Goal: Task Accomplishment & Management: Use online tool/utility

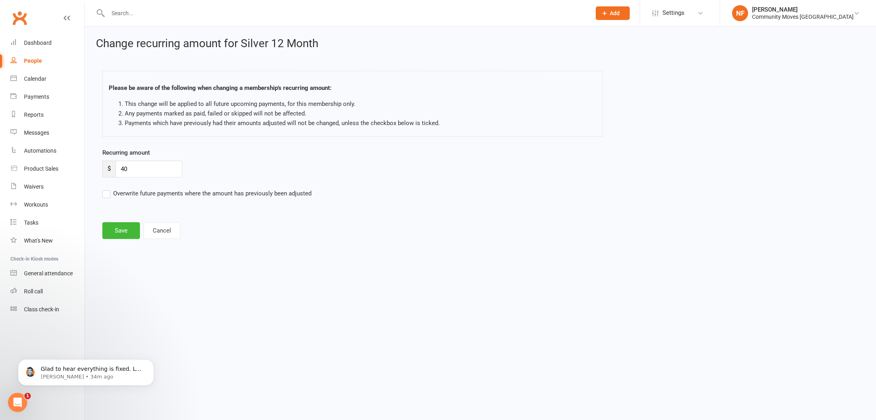
scroll to position [126, 0]
click at [42, 43] on div "Dashboard" at bounding box center [38, 43] width 28 height 6
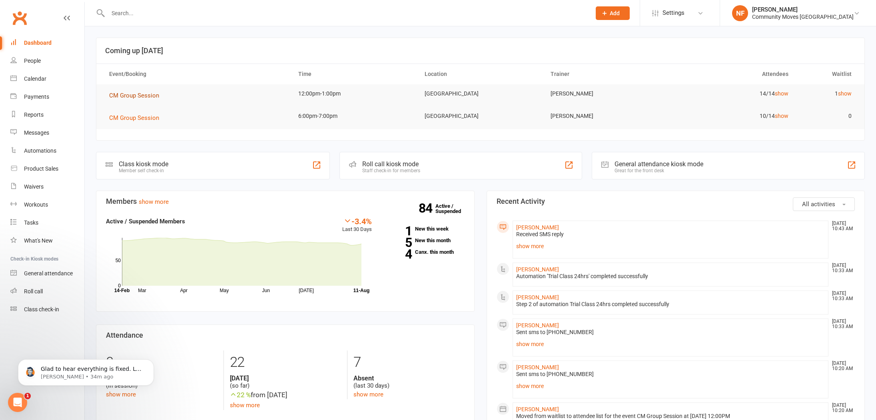
click at [145, 97] on span "CM Group Session" at bounding box center [134, 95] width 50 height 7
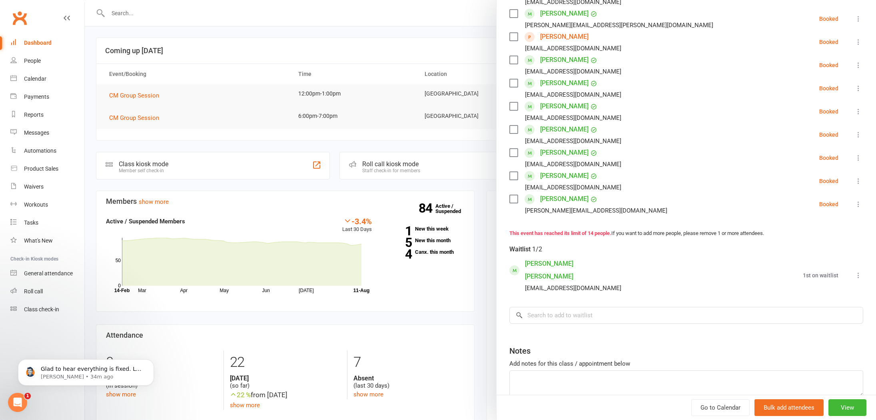
scroll to position [252, 0]
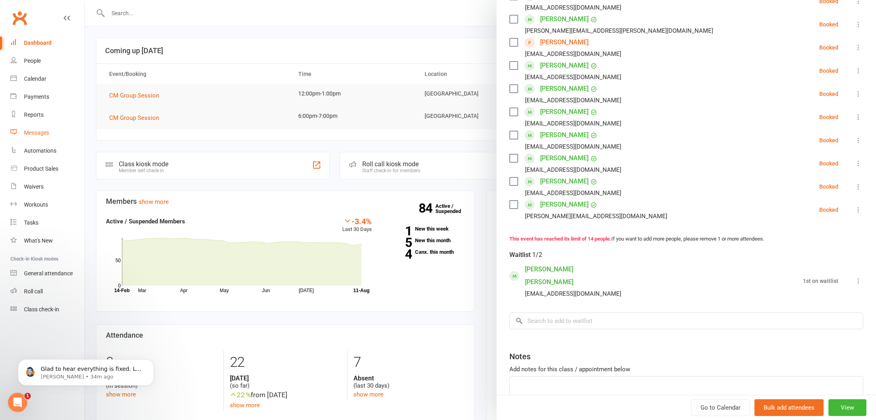
drag, startPoint x: 37, startPoint y: 133, endPoint x: 41, endPoint y: 131, distance: 4.5
click at [37, 132] on div "Messages" at bounding box center [36, 133] width 25 height 6
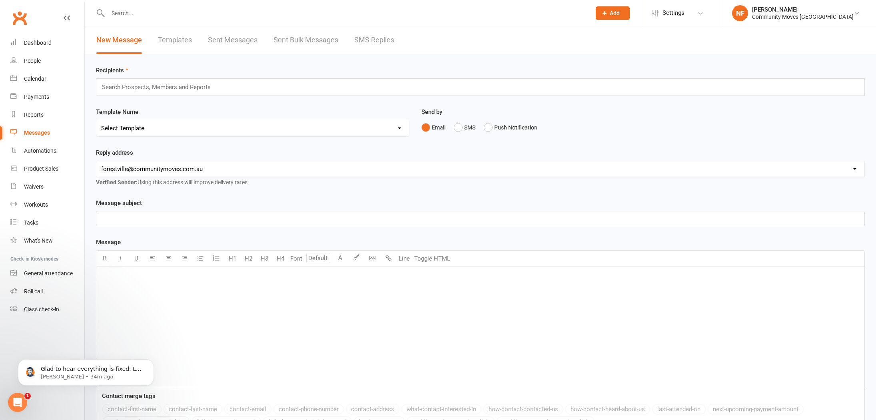
click at [381, 37] on link "SMS Replies" at bounding box center [374, 40] width 40 height 28
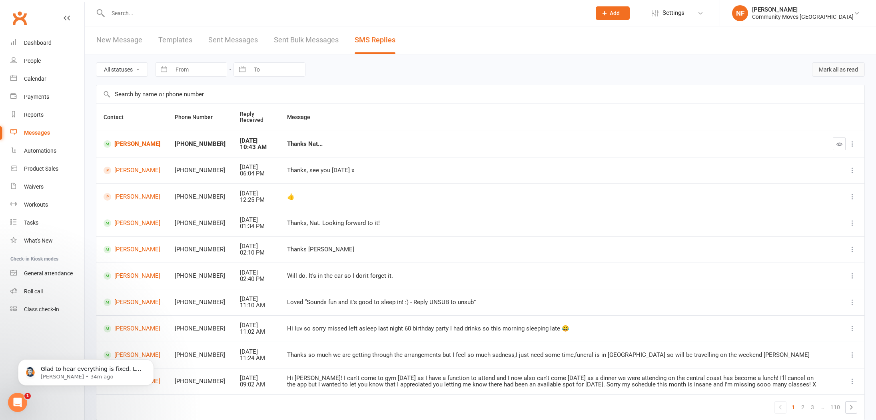
click at [841, 72] on button "Mark all as read" at bounding box center [838, 69] width 53 height 14
click at [32, 41] on div "Dashboard" at bounding box center [38, 43] width 28 height 6
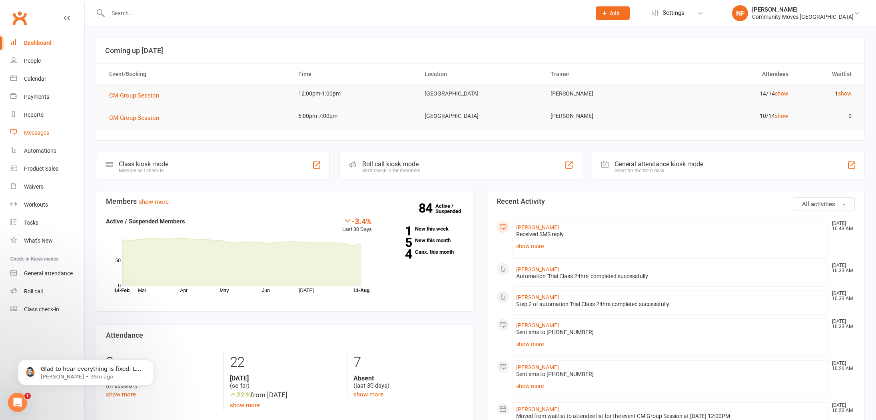
click at [43, 134] on div "Messages" at bounding box center [36, 133] width 25 height 6
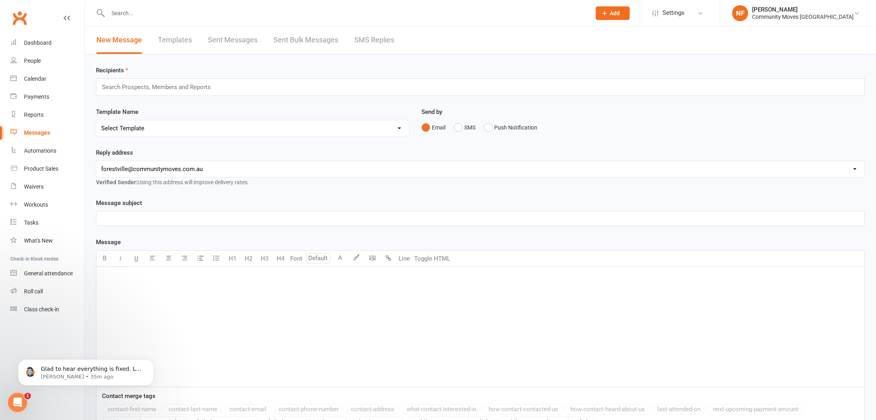
click at [372, 39] on link "SMS Replies" at bounding box center [374, 40] width 40 height 28
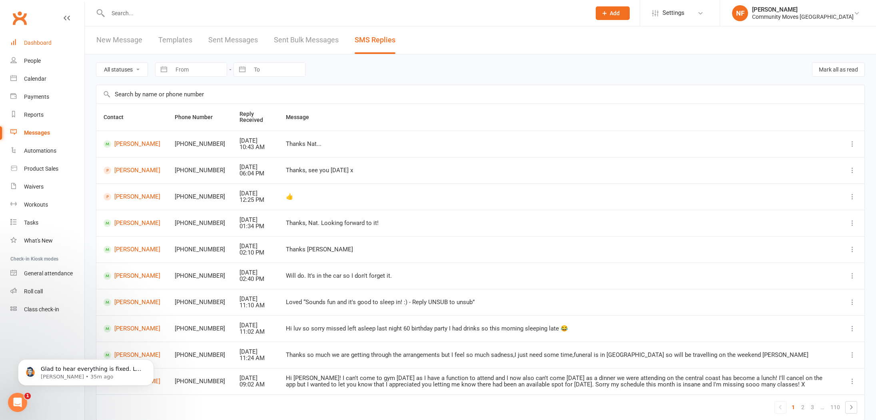
click at [40, 44] on div "Dashboard" at bounding box center [38, 43] width 28 height 6
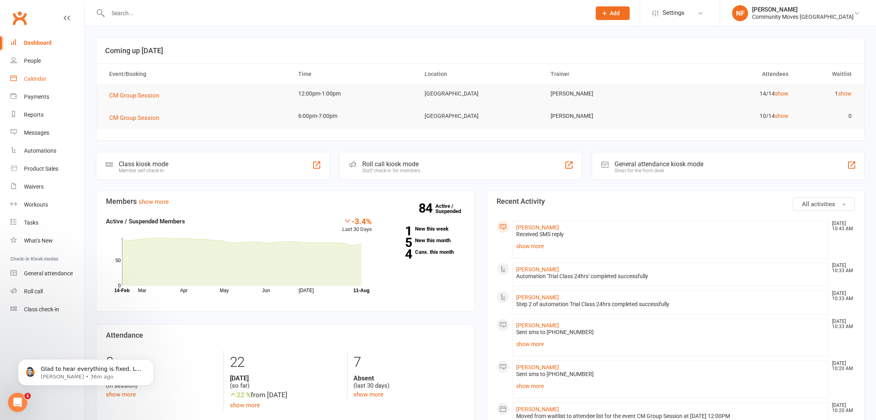
click at [37, 77] on div "Calendar" at bounding box center [35, 79] width 22 height 6
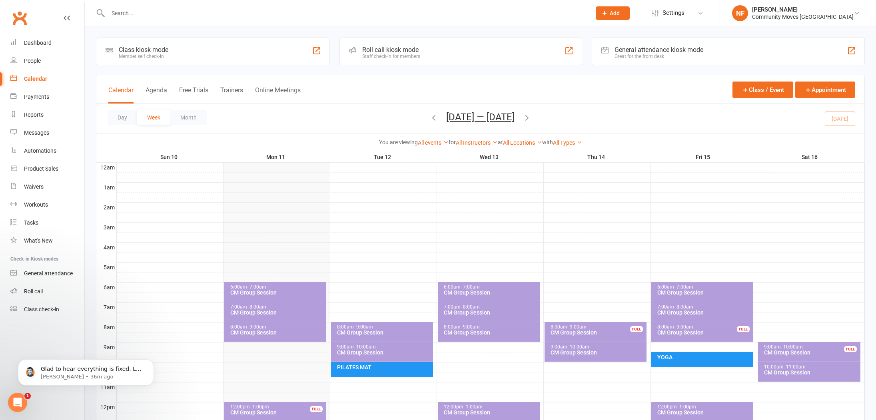
click at [385, 330] on div "CM Group Session" at bounding box center [384, 333] width 95 height 6
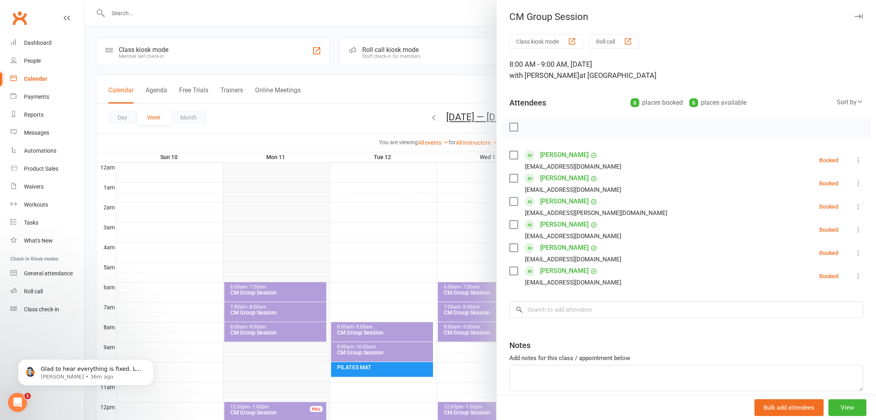
click at [395, 223] on div at bounding box center [480, 210] width 791 height 420
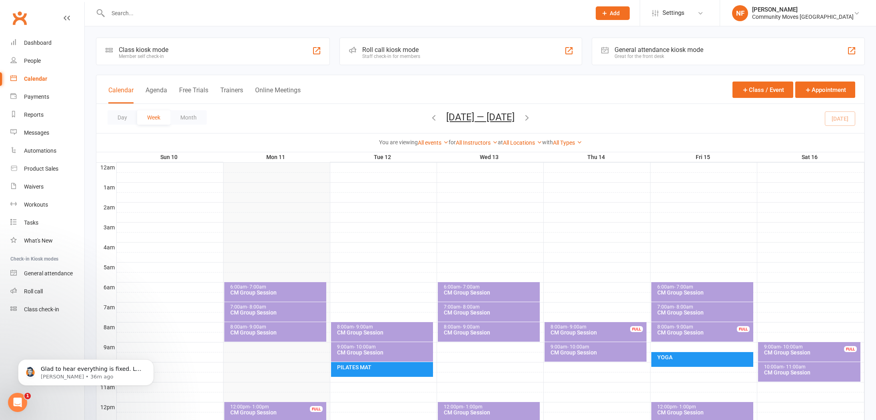
click at [399, 357] on div "9:00am - 10:00am CM Group Session" at bounding box center [382, 352] width 102 height 20
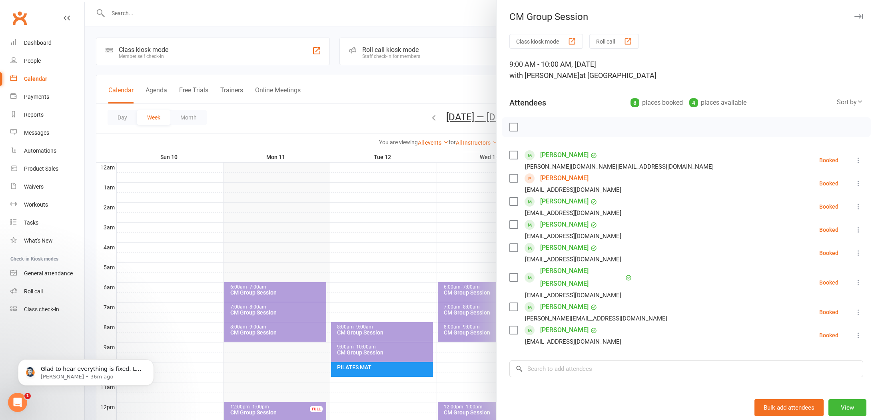
click at [564, 179] on link "[PERSON_NAME]" at bounding box center [564, 178] width 48 height 13
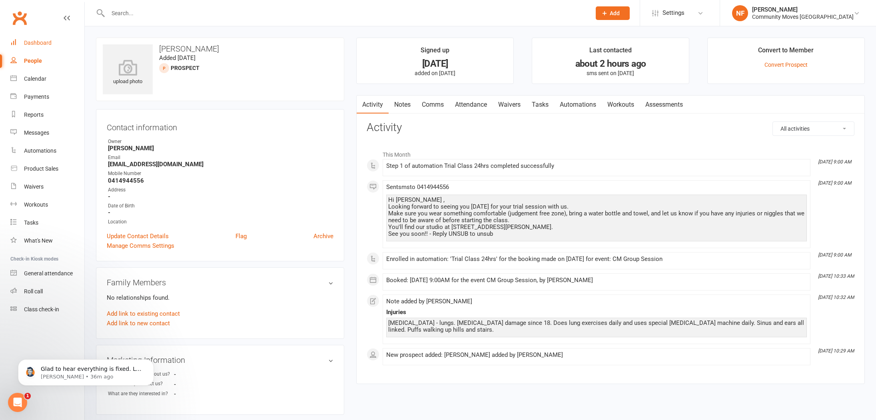
click at [35, 42] on div "Dashboard" at bounding box center [38, 43] width 28 height 6
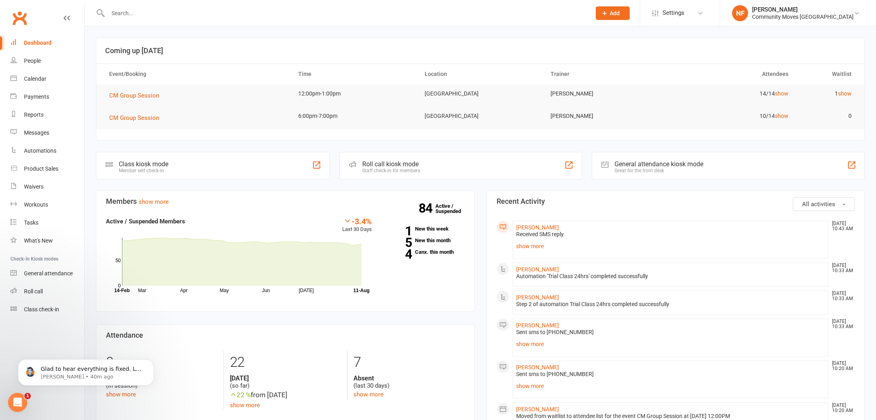
click at [18, 403] on icon "Open Intercom Messenger" at bounding box center [18, 403] width 6 height 6
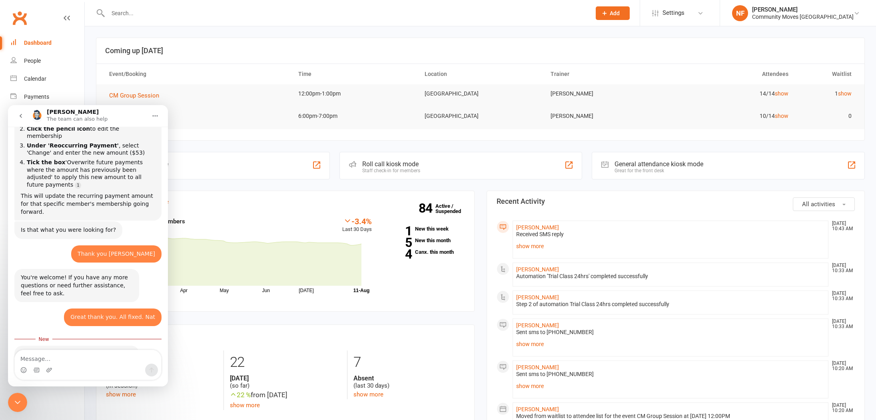
scroll to position [139, 0]
type textarea "Thank you :)"
click at [152, 370] on icon "Send a message…" at bounding box center [151, 370] width 6 height 6
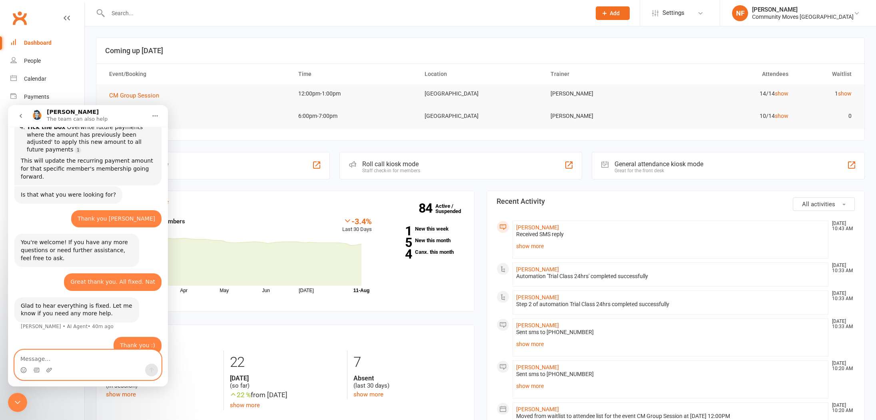
scroll to position [175, 0]
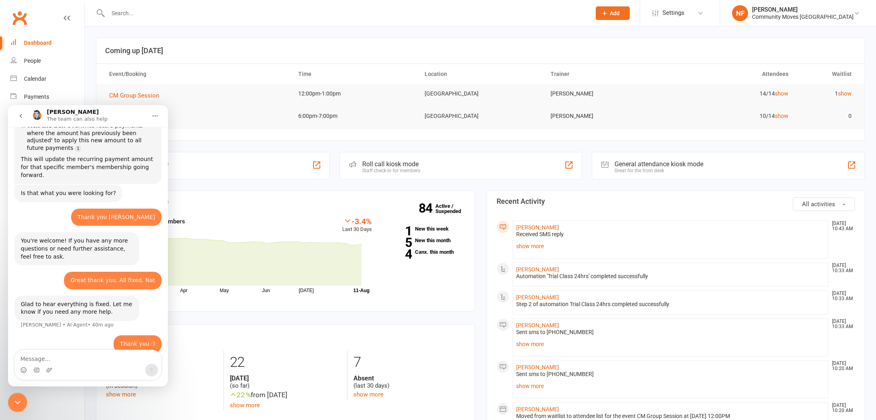
click at [17, 396] on div "Close Intercom Messenger" at bounding box center [17, 402] width 19 height 19
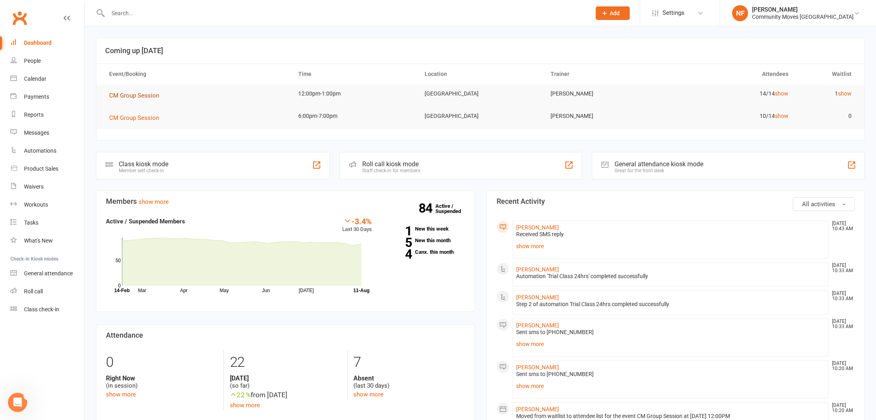
click at [142, 95] on span "CM Group Session" at bounding box center [134, 95] width 50 height 7
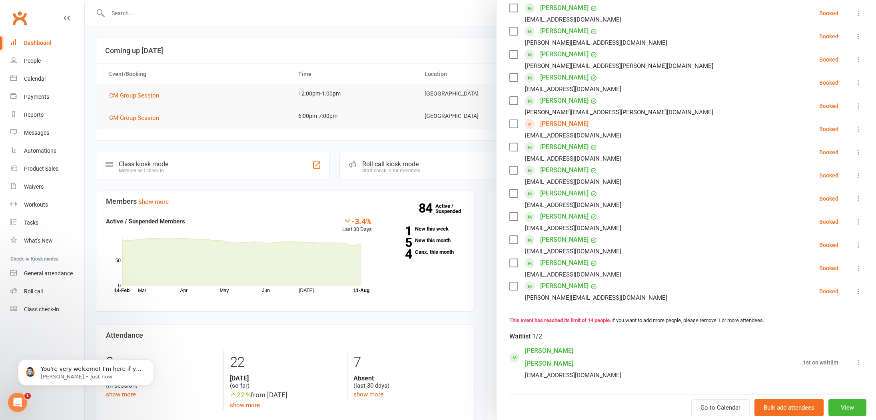
scroll to position [172, 0]
click at [859, 357] on icon at bounding box center [859, 361] width 8 height 8
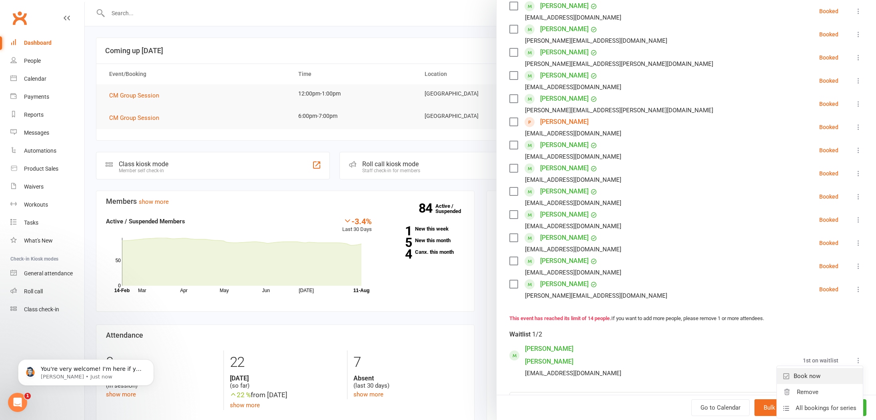
click at [803, 371] on link "Book now" at bounding box center [820, 376] width 86 height 16
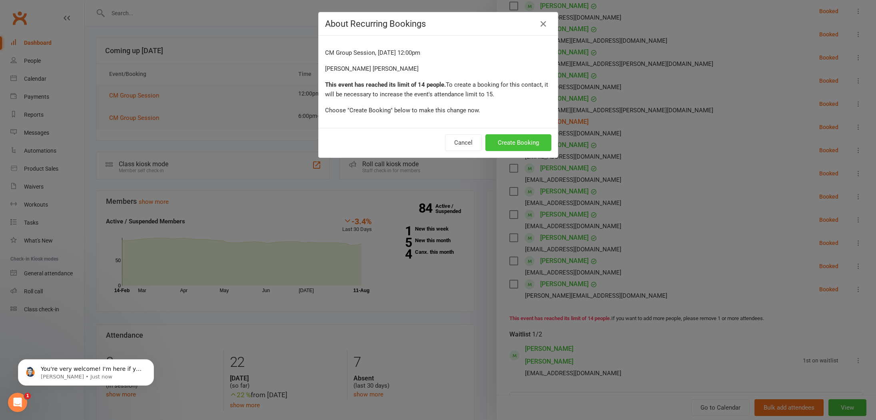
click at [518, 136] on button "Create Booking" at bounding box center [519, 142] width 66 height 17
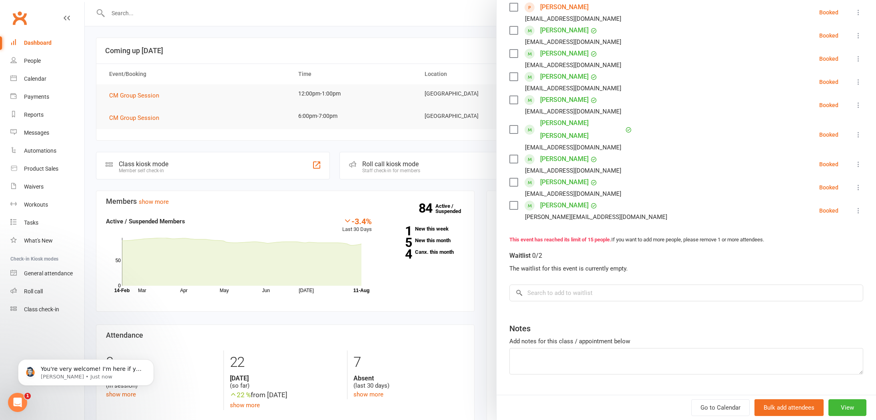
scroll to position [294, 0]
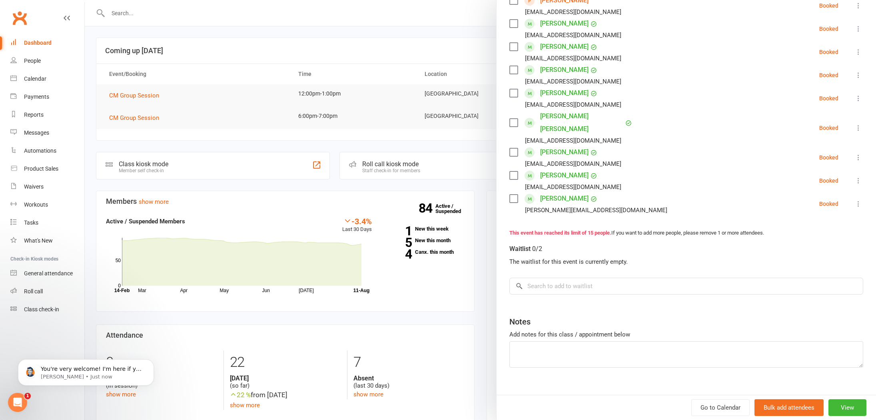
click at [142, 98] on div at bounding box center [480, 210] width 791 height 420
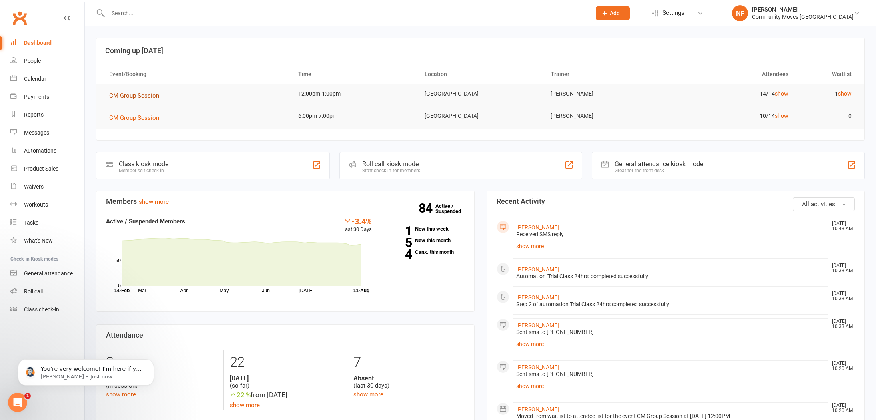
click at [144, 96] on span "CM Group Session" at bounding box center [134, 95] width 50 height 7
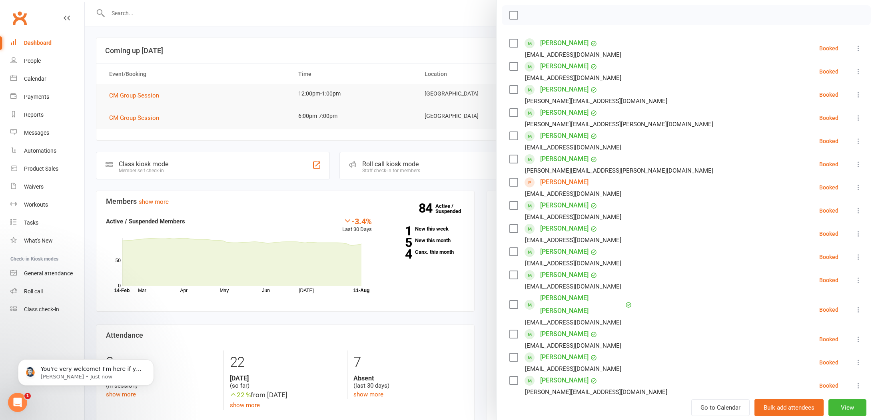
scroll to position [109, 0]
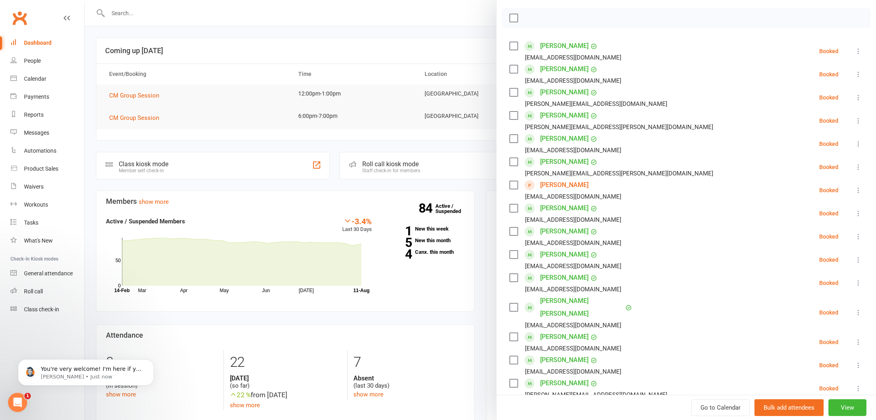
drag, startPoint x: 200, startPoint y: 75, endPoint x: 192, endPoint y: 76, distance: 8.0
click at [200, 75] on div at bounding box center [480, 210] width 791 height 420
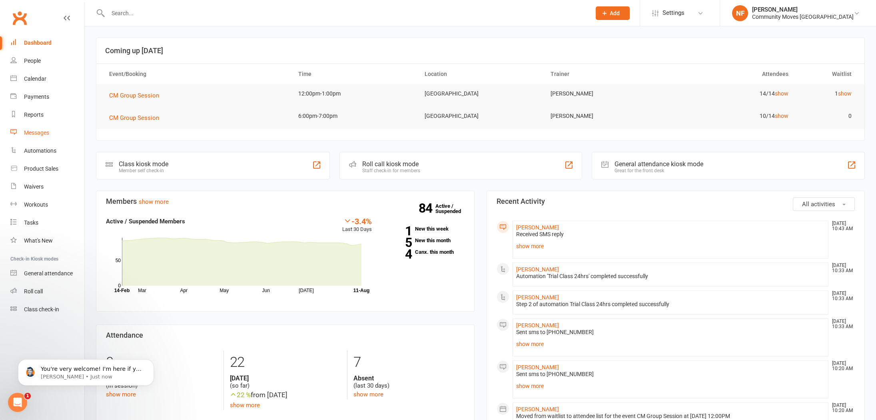
click at [45, 132] on div "Messages" at bounding box center [36, 133] width 25 height 6
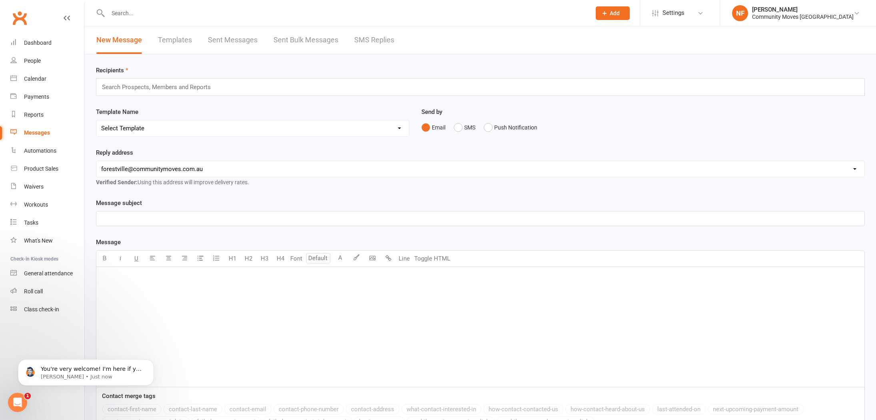
click at [382, 40] on link "SMS Replies" at bounding box center [374, 40] width 40 height 28
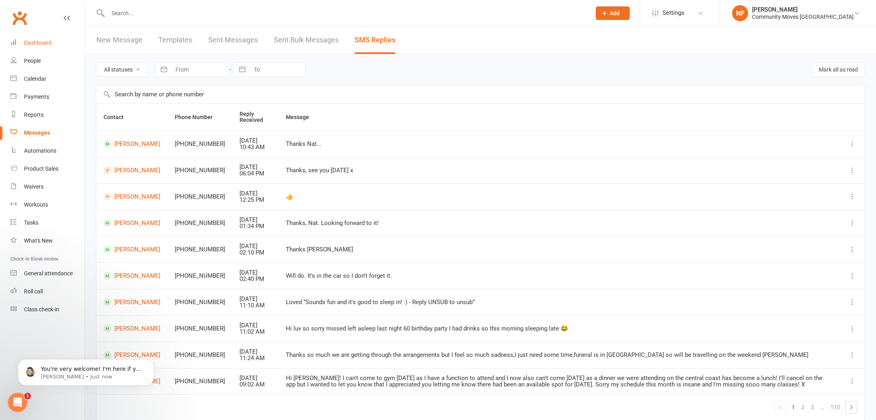
click at [44, 41] on div "Dashboard" at bounding box center [38, 43] width 28 height 6
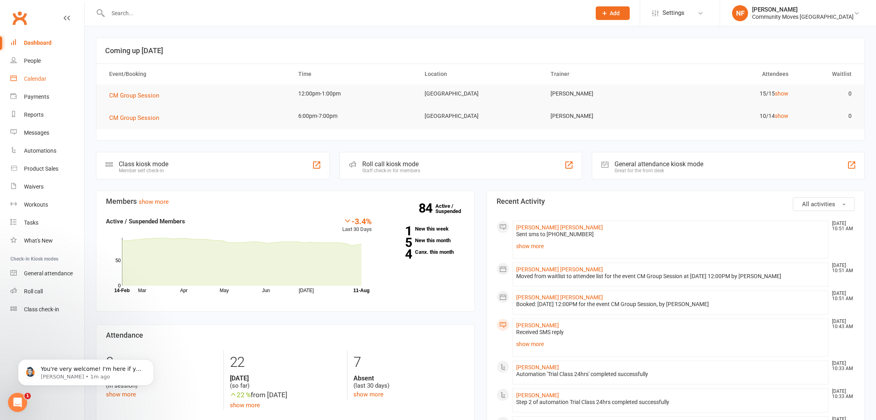
click at [34, 80] on div "Calendar" at bounding box center [35, 79] width 22 height 6
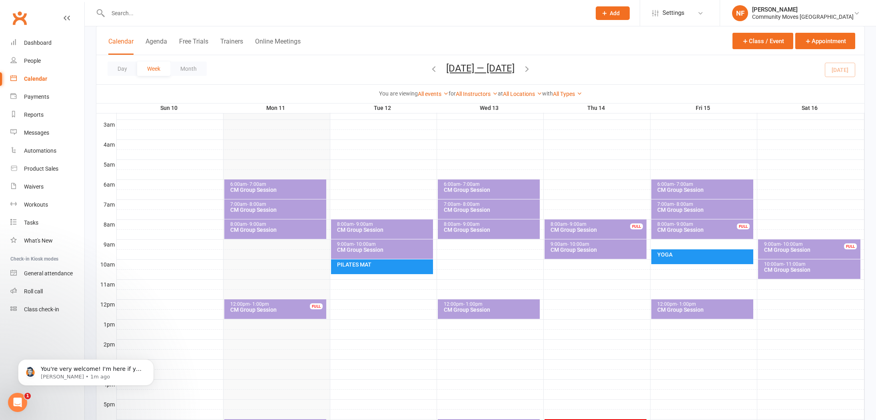
scroll to position [106, 0]
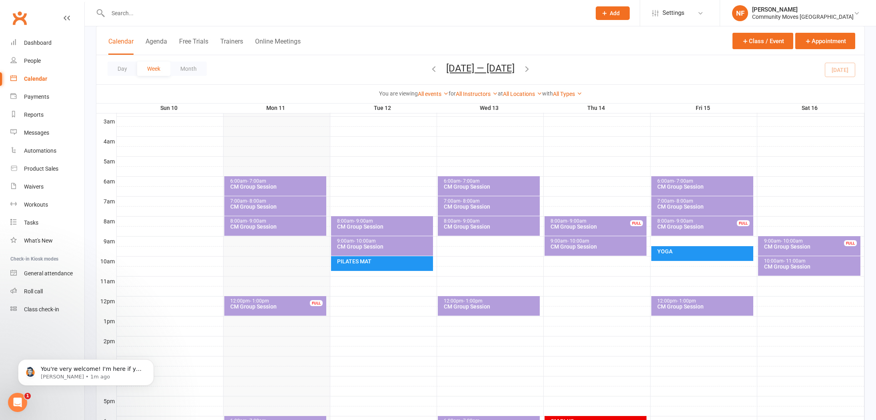
click at [623, 230] on div "8:00am - 9:00am CM Group Session FULL" at bounding box center [596, 226] width 102 height 20
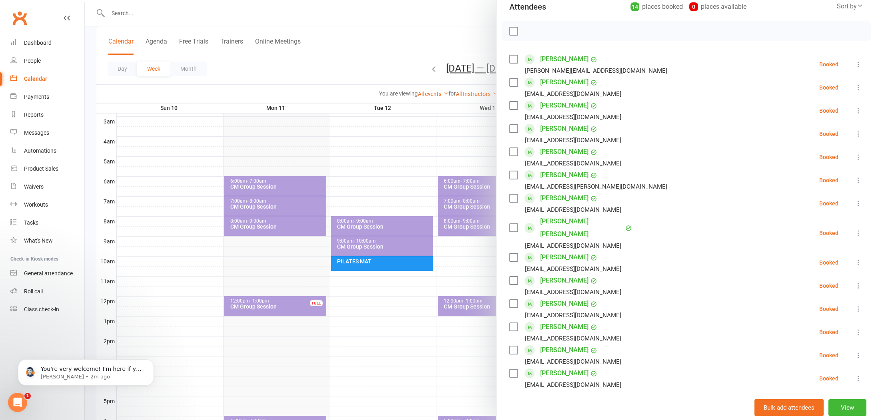
scroll to position [117, 0]
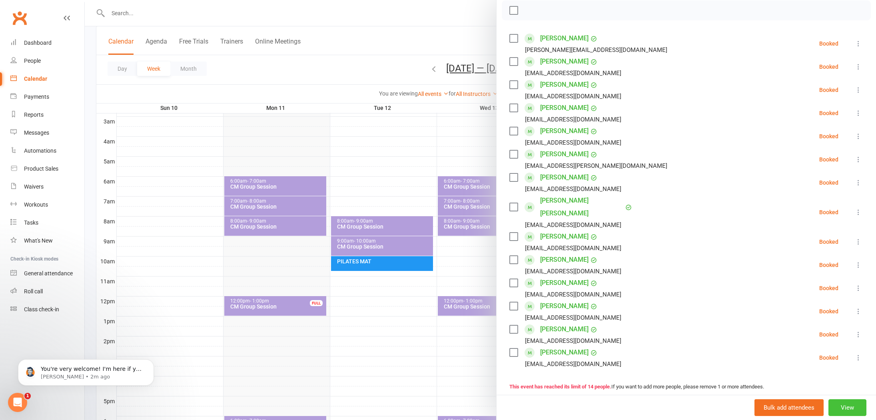
click at [846, 409] on button "View" at bounding box center [848, 408] width 38 height 17
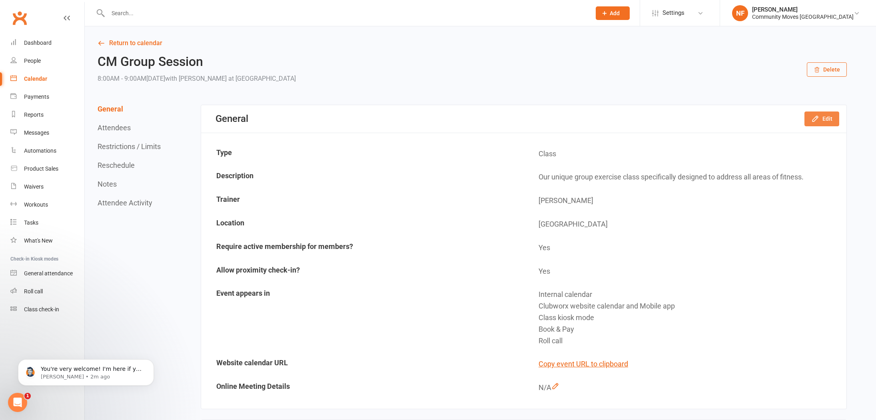
click at [827, 122] on button "Edit" at bounding box center [822, 119] width 35 height 14
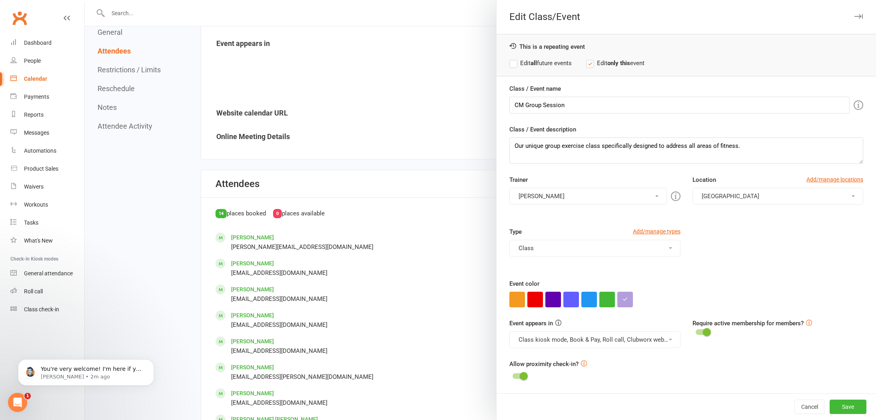
scroll to position [270, 0]
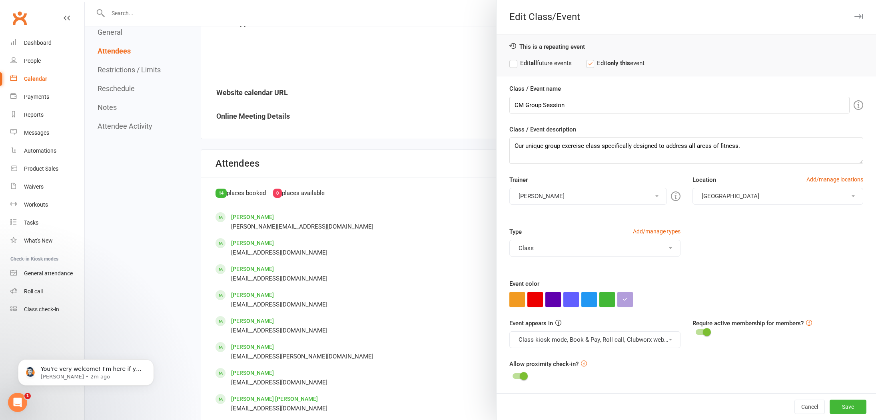
click at [448, 280] on div at bounding box center [480, 210] width 791 height 420
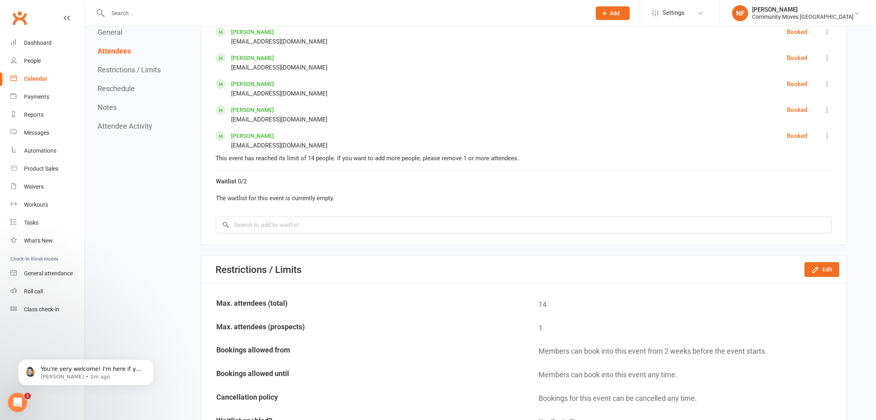
scroll to position [690, 0]
click at [832, 271] on button "Edit" at bounding box center [822, 269] width 35 height 14
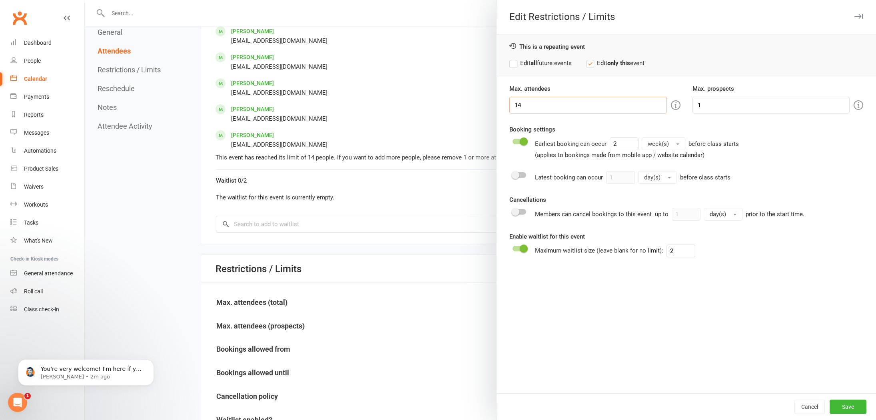
click at [578, 110] on input "14" at bounding box center [588, 105] width 157 height 17
type input "15"
click at [845, 407] on button "Save" at bounding box center [848, 407] width 37 height 14
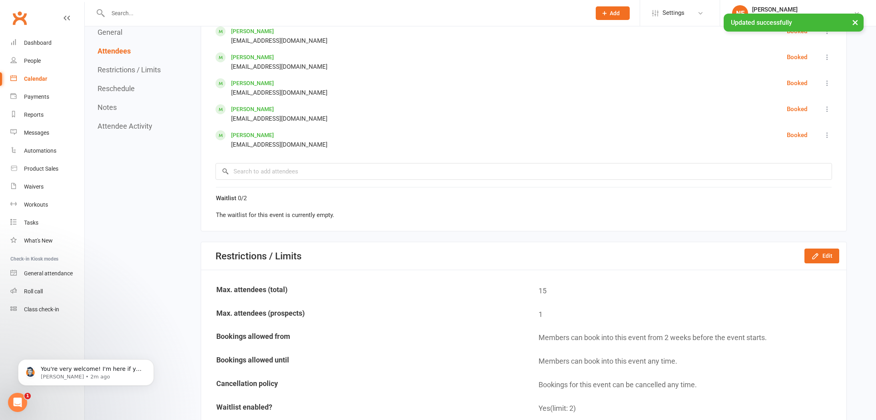
click at [35, 80] on div "Calendar" at bounding box center [35, 79] width 23 height 6
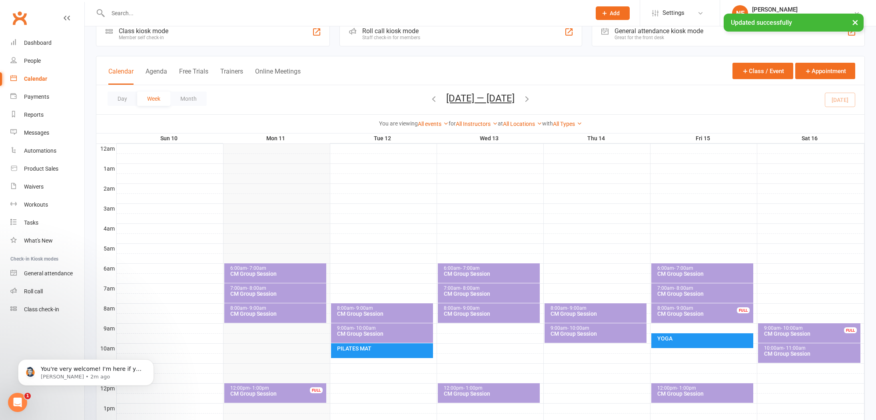
scroll to position [96, 0]
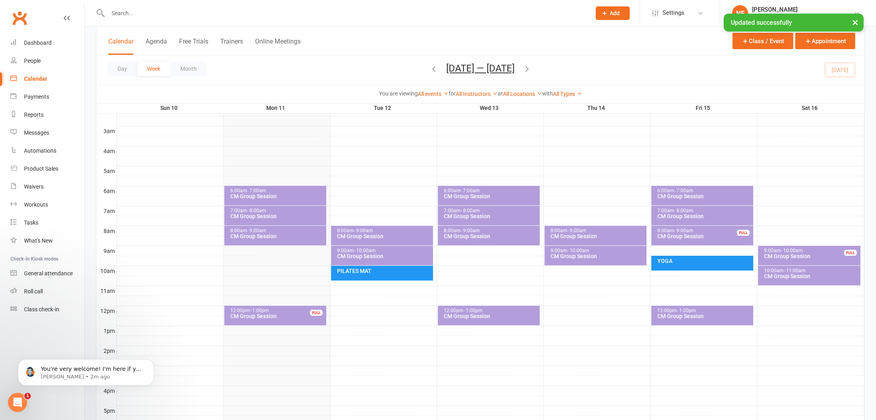
click at [697, 235] on div "CM Group Session" at bounding box center [704, 237] width 95 height 6
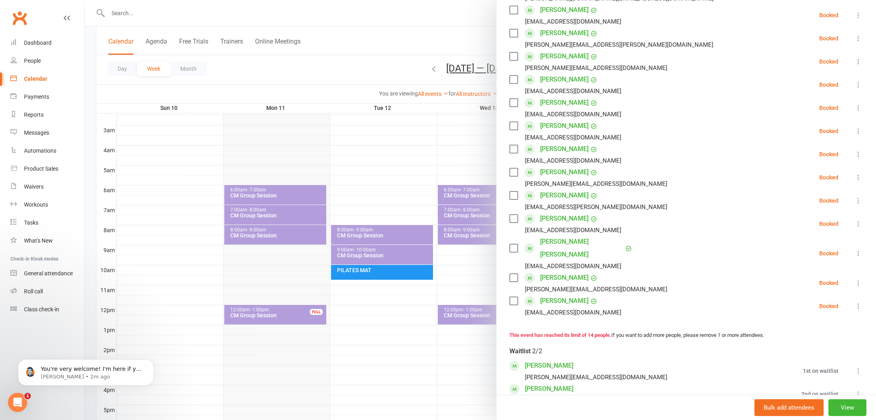
scroll to position [199, 0]
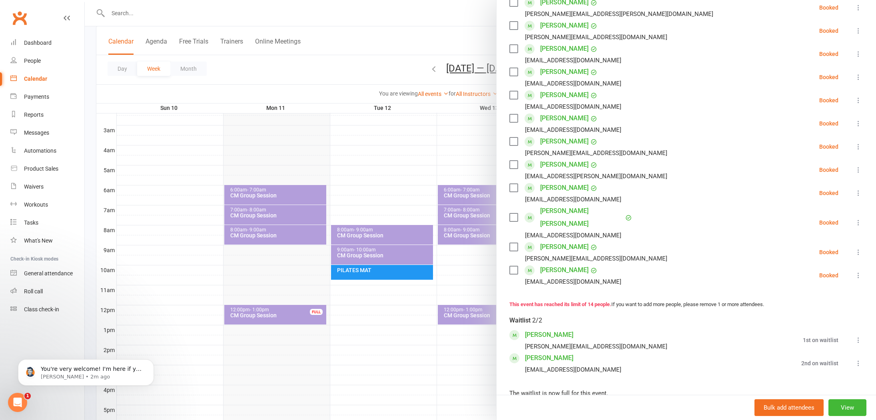
drag, startPoint x: 392, startPoint y: 168, endPoint x: 406, endPoint y: 171, distance: 14.5
click at [392, 168] on div at bounding box center [480, 210] width 791 height 420
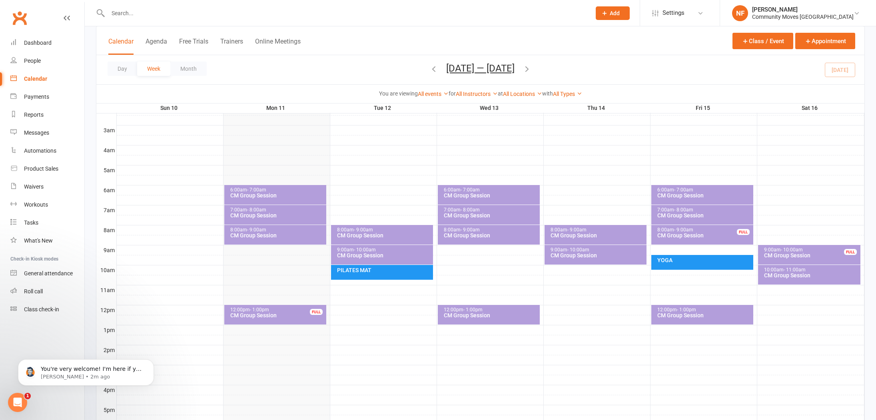
click at [783, 251] on span "- 10:00am" at bounding box center [792, 250] width 22 height 6
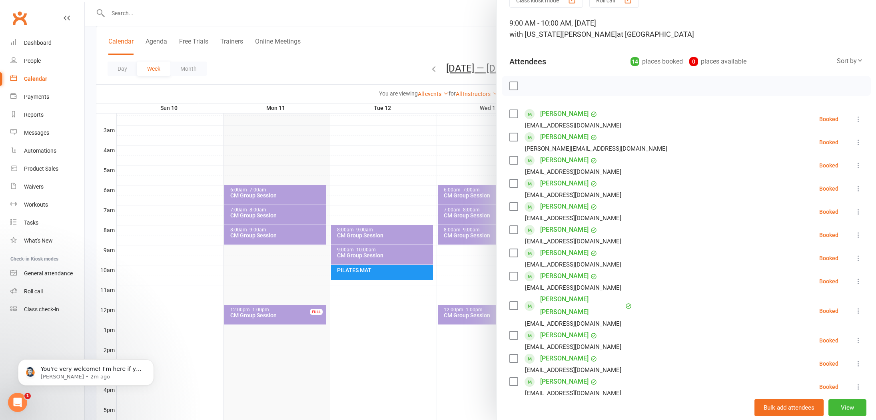
scroll to position [40, 0]
click at [434, 137] on div at bounding box center [480, 210] width 791 height 420
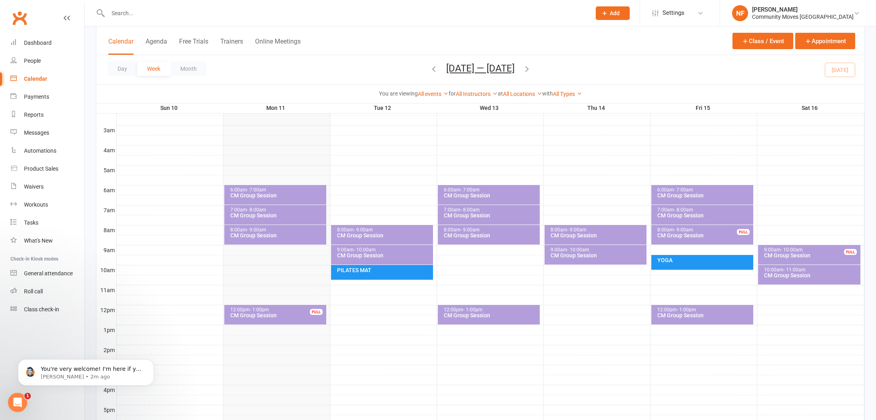
click at [266, 314] on div "CM Group Session" at bounding box center [277, 316] width 95 height 6
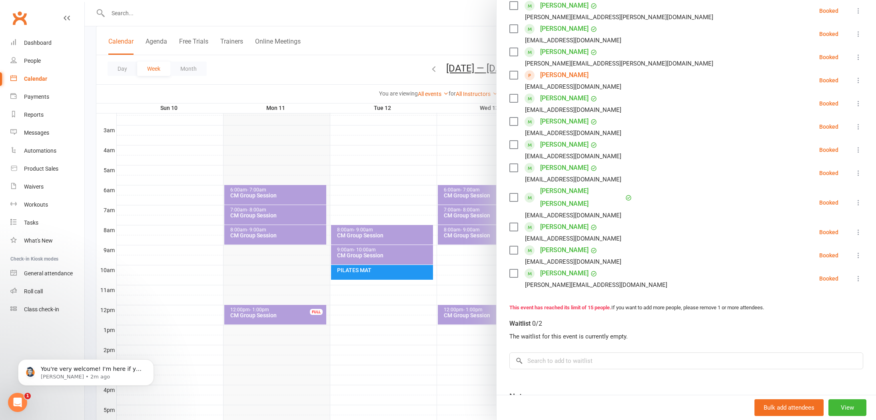
scroll to position [230, 0]
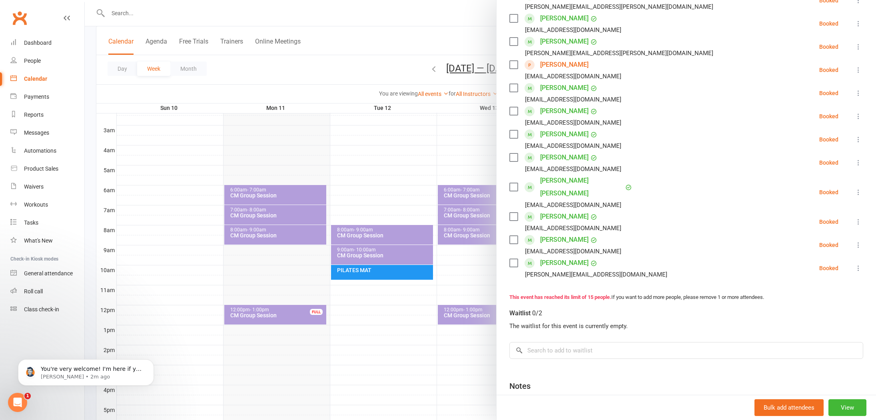
click at [20, 399] on icon "Open Intercom Messenger" at bounding box center [17, 402] width 13 height 13
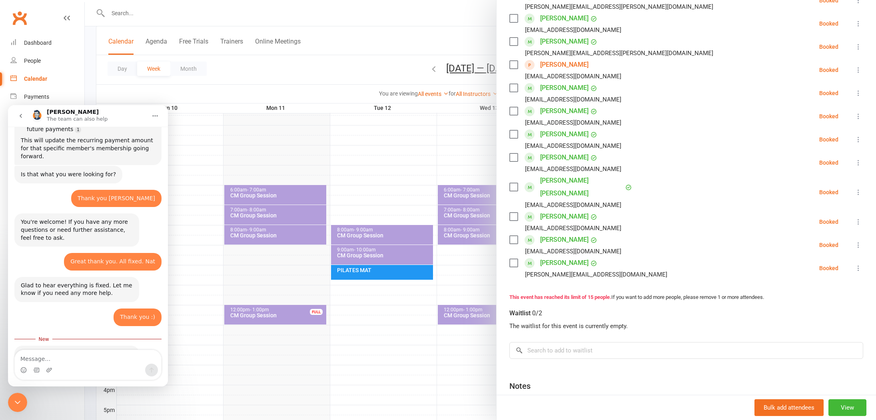
scroll to position [194, 0]
click at [19, 400] on icon "Close Intercom Messenger" at bounding box center [18, 403] width 10 height 10
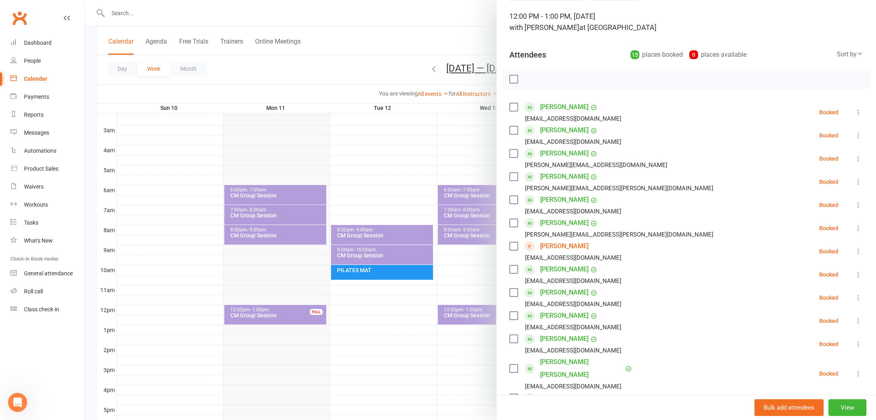
scroll to position [0, 0]
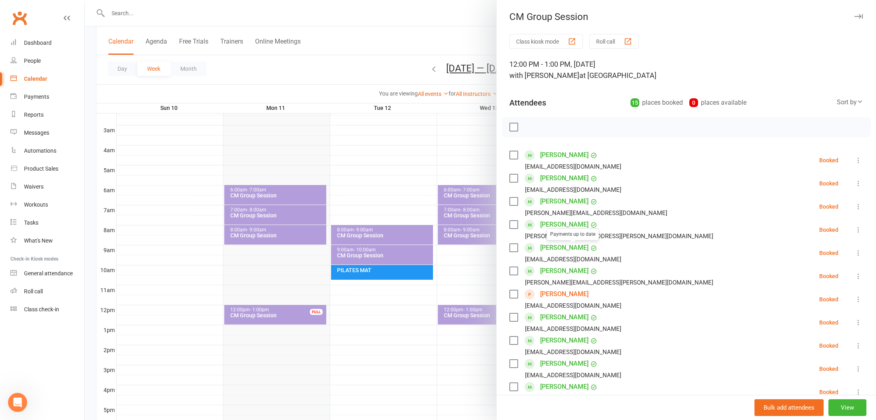
click at [558, 294] on link "[PERSON_NAME]" at bounding box center [564, 294] width 48 height 13
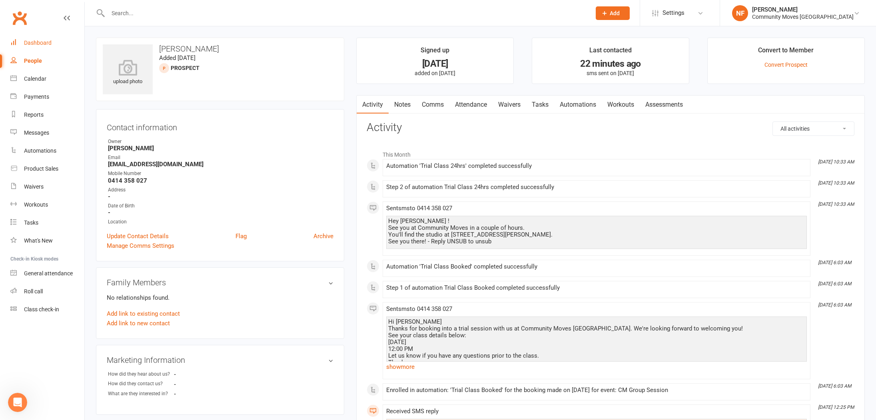
click at [41, 40] on div "Dashboard" at bounding box center [38, 43] width 28 height 6
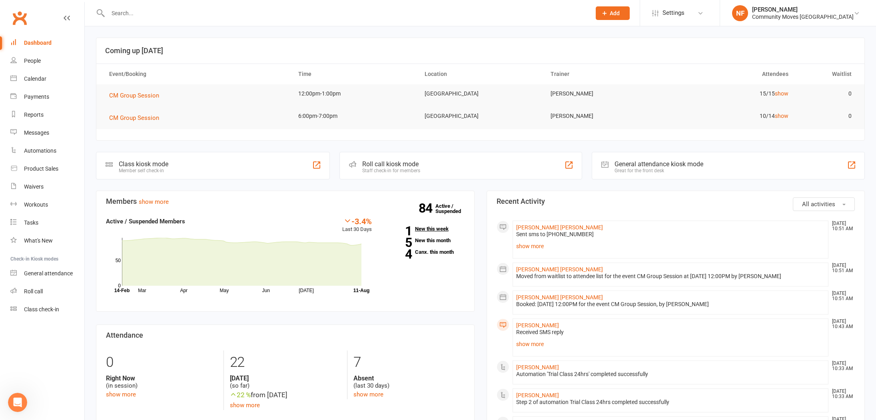
click at [433, 227] on link "1 New this week" at bounding box center [424, 228] width 81 height 5
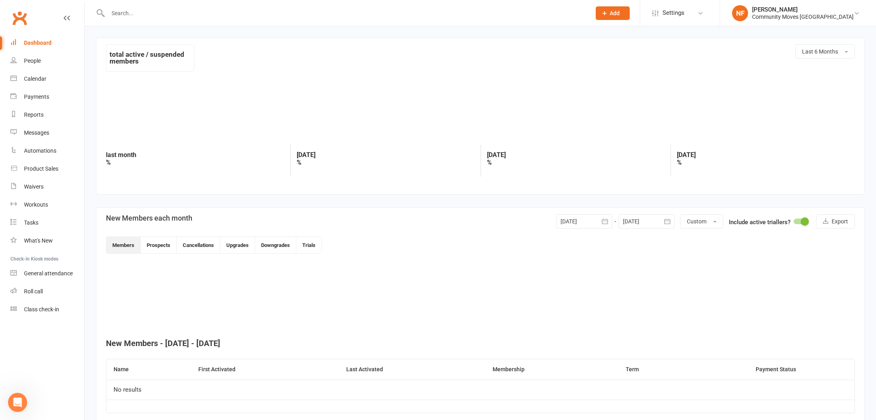
scroll to position [36, 0]
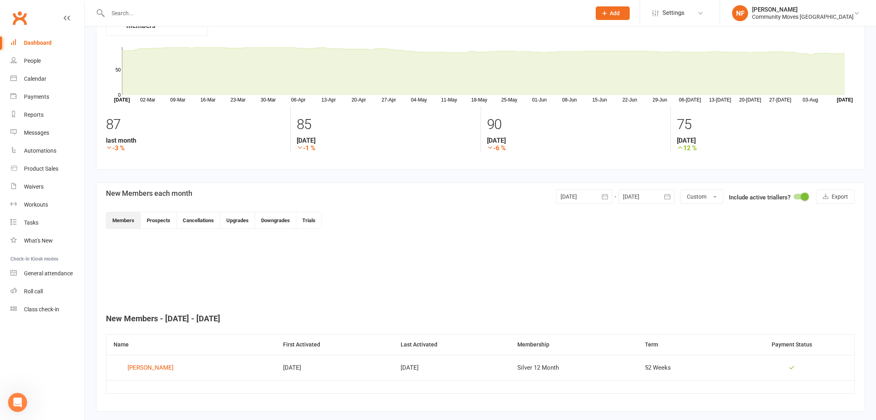
click at [44, 43] on div "Dashboard" at bounding box center [38, 43] width 28 height 6
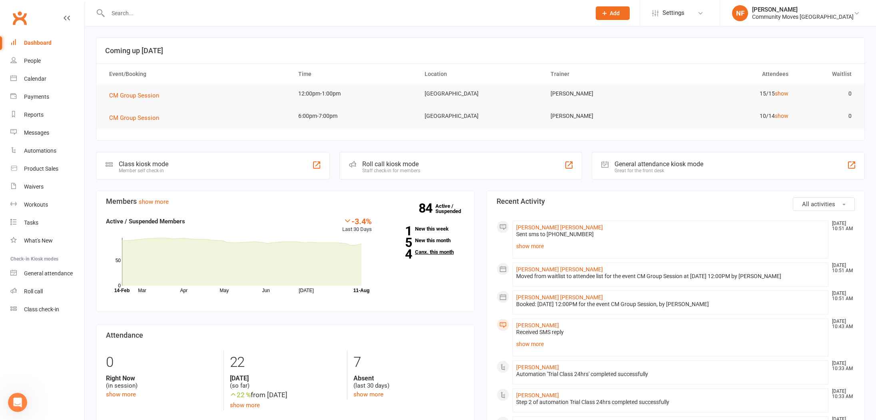
click at [428, 250] on link "4 Canx. this month" at bounding box center [424, 252] width 81 height 5
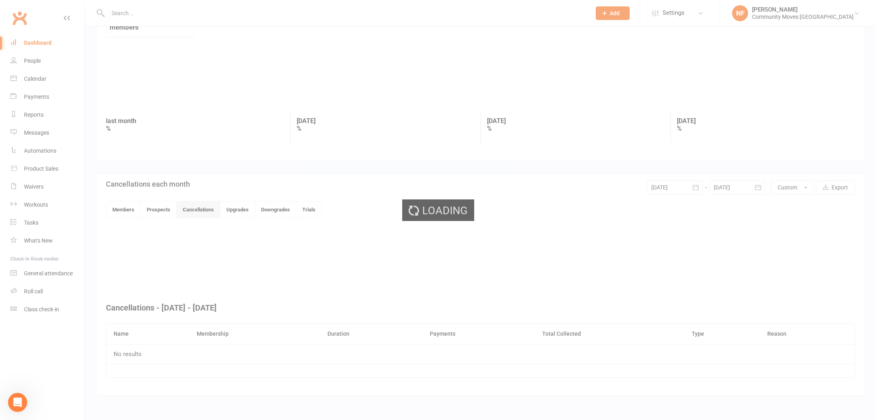
scroll to position [120, 0]
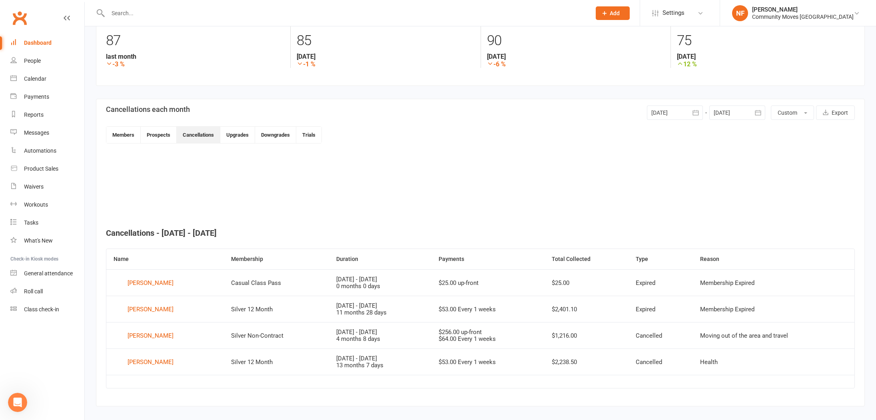
click at [42, 42] on div "Dashboard" at bounding box center [38, 43] width 28 height 6
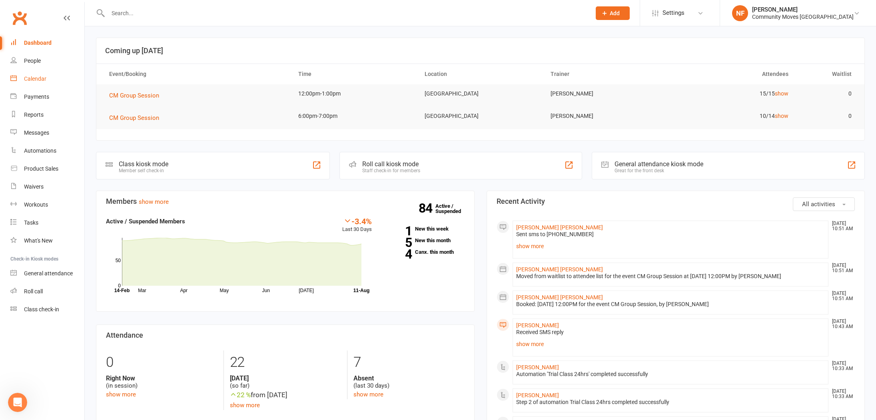
click at [37, 80] on div "Calendar" at bounding box center [35, 79] width 22 height 6
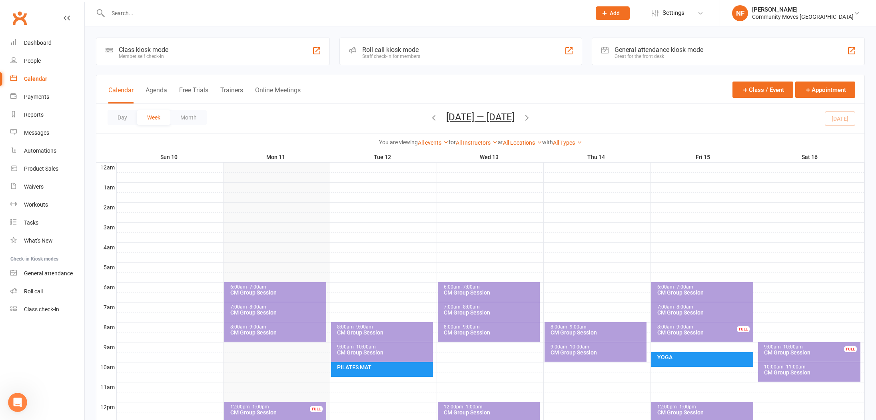
scroll to position [21, 0]
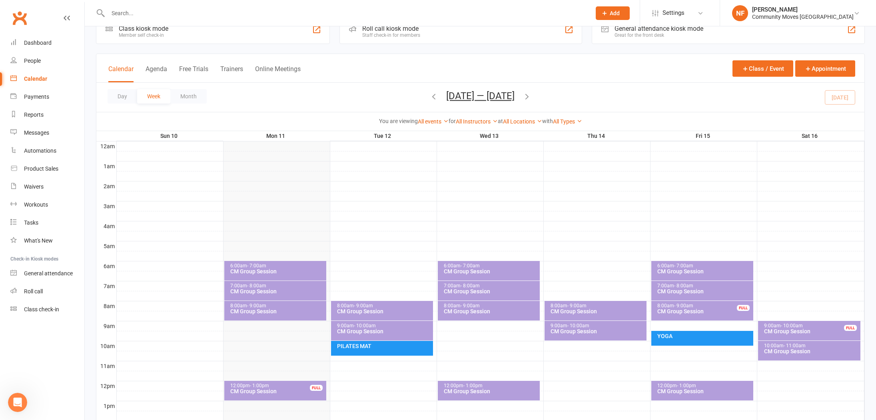
click at [389, 309] on div "CM Group Session" at bounding box center [384, 312] width 95 height 6
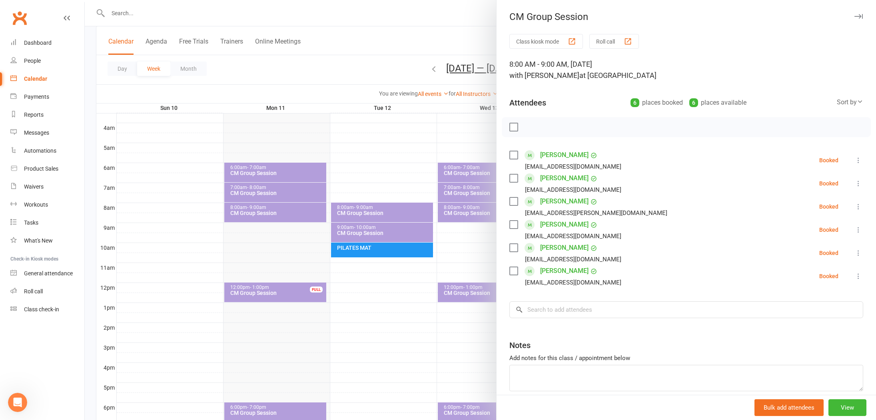
scroll to position [119, 0]
click at [362, 233] on div at bounding box center [480, 210] width 791 height 420
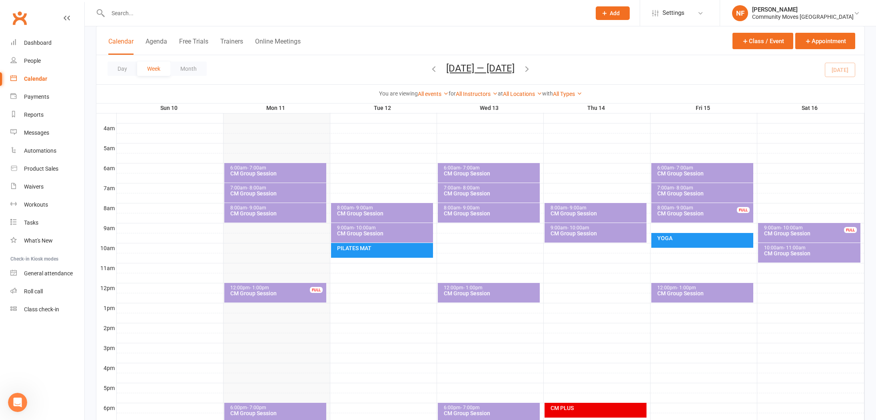
click at [362, 233] on div "CM Group Session" at bounding box center [384, 234] width 95 height 6
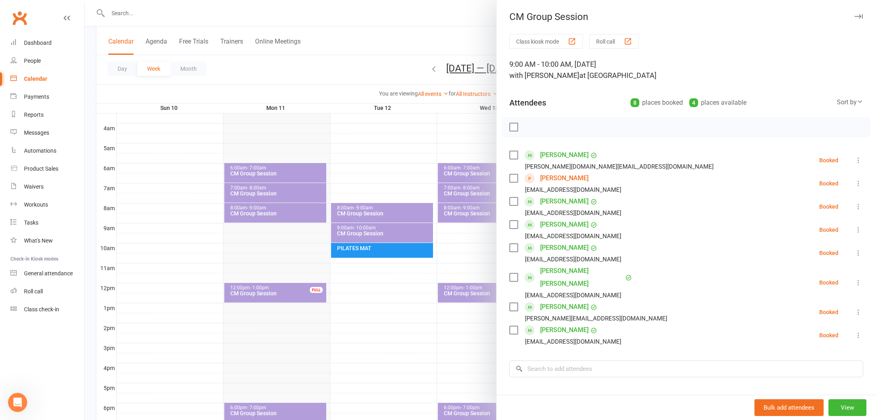
click at [552, 179] on link "[PERSON_NAME]" at bounding box center [564, 178] width 48 height 13
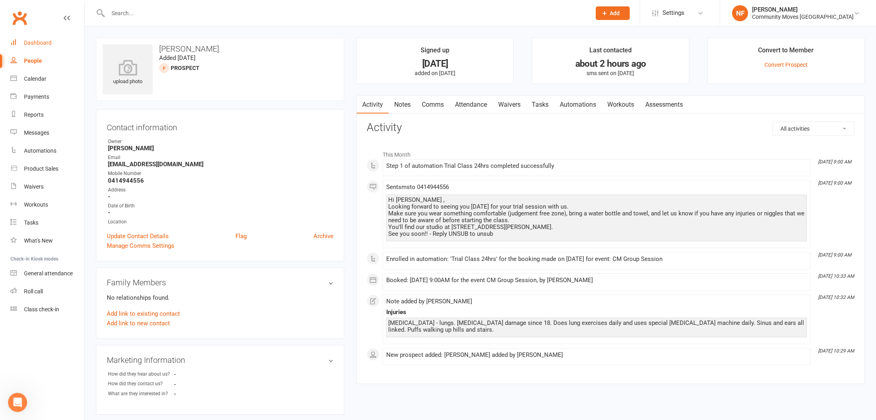
click at [42, 44] on div "Dashboard" at bounding box center [38, 43] width 28 height 6
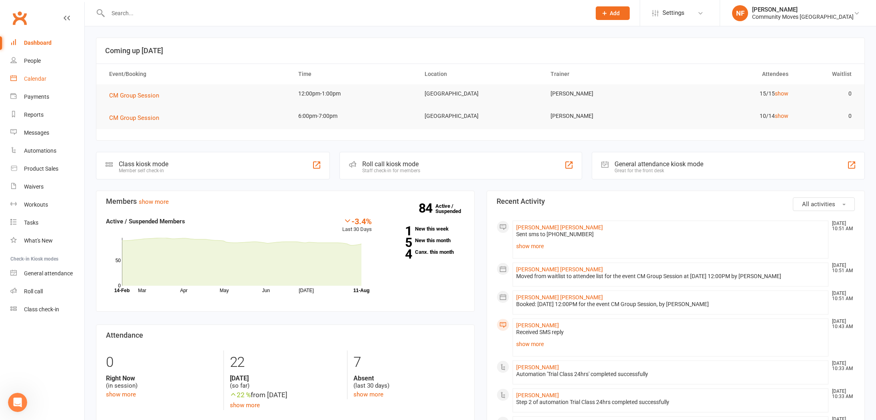
click at [40, 80] on div "Calendar" at bounding box center [35, 79] width 22 height 6
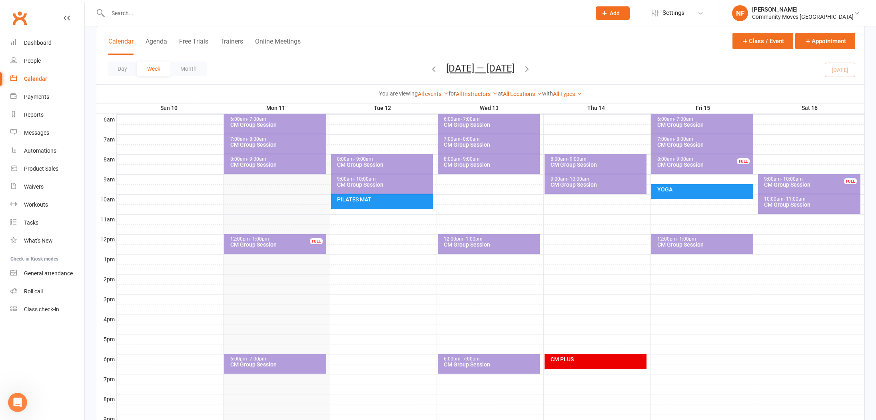
scroll to position [173, 0]
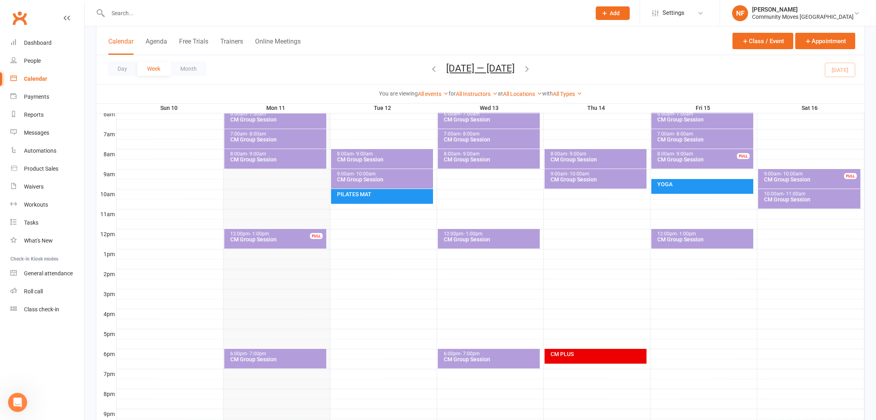
click at [386, 200] on div "PILATES MAT" at bounding box center [382, 196] width 102 height 15
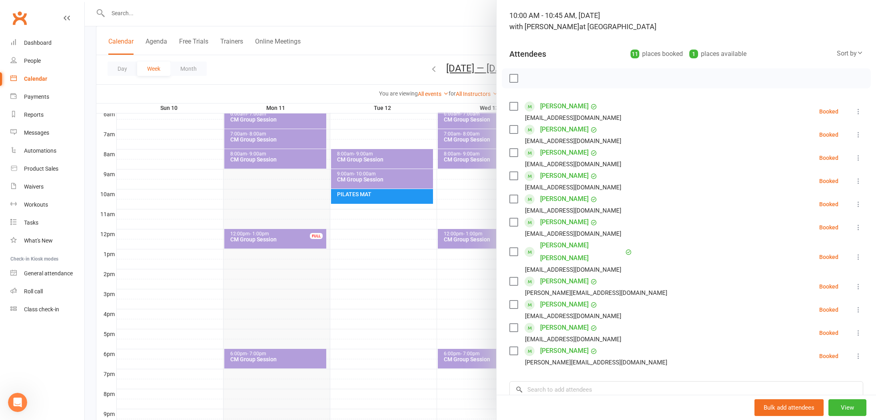
scroll to position [34, 0]
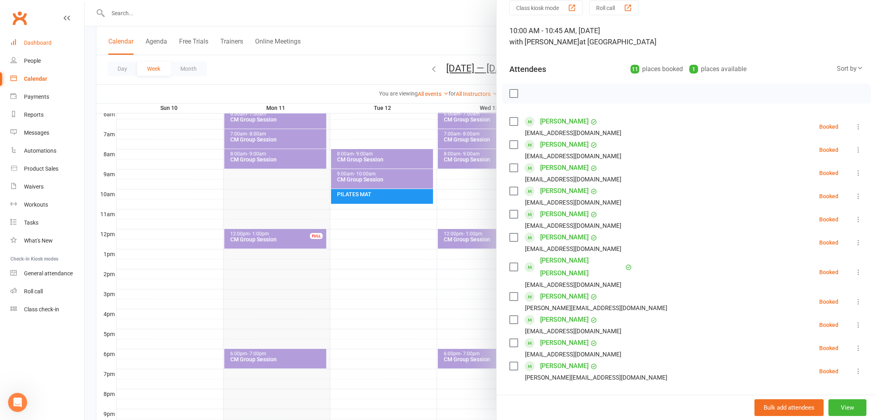
click at [33, 42] on div "Dashboard" at bounding box center [38, 43] width 28 height 6
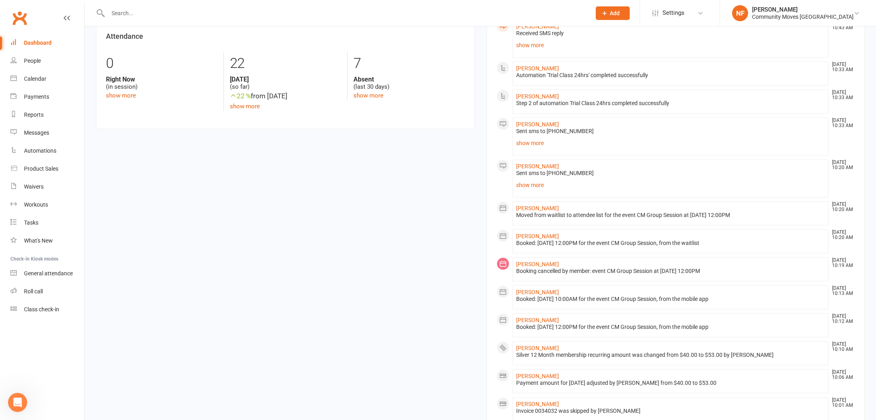
scroll to position [300, 0]
click at [37, 42] on div "Dashboard" at bounding box center [38, 43] width 28 height 6
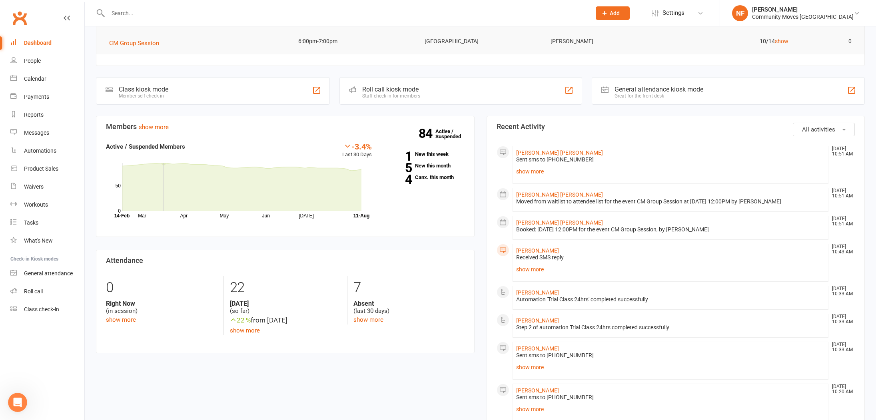
scroll to position [0, 0]
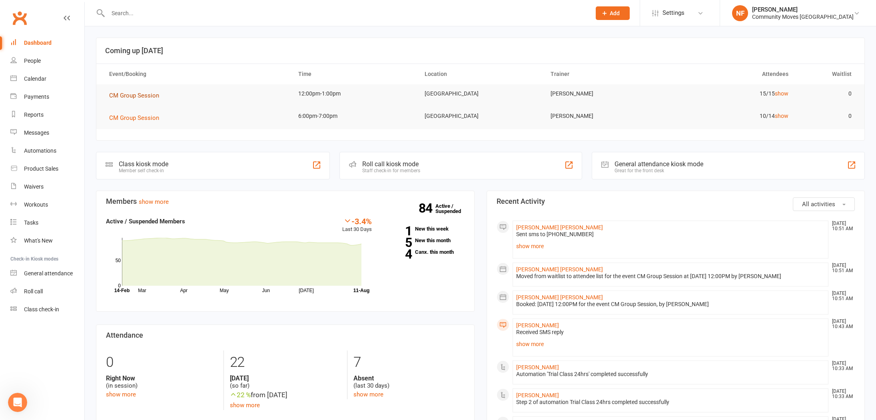
click at [141, 97] on span "CM Group Session" at bounding box center [134, 95] width 50 height 7
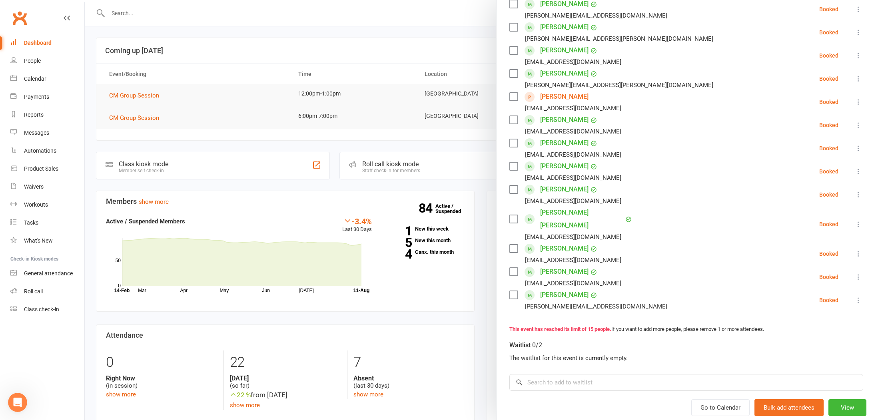
scroll to position [216, 0]
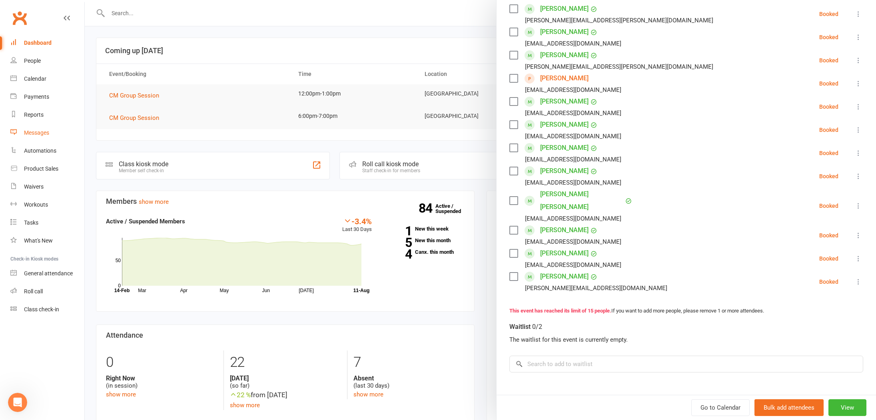
click at [42, 132] on div "Messages" at bounding box center [36, 133] width 25 height 6
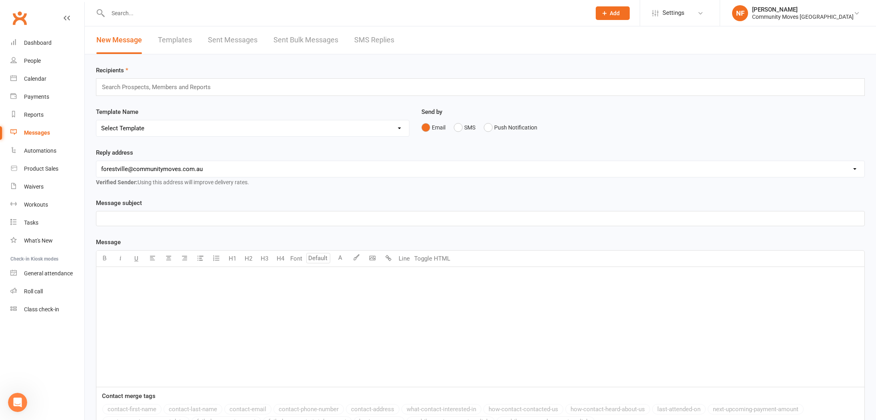
click at [382, 41] on link "SMS Replies" at bounding box center [374, 40] width 40 height 28
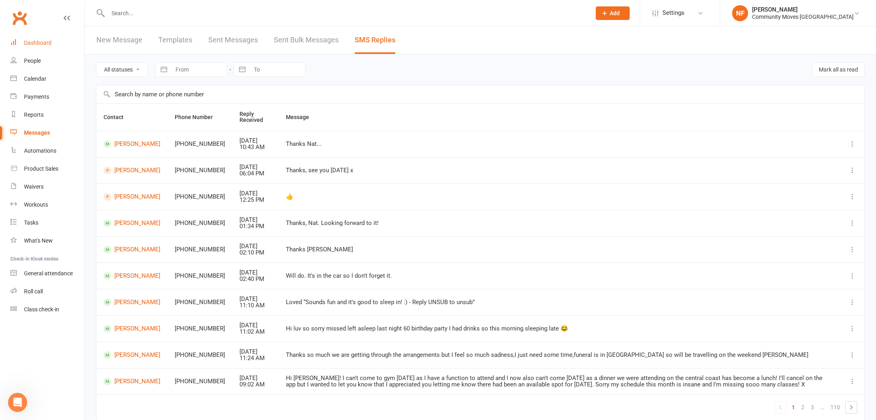
click at [40, 42] on div "Dashboard" at bounding box center [38, 43] width 28 height 6
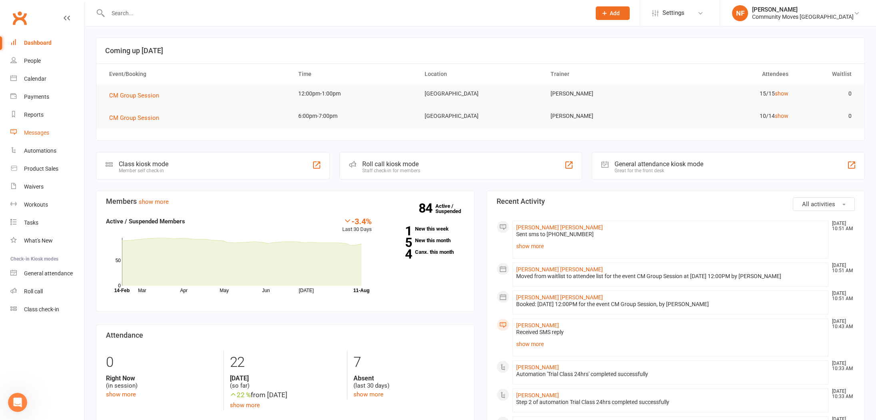
click at [36, 130] on div "Messages" at bounding box center [36, 133] width 25 height 6
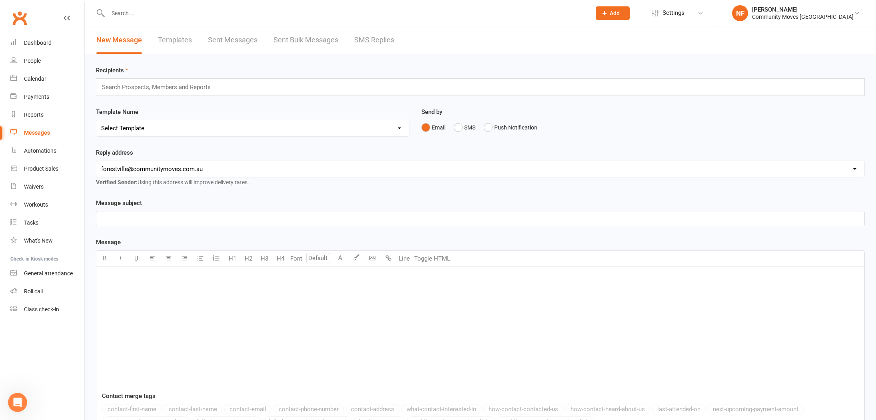
click at [386, 39] on link "SMS Replies" at bounding box center [374, 40] width 40 height 28
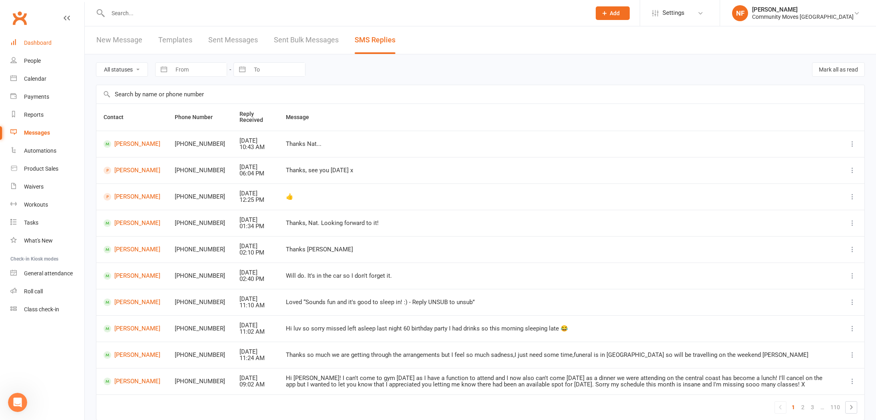
click at [41, 40] on div "Dashboard" at bounding box center [38, 43] width 28 height 6
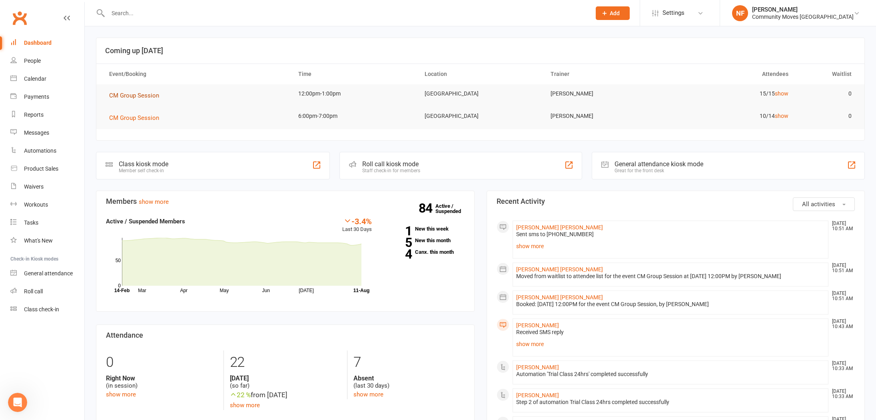
click at [150, 94] on span "CM Group Session" at bounding box center [134, 95] width 50 height 7
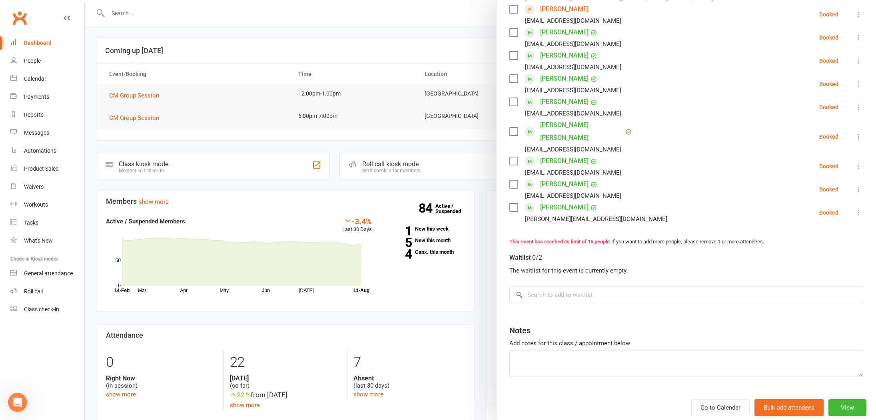
scroll to position [294, 0]
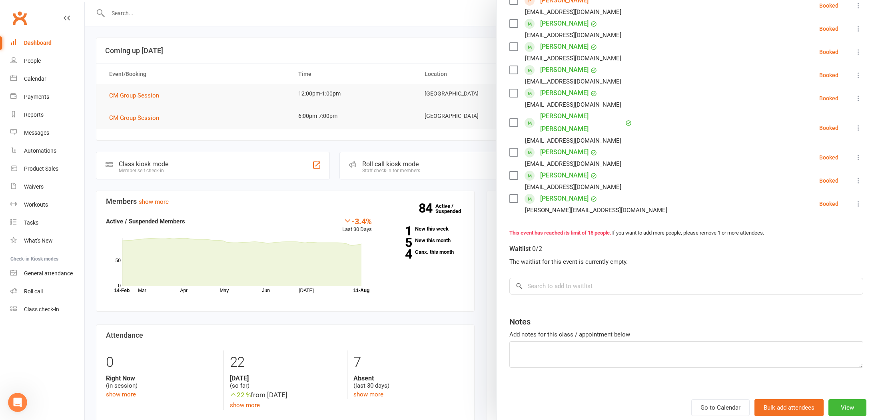
click at [452, 175] on div at bounding box center [480, 210] width 791 height 420
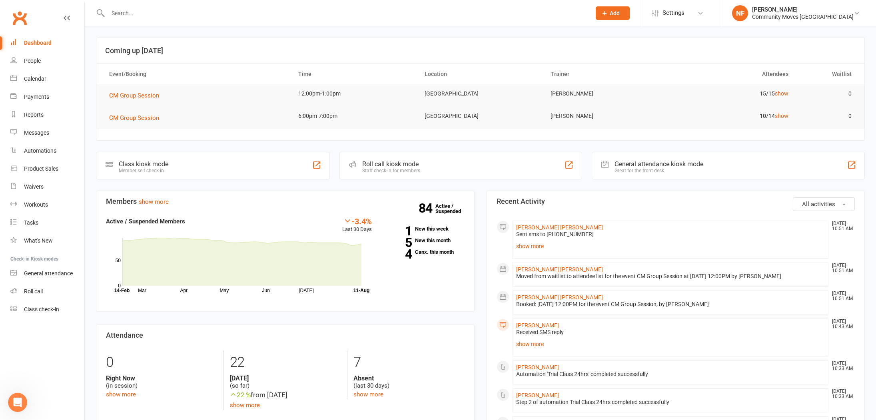
click at [117, 14] on input "text" at bounding box center [346, 13] width 480 height 11
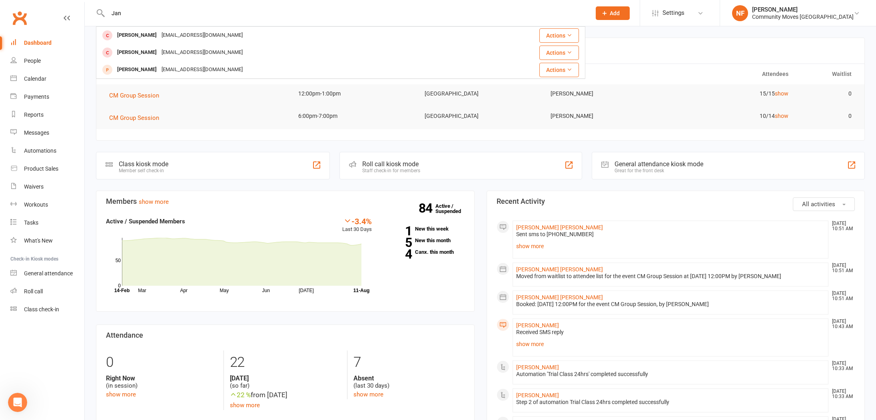
type input "Jan"
click at [136, 35] on div "[PERSON_NAME]" at bounding box center [137, 36] width 44 height 12
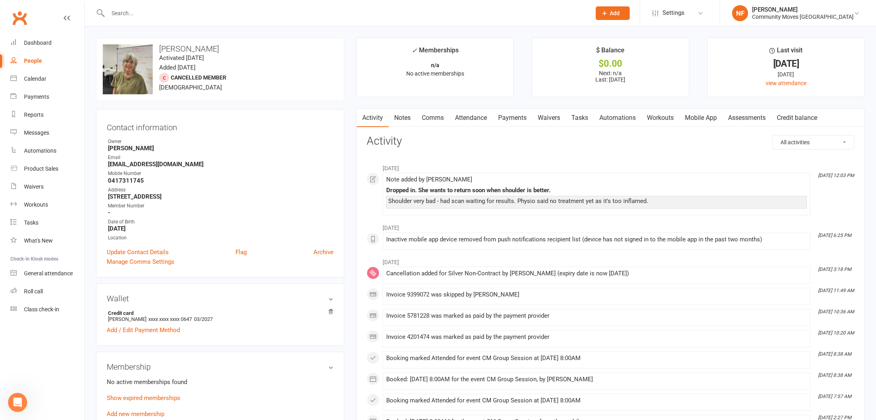
click at [439, 118] on link "Comms" at bounding box center [432, 118] width 33 height 18
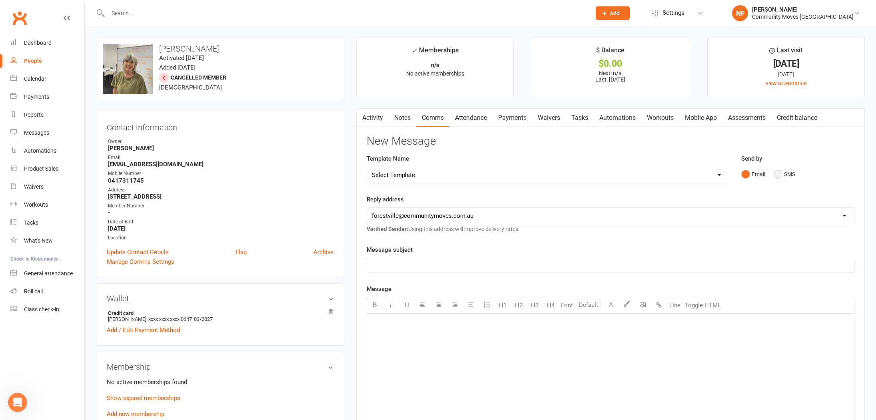
click at [775, 175] on button "SMS" at bounding box center [785, 174] width 22 height 15
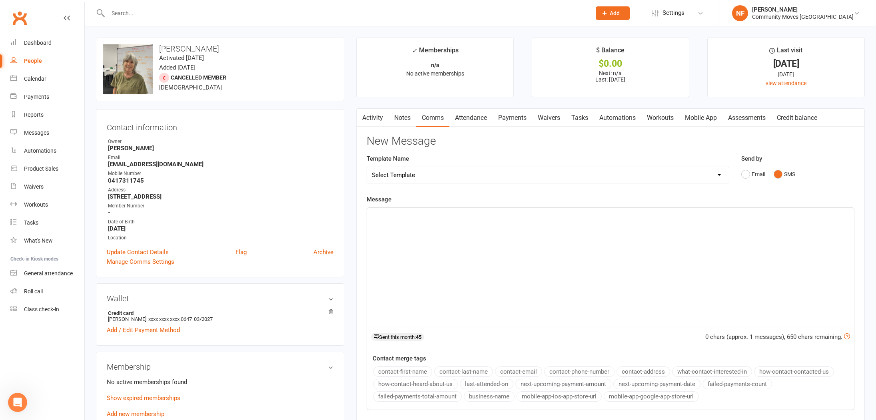
click at [729, 230] on div "﻿" at bounding box center [610, 268] width 487 height 120
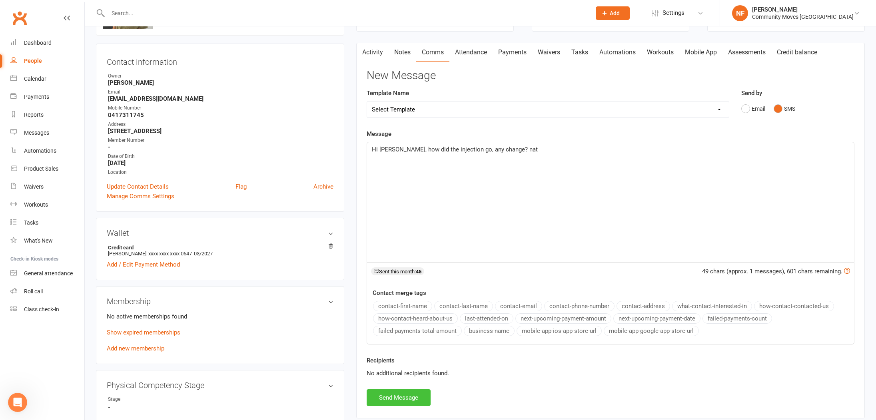
click at [412, 398] on button "Send Message" at bounding box center [399, 398] width 64 height 17
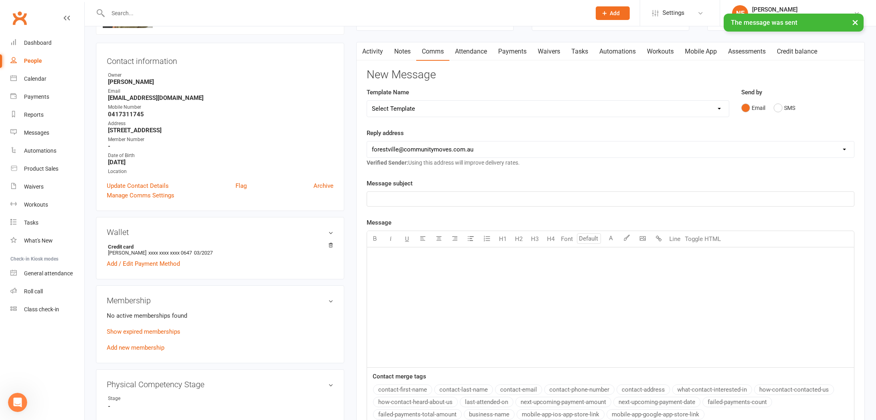
click at [128, 12] on input "text" at bounding box center [346, 13] width 480 height 11
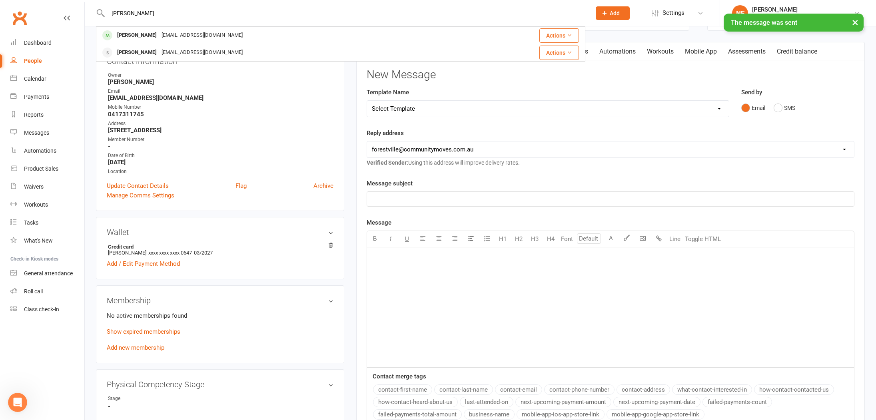
type input "[PERSON_NAME]"
click at [130, 14] on div "× The message was sent" at bounding box center [433, 14] width 866 height 0
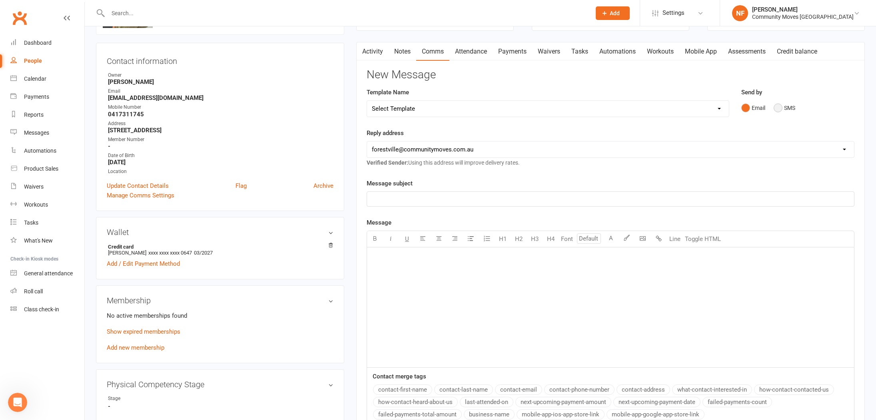
drag, startPoint x: 778, startPoint y: 109, endPoint x: 764, endPoint y: 124, distance: 21.2
click at [778, 109] on button "SMS" at bounding box center [785, 107] width 22 height 15
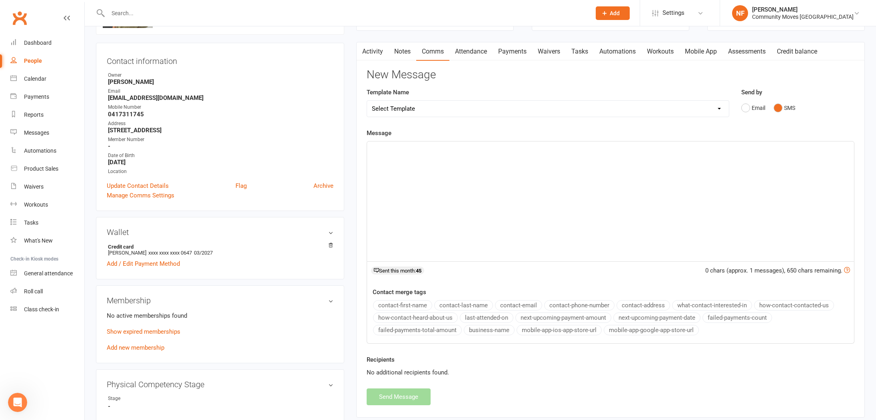
click at [748, 156] on div "﻿" at bounding box center [610, 202] width 487 height 120
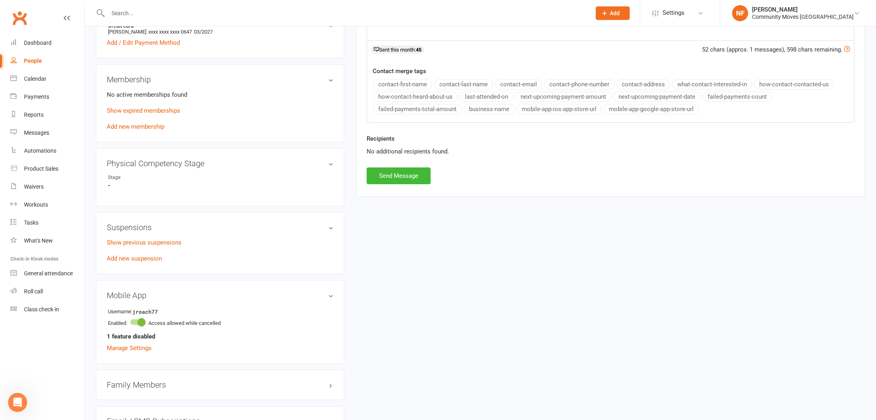
scroll to position [298, 0]
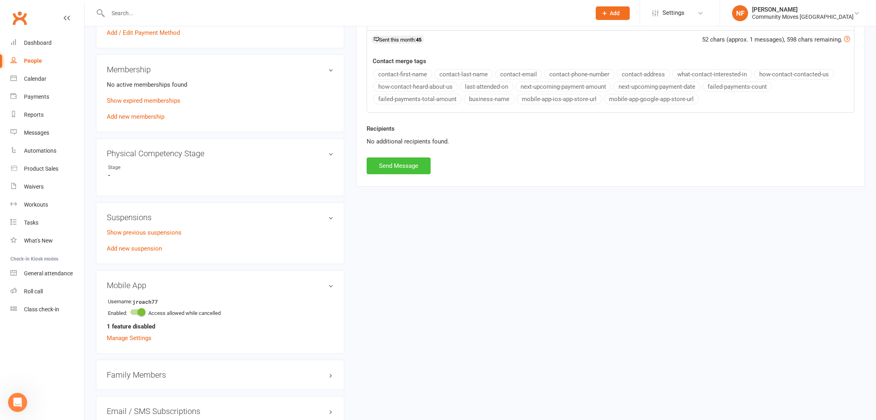
click at [393, 168] on button "Send Message" at bounding box center [399, 166] width 64 height 17
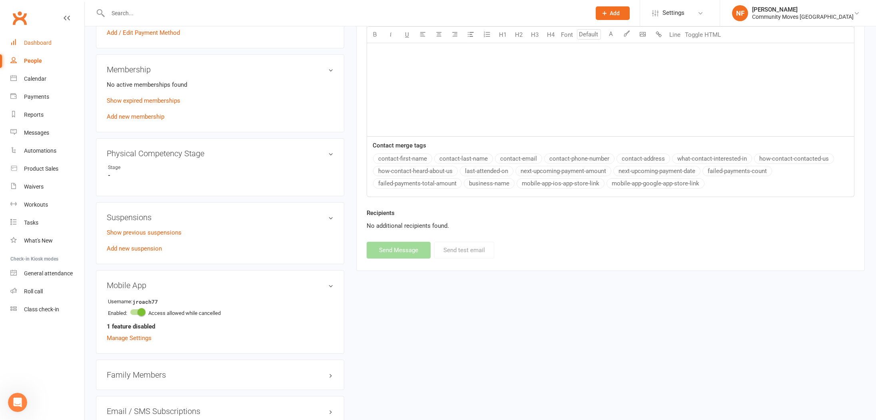
click at [41, 42] on div "Dashboard" at bounding box center [38, 43] width 28 height 6
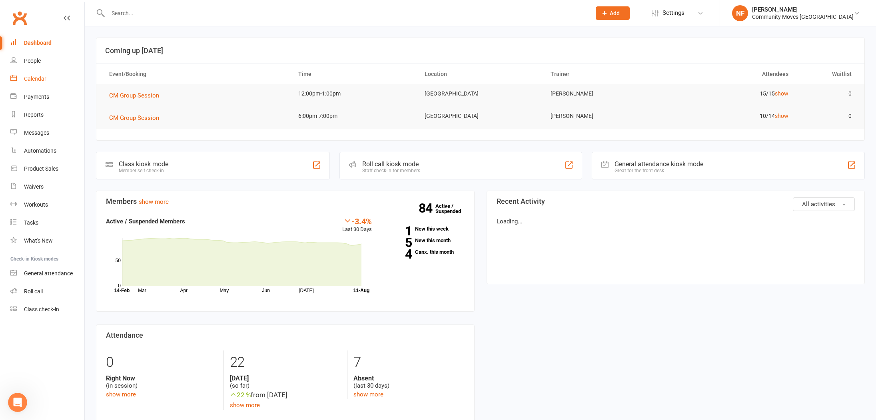
click at [37, 80] on div "Calendar" at bounding box center [35, 79] width 22 height 6
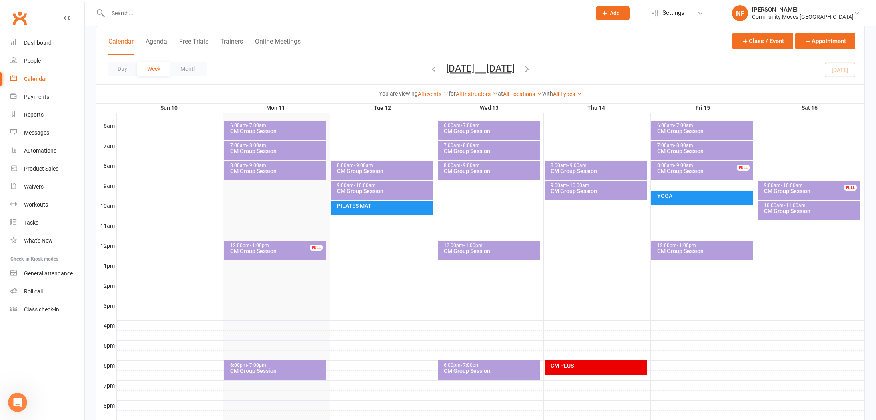
scroll to position [227, 0]
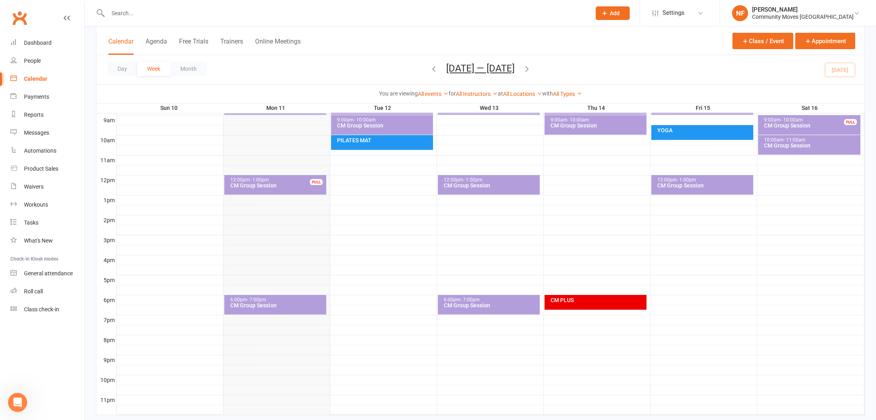
click at [298, 310] on div "6:00pm - 7:00pm CM Group Session" at bounding box center [275, 305] width 102 height 20
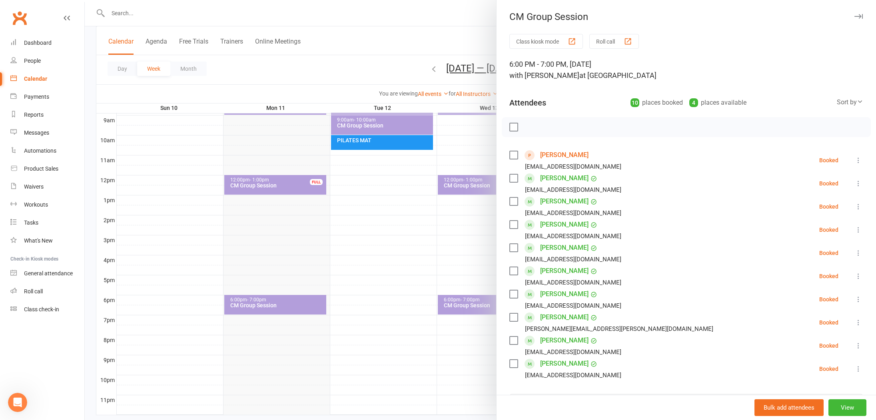
click at [548, 156] on link "[PERSON_NAME]" at bounding box center [564, 155] width 48 height 13
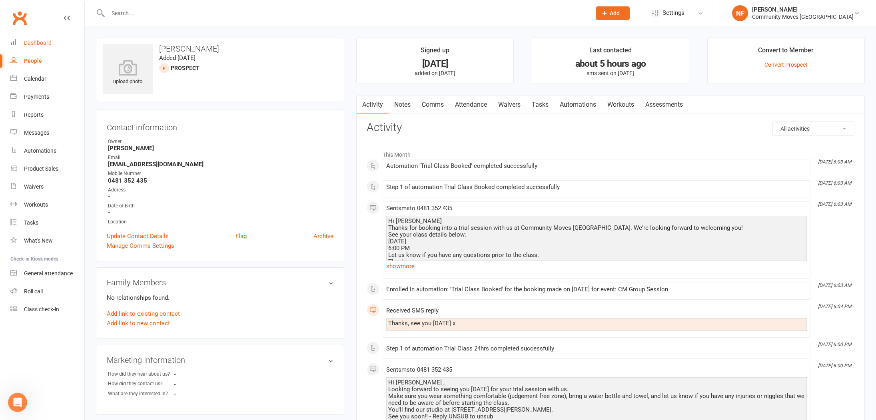
click at [46, 42] on div "Dashboard" at bounding box center [38, 43] width 28 height 6
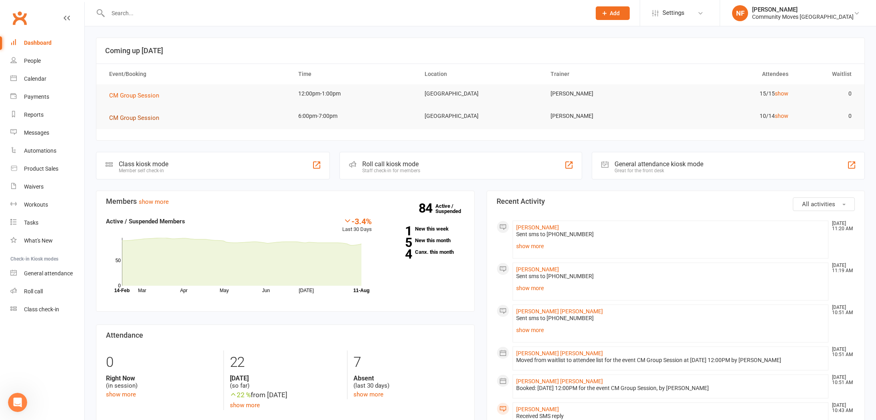
click at [146, 119] on span "CM Group Session" at bounding box center [134, 117] width 50 height 7
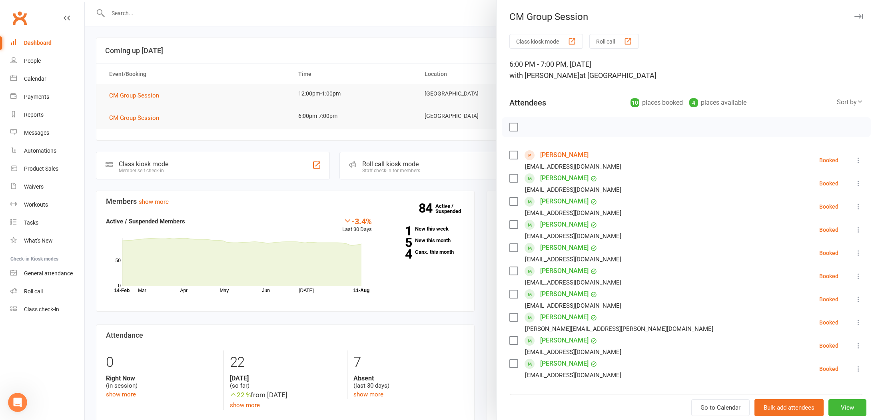
click at [572, 157] on link "[PERSON_NAME]" at bounding box center [564, 155] width 48 height 13
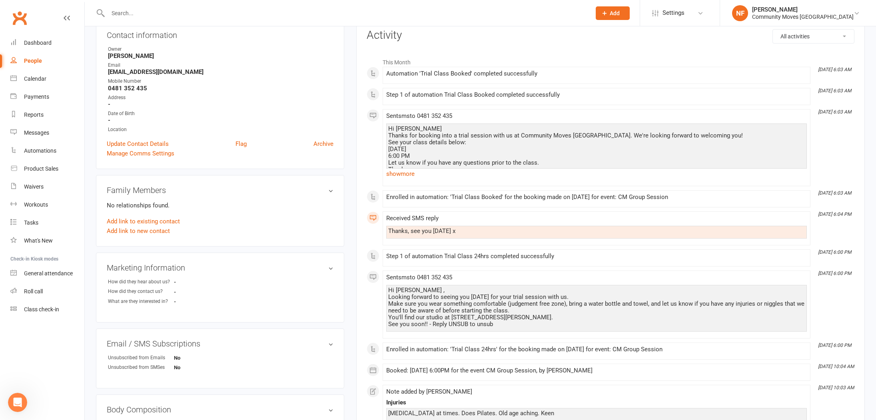
scroll to position [182, 0]
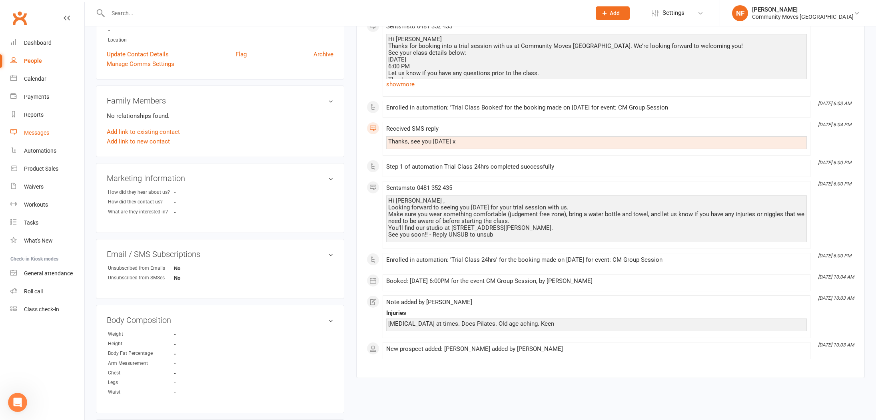
click at [35, 133] on div "Messages" at bounding box center [36, 133] width 25 height 6
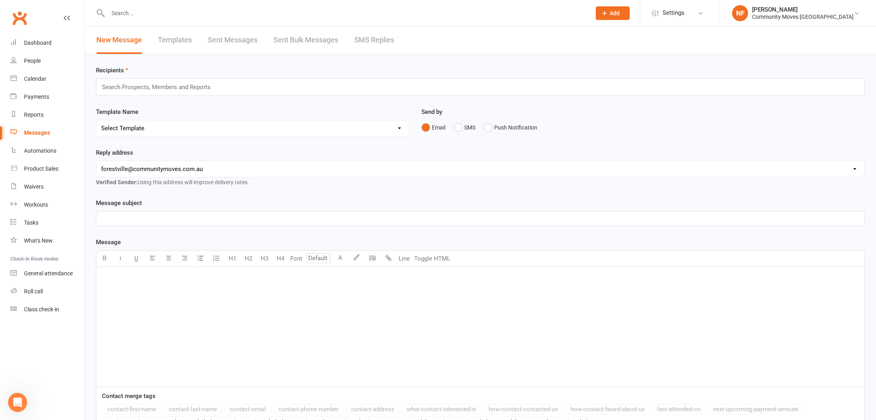
click at [384, 37] on link "SMS Replies" at bounding box center [374, 40] width 40 height 28
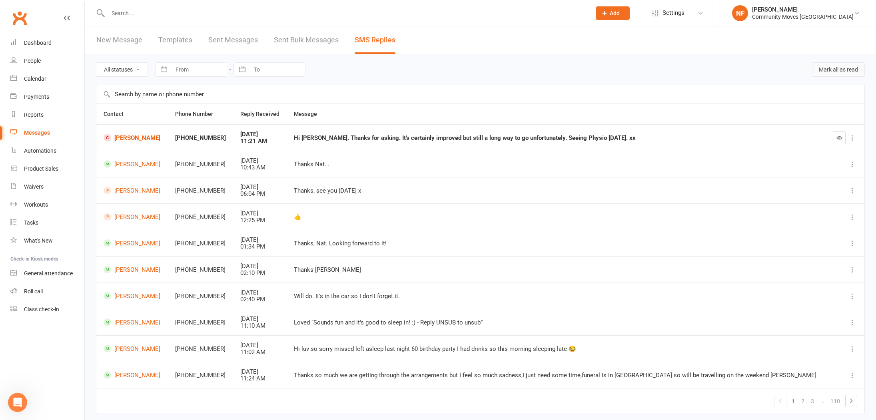
click at [834, 68] on button "Mark all as read" at bounding box center [838, 69] width 53 height 14
click at [130, 137] on link "[PERSON_NAME]" at bounding box center [133, 138] width 58 height 8
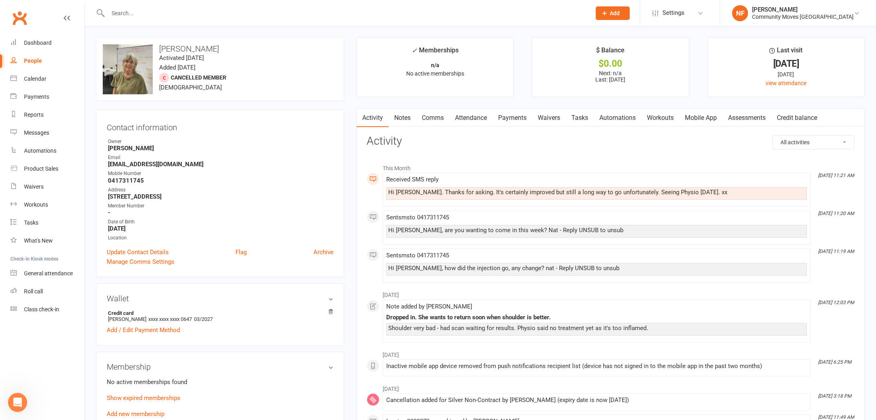
click at [434, 116] on link "Comms" at bounding box center [432, 118] width 33 height 18
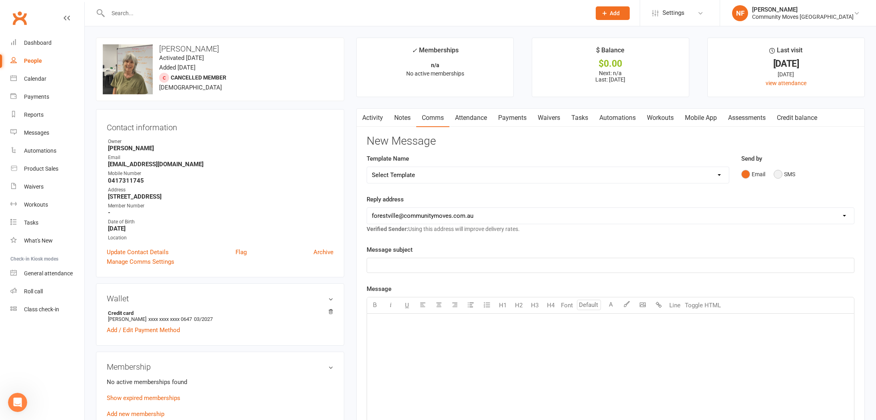
click at [779, 173] on button "SMS" at bounding box center [785, 174] width 22 height 15
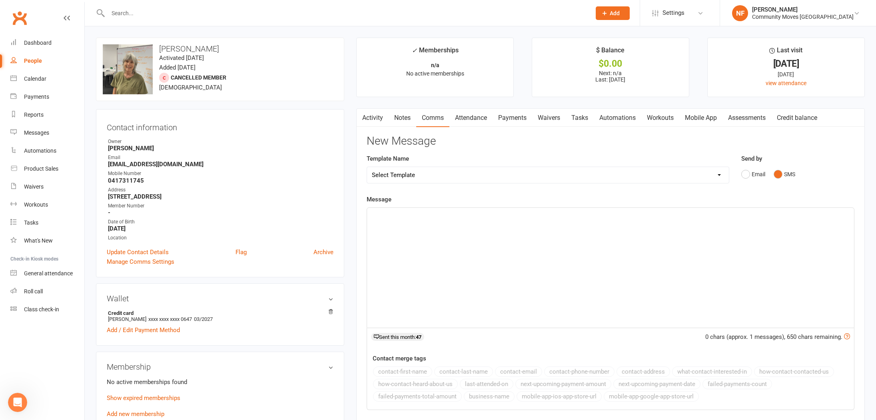
click at [619, 225] on div "﻿" at bounding box center [610, 268] width 487 height 120
click at [405, 216] on span "One day at [GEOGRAPHIC_DATA]. Hope to see you soon. Nat" at bounding box center [453, 215] width 162 height 7
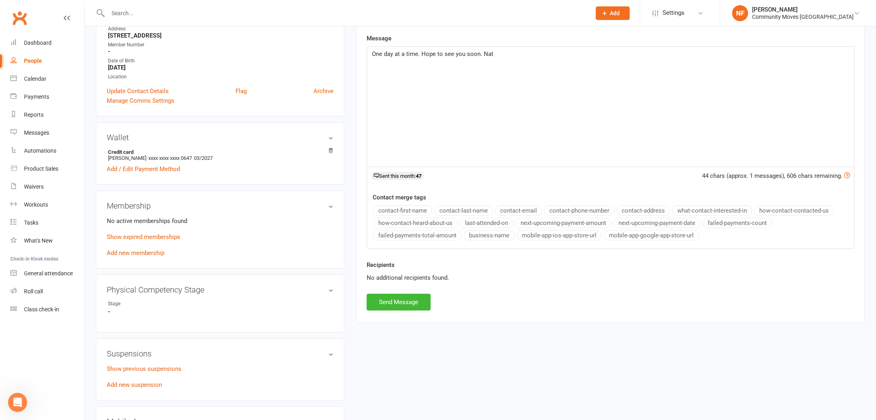
scroll to position [168, 0]
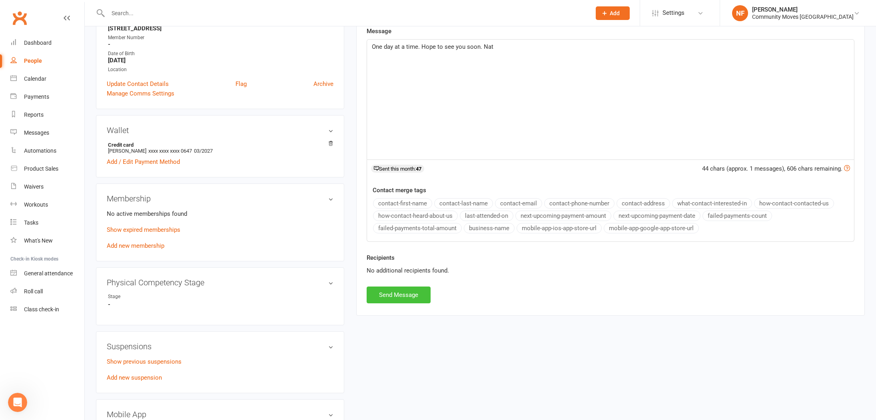
click at [429, 293] on button "Send Message" at bounding box center [399, 295] width 64 height 17
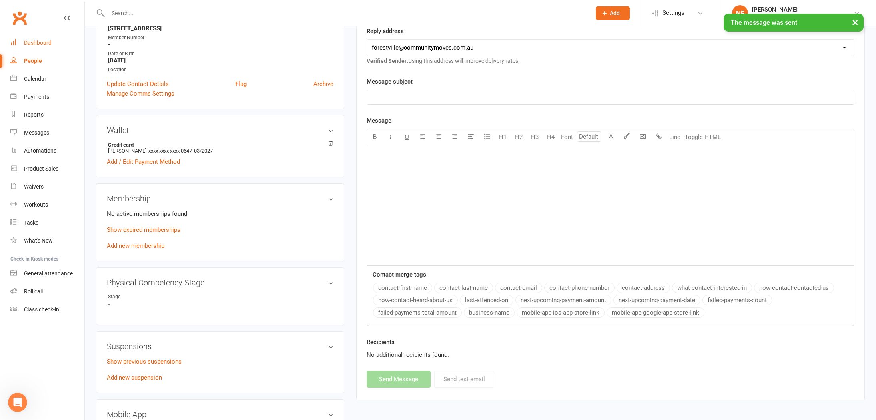
click at [36, 44] on div "Dashboard" at bounding box center [38, 43] width 28 height 6
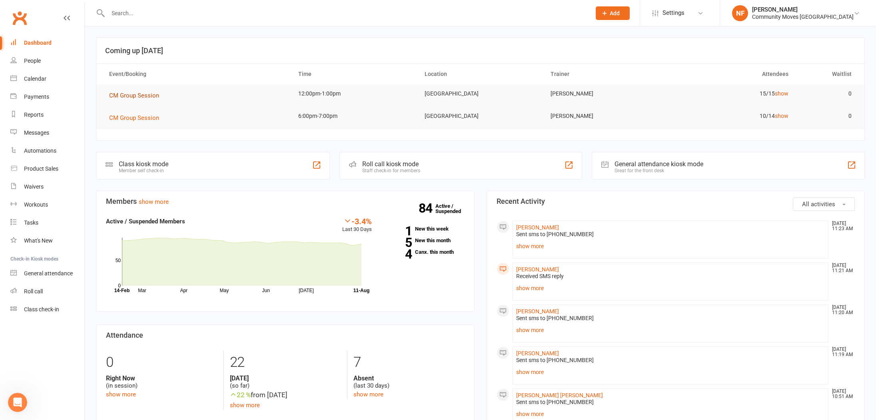
click at [125, 96] on span "CM Group Session" at bounding box center [134, 95] width 50 height 7
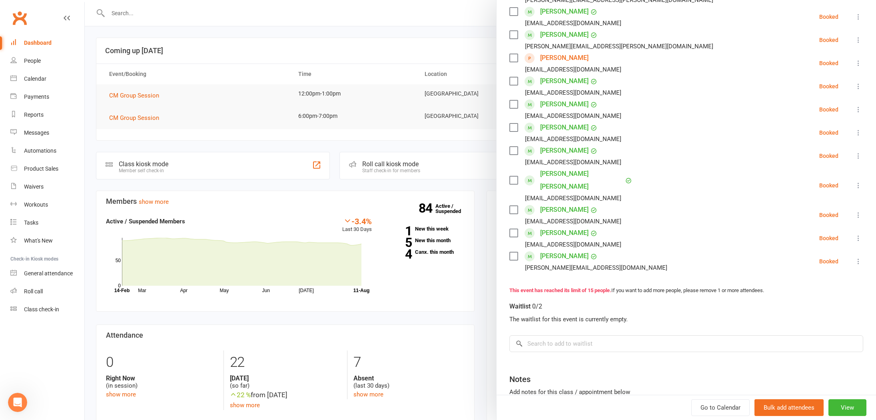
scroll to position [262, 0]
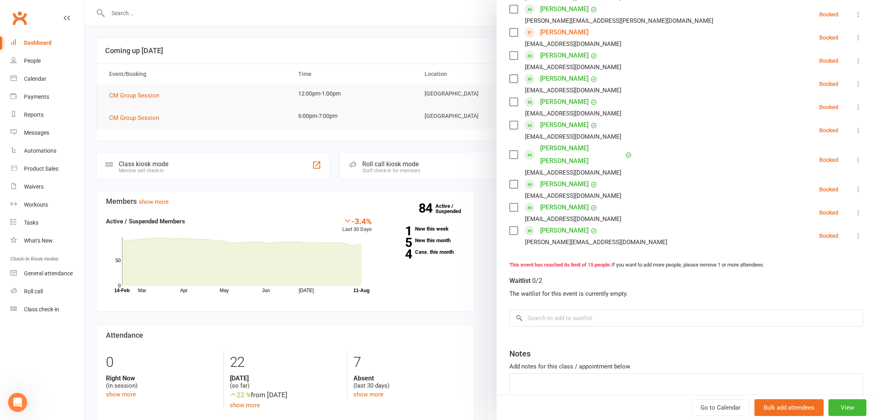
click at [222, 162] on div at bounding box center [480, 210] width 791 height 420
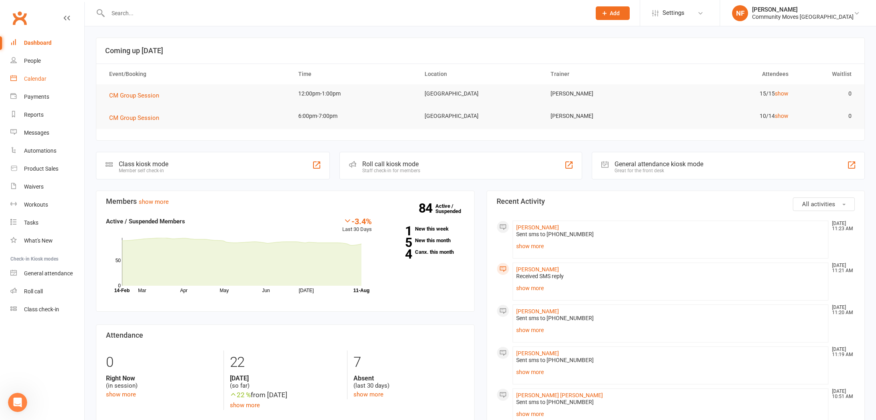
click at [34, 80] on div "Calendar" at bounding box center [35, 79] width 22 height 6
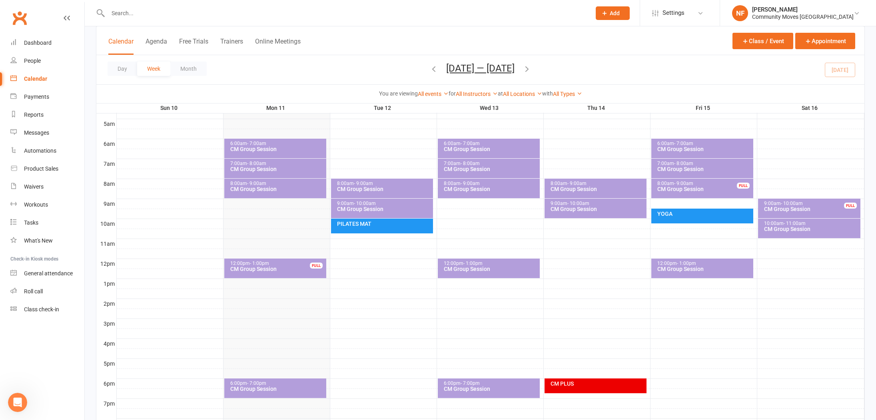
scroll to position [149, 0]
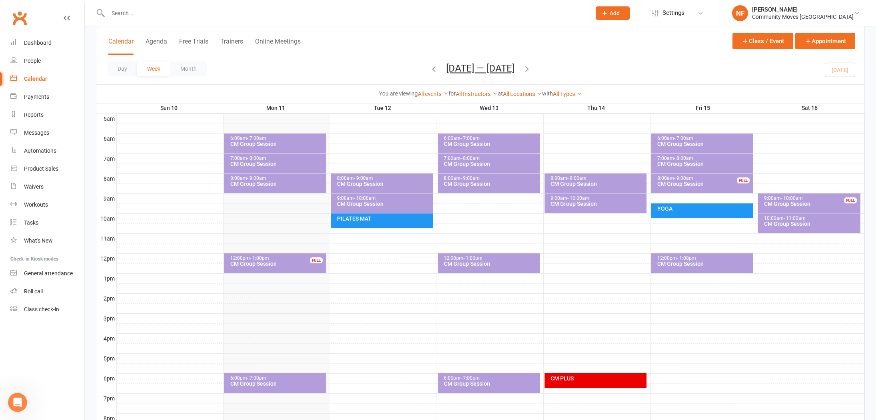
click at [379, 181] on div "CM Group Session" at bounding box center [384, 184] width 95 height 6
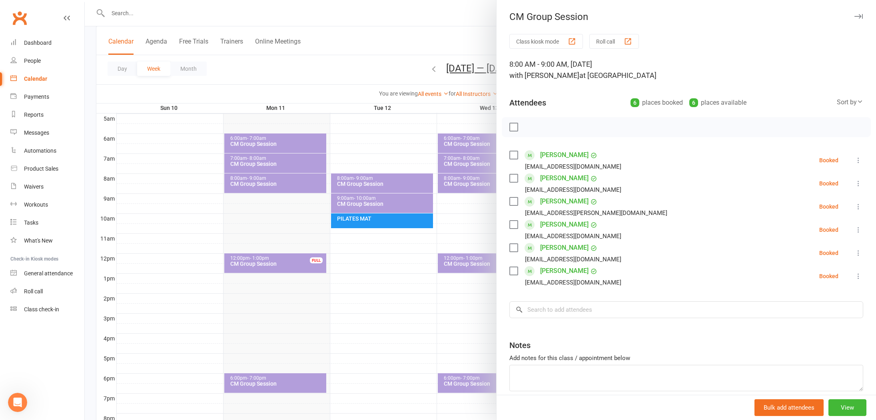
click at [375, 203] on div at bounding box center [480, 210] width 791 height 420
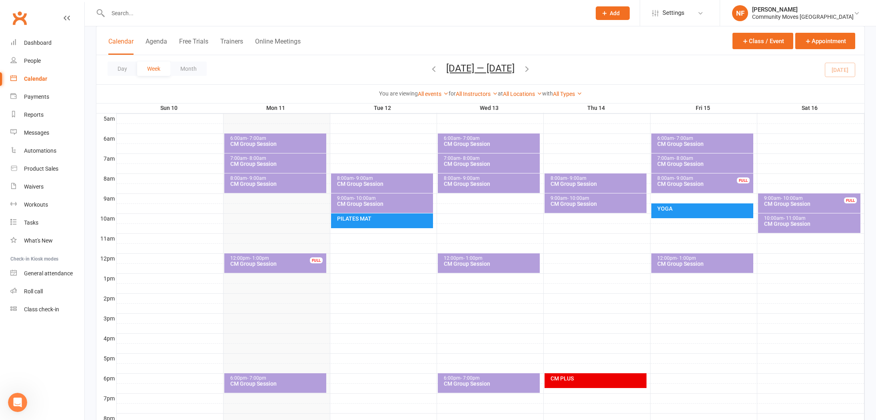
click at [376, 203] on div "CM Group Session" at bounding box center [384, 204] width 95 height 6
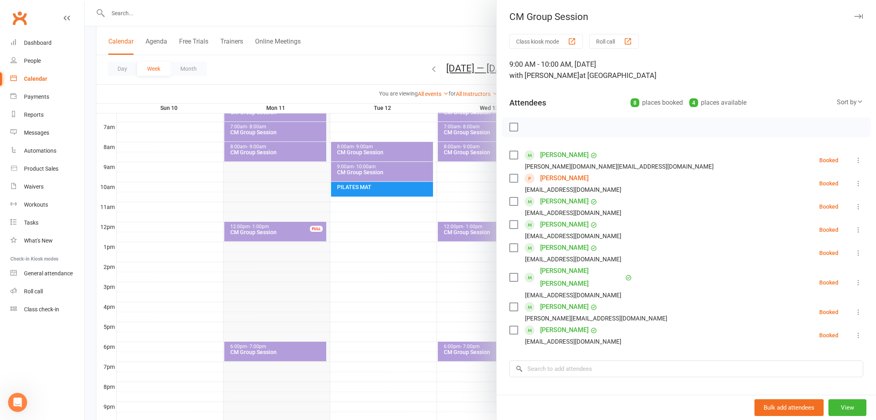
scroll to position [186, 0]
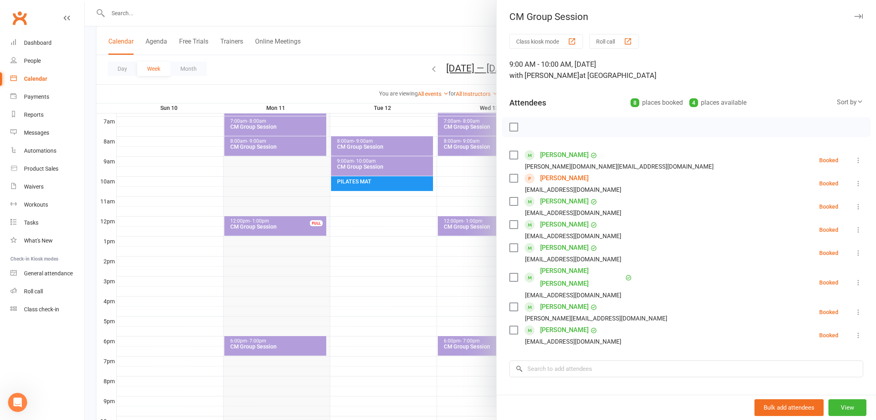
click at [404, 190] on div at bounding box center [480, 210] width 791 height 420
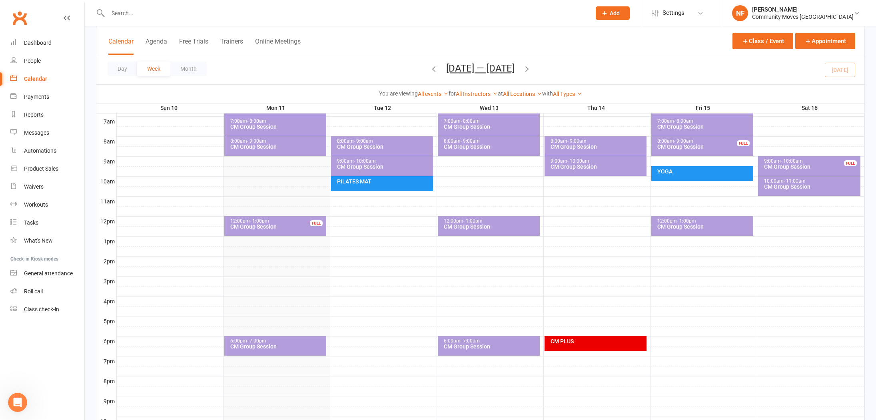
click at [404, 190] on div "PILATES MAT" at bounding box center [382, 183] width 102 height 15
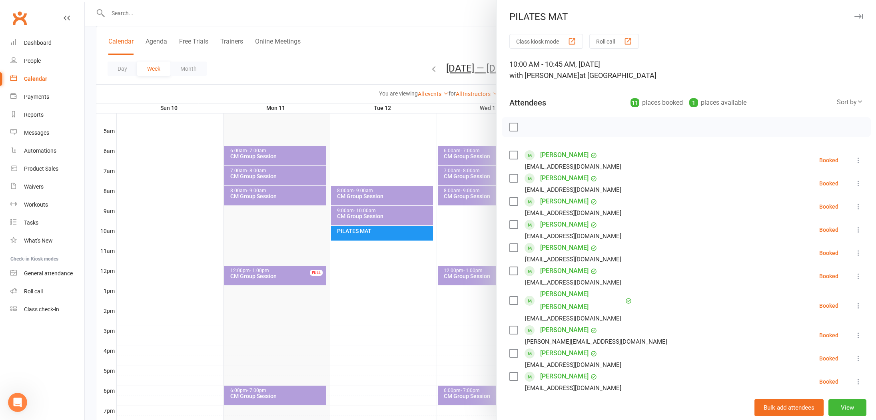
scroll to position [1, 0]
drag, startPoint x: 392, startPoint y: 248, endPoint x: 419, endPoint y: 229, distance: 33.4
click at [392, 248] on div at bounding box center [480, 210] width 791 height 420
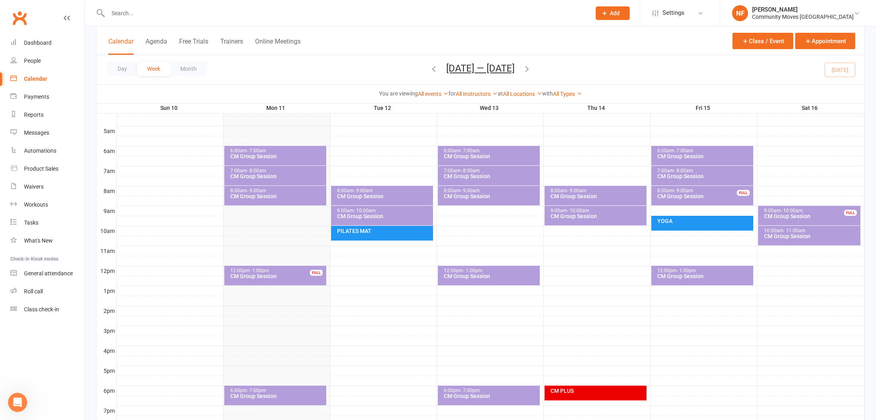
click at [471, 155] on div "CM Group Session" at bounding box center [491, 157] width 95 height 6
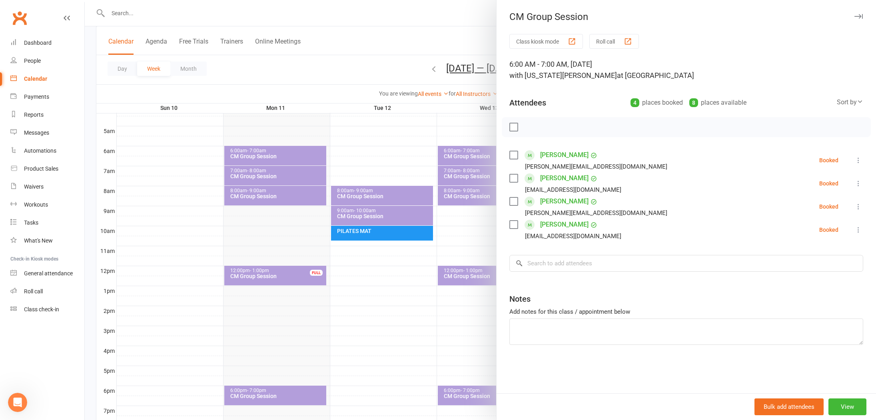
click at [387, 149] on div at bounding box center [480, 210] width 791 height 420
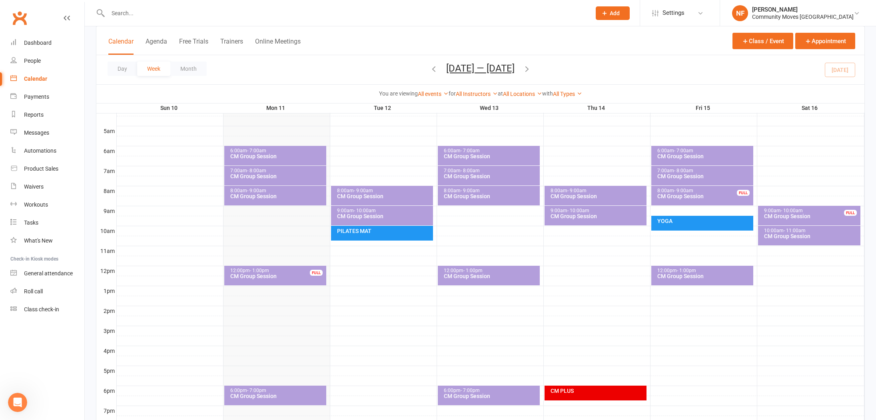
click at [506, 176] on div "CM Group Session" at bounding box center [491, 177] width 95 height 6
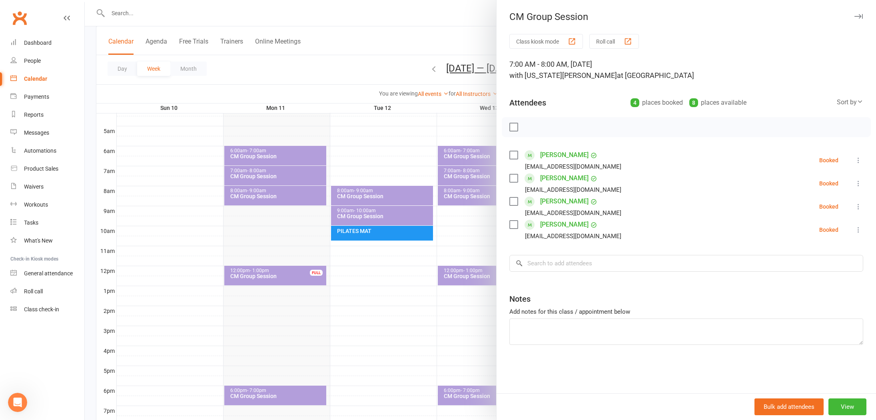
drag, startPoint x: 349, startPoint y: 164, endPoint x: 419, endPoint y: 186, distance: 73.1
click at [350, 164] on div at bounding box center [480, 210] width 791 height 420
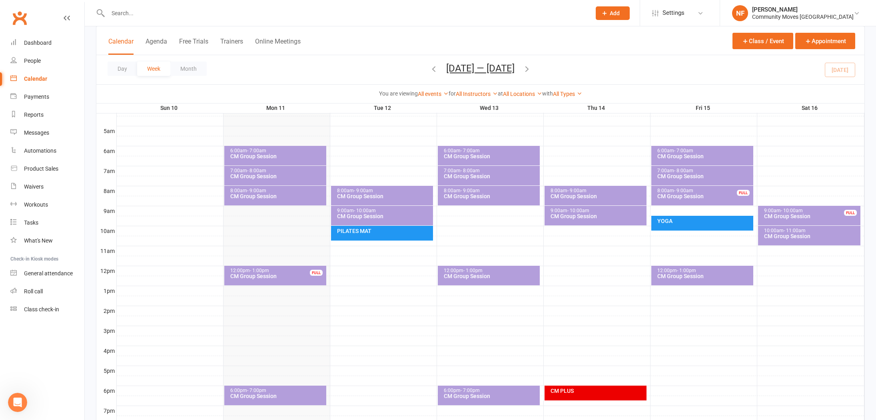
click at [464, 196] on div "CM Group Session" at bounding box center [491, 197] width 95 height 6
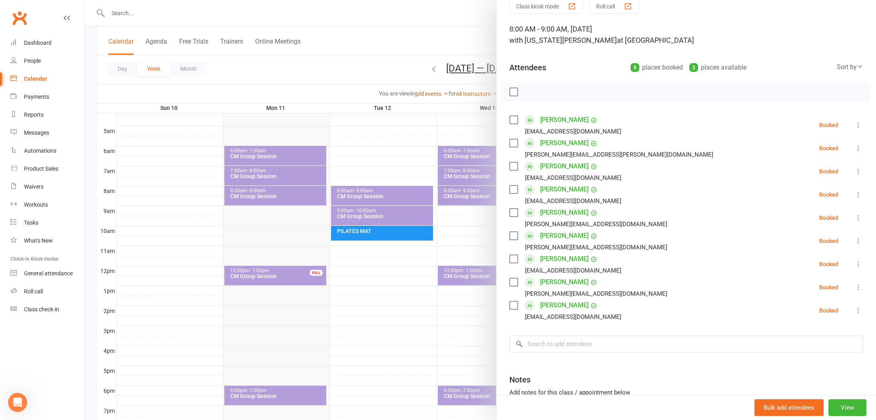
scroll to position [36, 0]
click at [380, 168] on div at bounding box center [480, 210] width 791 height 420
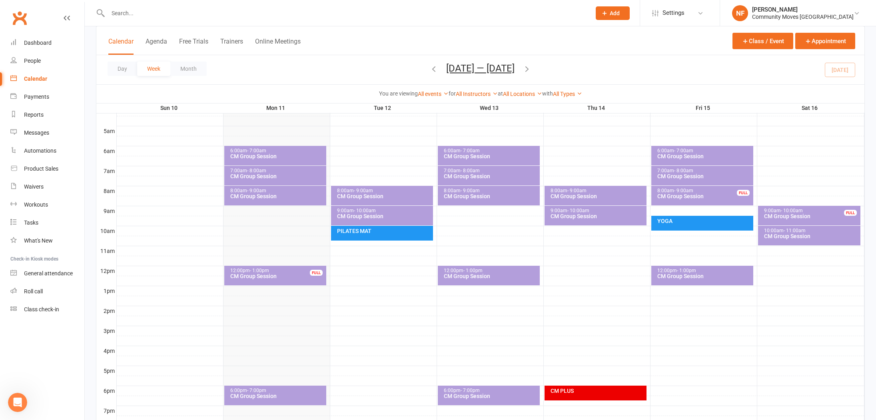
click at [478, 278] on div "CM Group Session" at bounding box center [491, 277] width 95 height 6
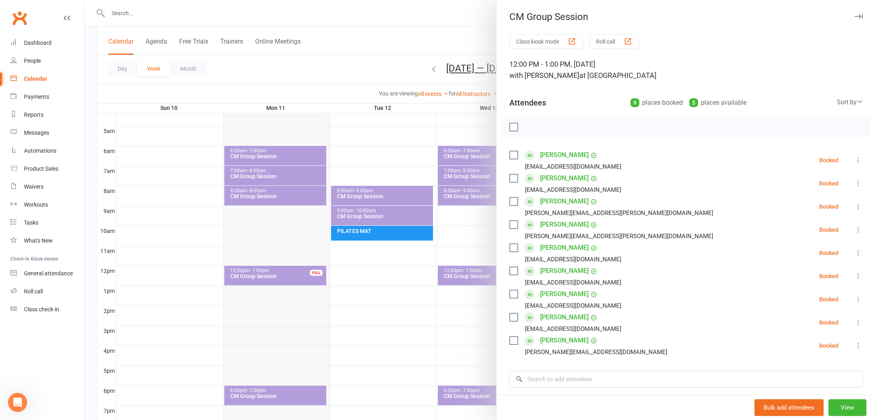
drag, startPoint x: 392, startPoint y: 291, endPoint x: 434, endPoint y: 288, distance: 42.5
click at [392, 290] on div at bounding box center [480, 210] width 791 height 420
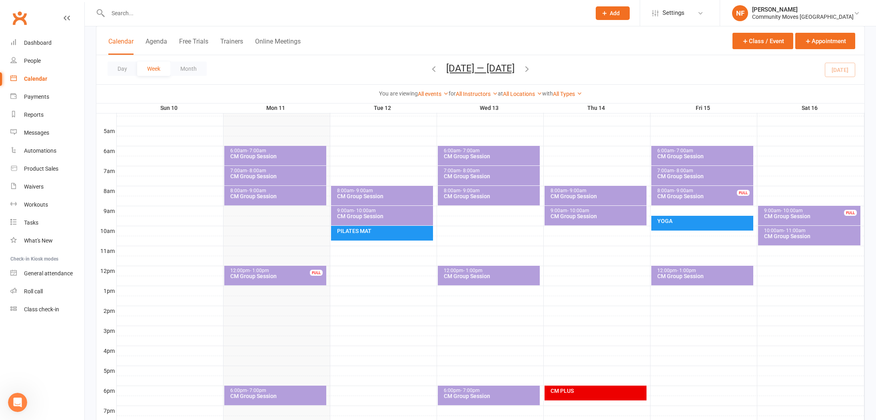
click at [615, 202] on div "8:00am - 9:00am CM Group Session" at bounding box center [596, 196] width 102 height 20
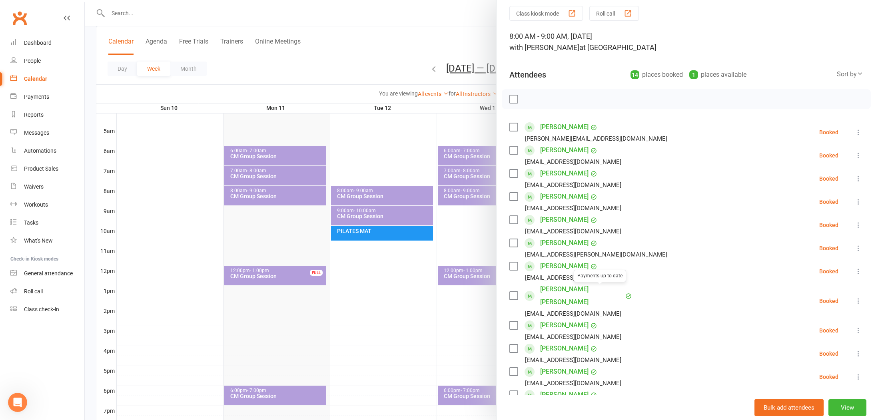
scroll to position [25, 0]
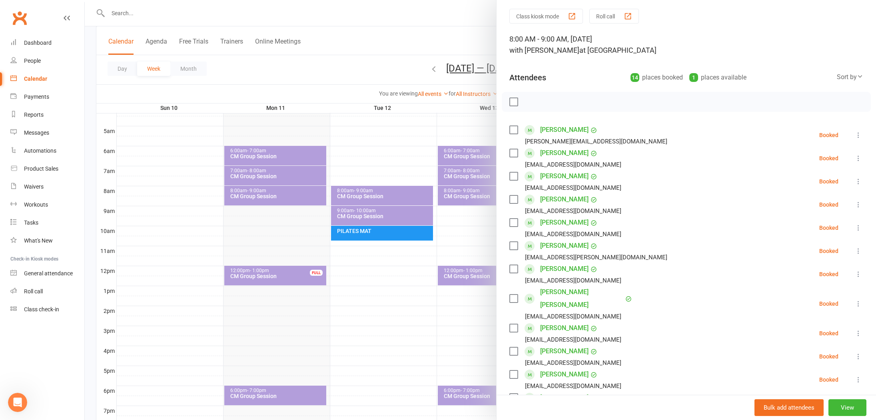
drag, startPoint x: 404, startPoint y: 282, endPoint x: 443, endPoint y: 272, distance: 40.1
click at [407, 282] on div at bounding box center [480, 210] width 791 height 420
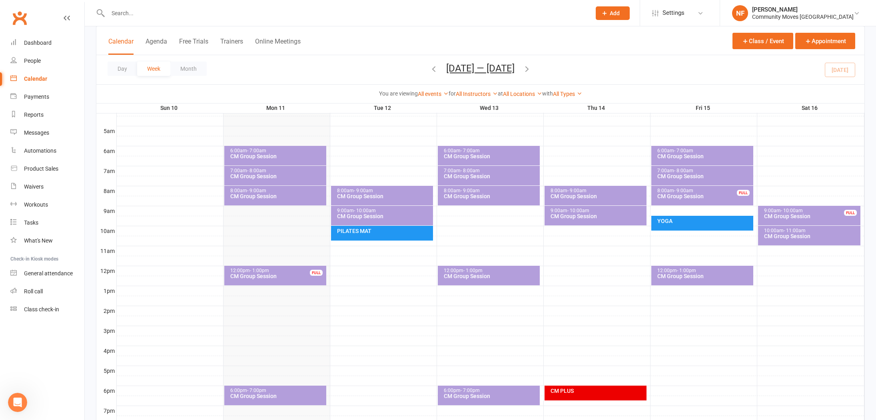
click at [614, 213] on div "9:00am - 10:00am" at bounding box center [597, 210] width 95 height 5
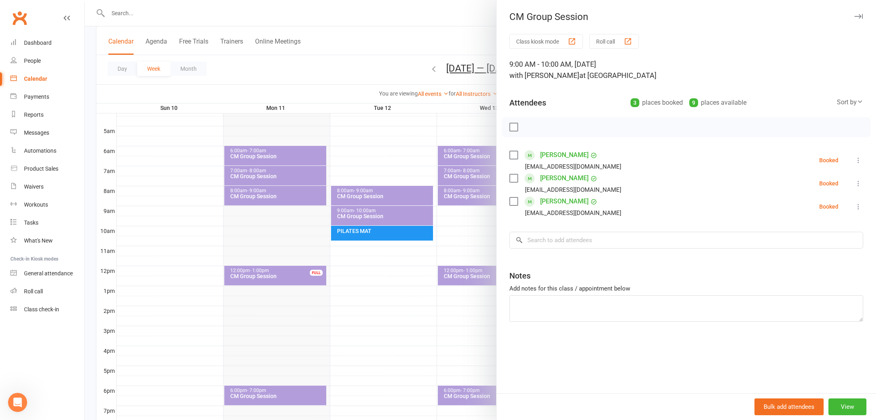
drag, startPoint x: 448, startPoint y: 251, endPoint x: 500, endPoint y: 232, distance: 55.3
click at [450, 250] on div at bounding box center [480, 210] width 791 height 420
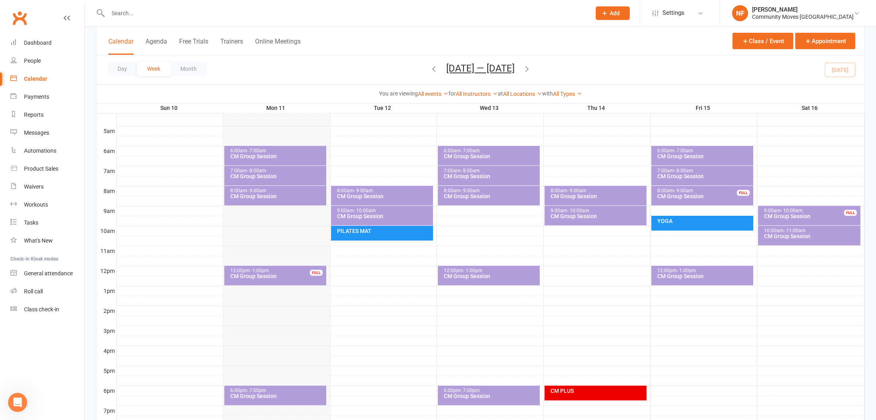
click at [695, 154] on div "CM Group Session" at bounding box center [704, 157] width 95 height 6
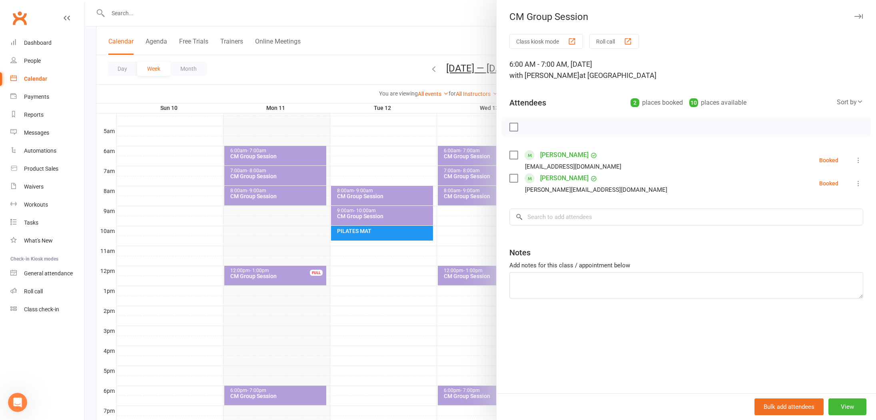
drag, startPoint x: 443, startPoint y: 239, endPoint x: 462, endPoint y: 232, distance: 20.1
click at [446, 237] on div at bounding box center [480, 210] width 791 height 420
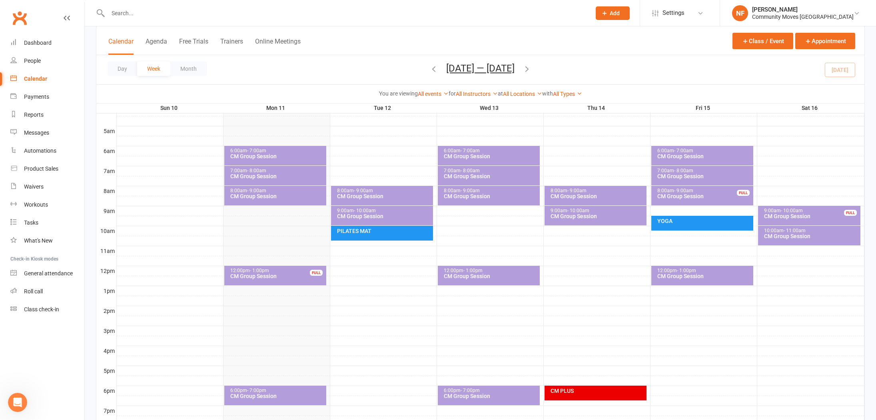
click at [689, 172] on span "- 8:00am" at bounding box center [683, 171] width 19 height 6
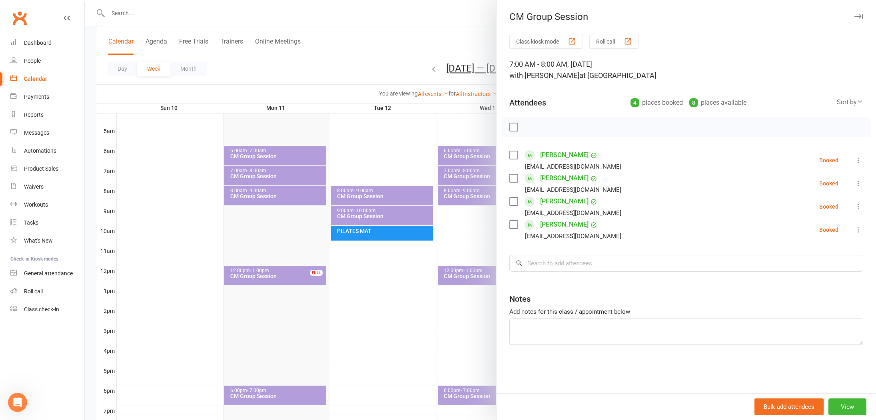
click at [444, 258] on div at bounding box center [480, 210] width 791 height 420
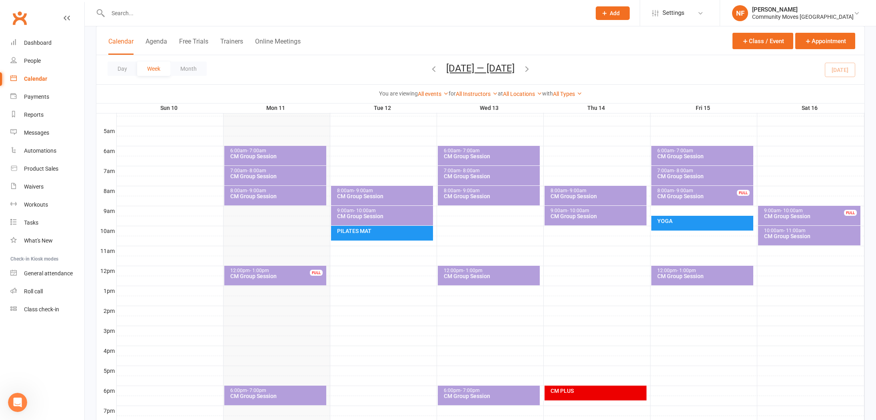
click at [671, 198] on div "CM Group Session" at bounding box center [704, 197] width 95 height 6
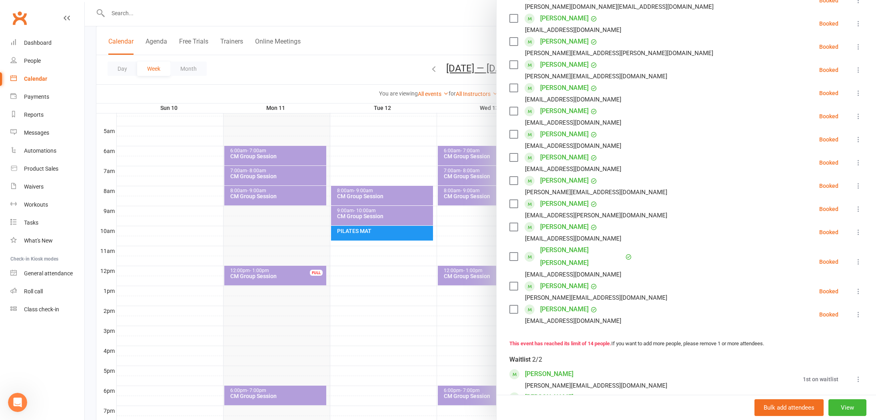
scroll to position [94, 0]
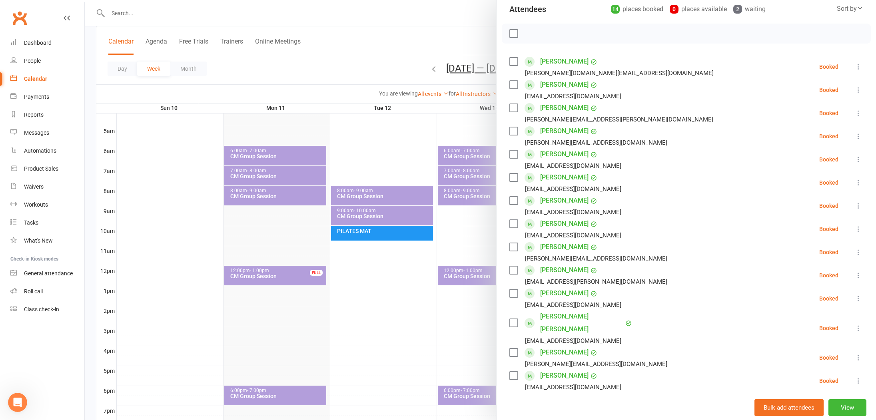
drag, startPoint x: 374, startPoint y: 165, endPoint x: 494, endPoint y: 192, distance: 123.3
click at [375, 165] on div at bounding box center [480, 210] width 791 height 420
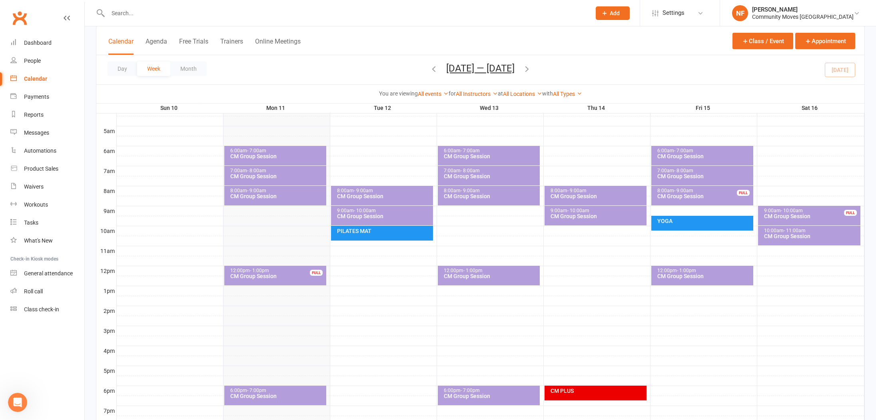
click at [696, 226] on div "YOGA" at bounding box center [702, 223] width 102 height 15
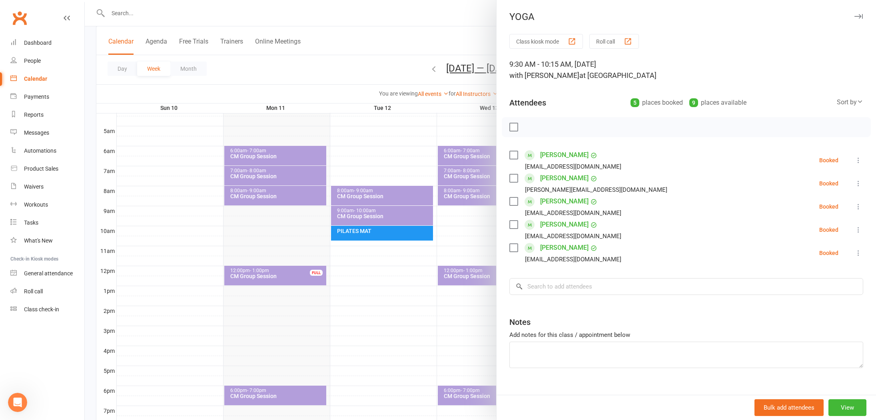
click at [486, 239] on div at bounding box center [480, 210] width 791 height 420
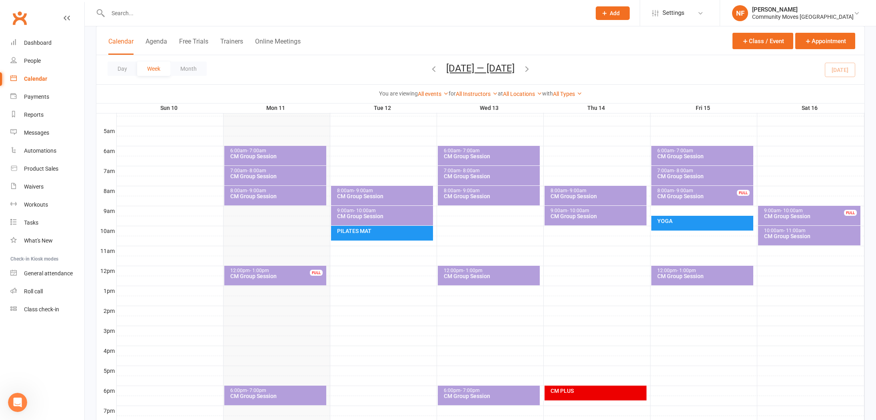
click at [707, 192] on div "8:00am - 9:00am" at bounding box center [704, 190] width 95 height 5
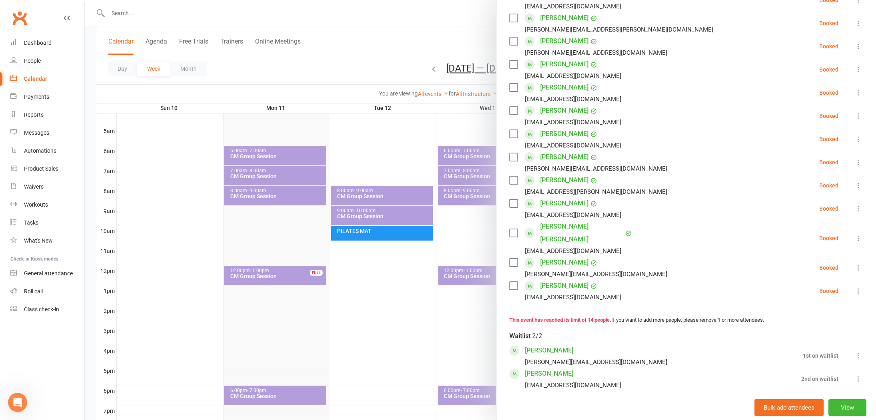
scroll to position [186, 0]
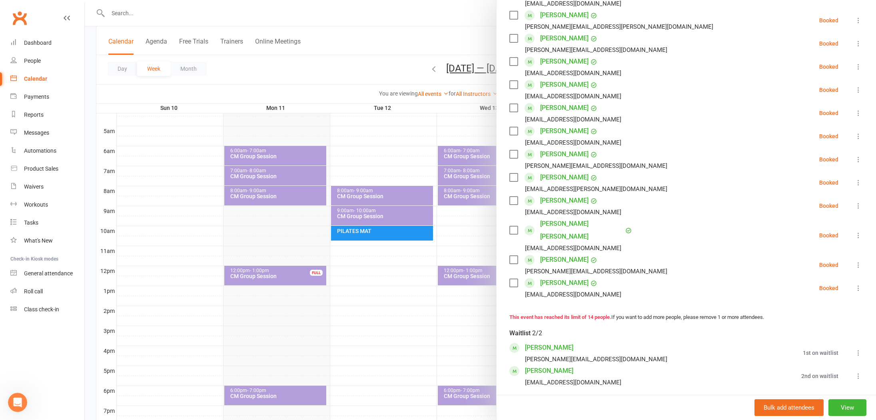
click at [860, 349] on icon at bounding box center [859, 353] width 8 height 8
click at [807, 361] on link "Book now" at bounding box center [815, 369] width 95 height 16
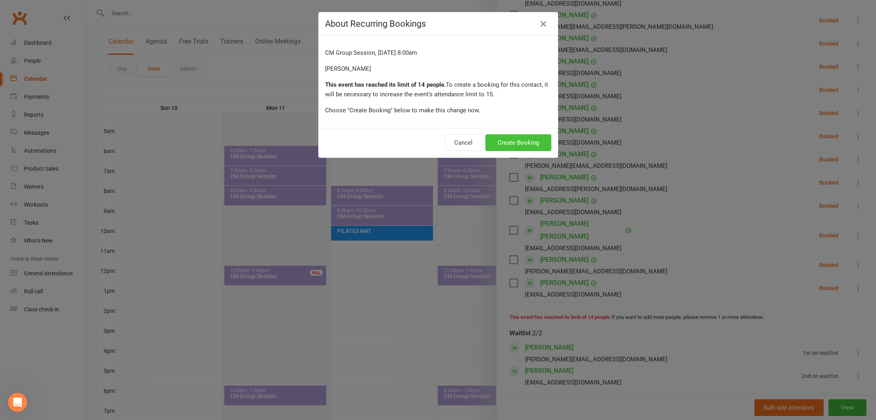
click at [508, 143] on button "Create Booking" at bounding box center [519, 142] width 66 height 17
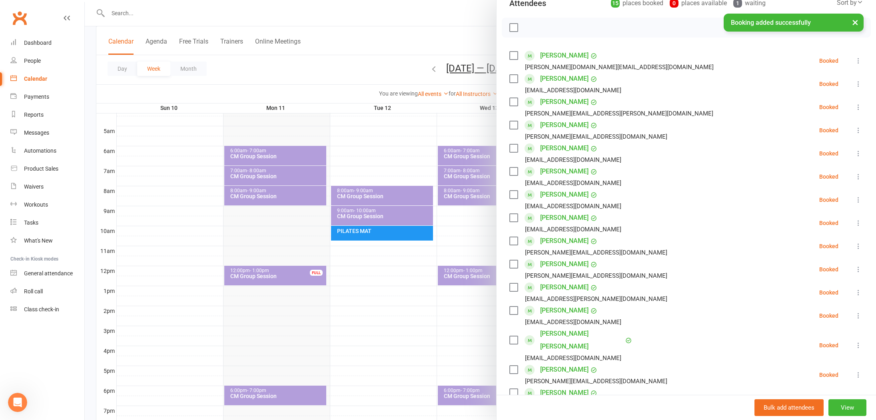
scroll to position [75, 0]
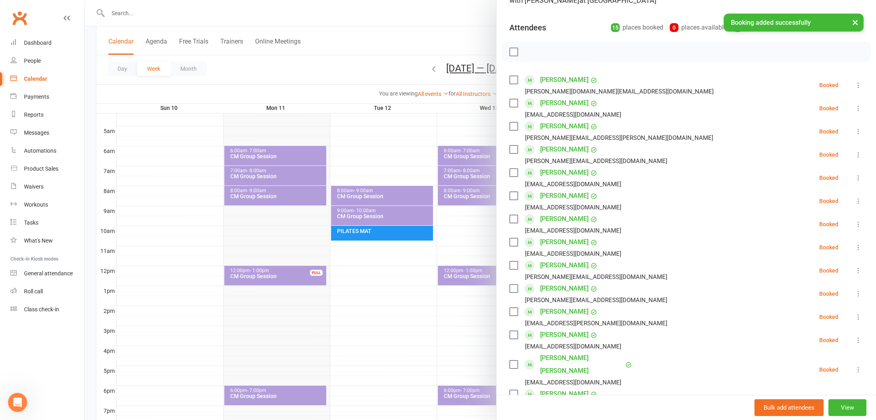
drag, startPoint x: 370, startPoint y: 130, endPoint x: 374, endPoint y: 130, distance: 4.1
click at [370, 130] on div at bounding box center [480, 210] width 791 height 420
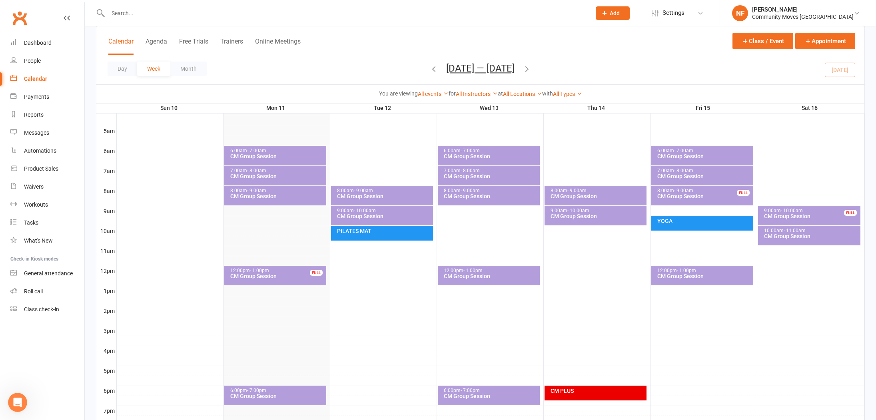
click at [778, 214] on div "CM Group Session" at bounding box center [812, 217] width 96 height 6
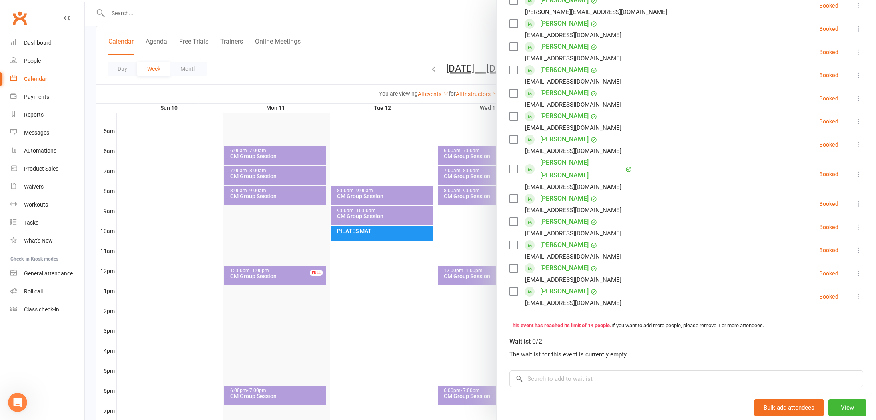
scroll to position [0, 0]
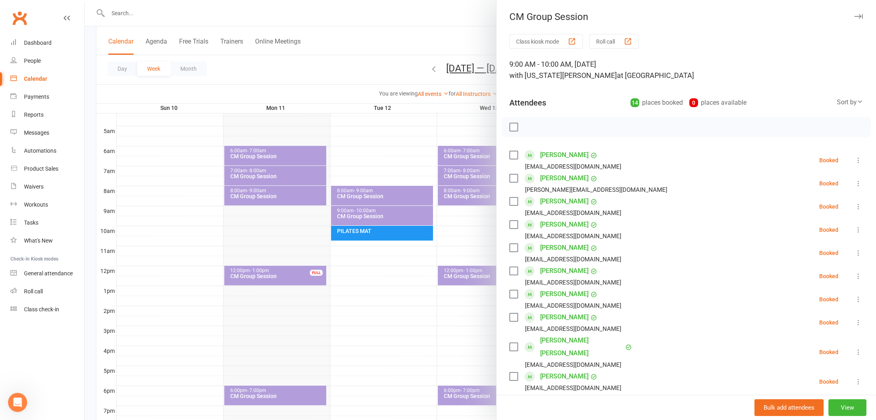
click at [363, 119] on div at bounding box center [480, 210] width 791 height 420
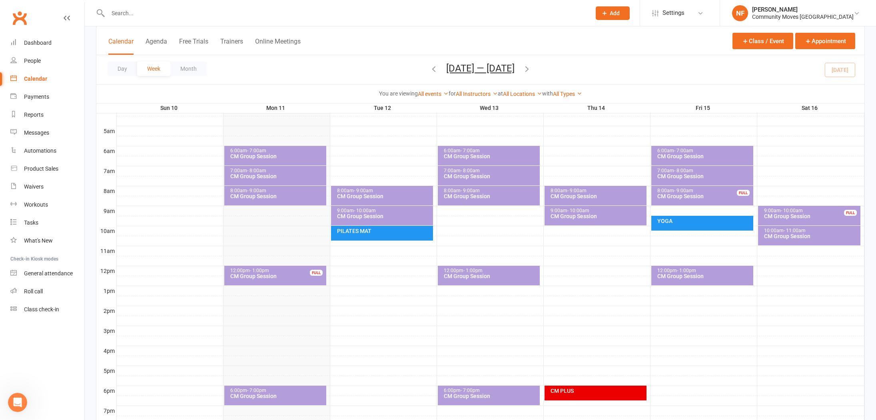
click at [837, 232] on div "10:00am - 11:00am" at bounding box center [812, 230] width 96 height 5
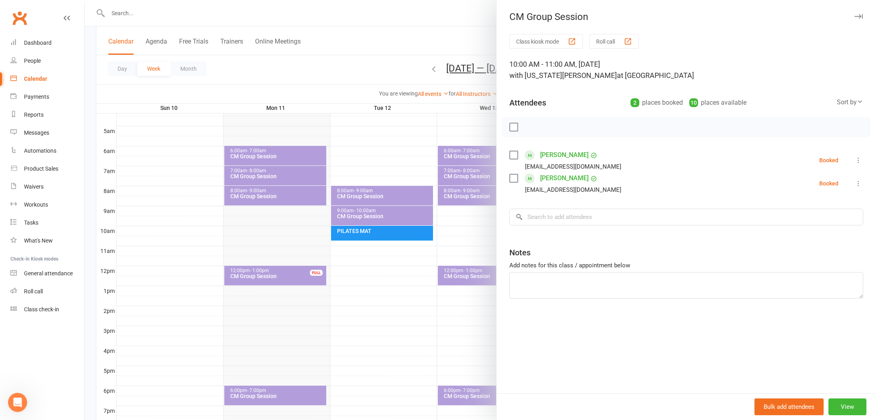
click at [342, 116] on div at bounding box center [480, 210] width 791 height 420
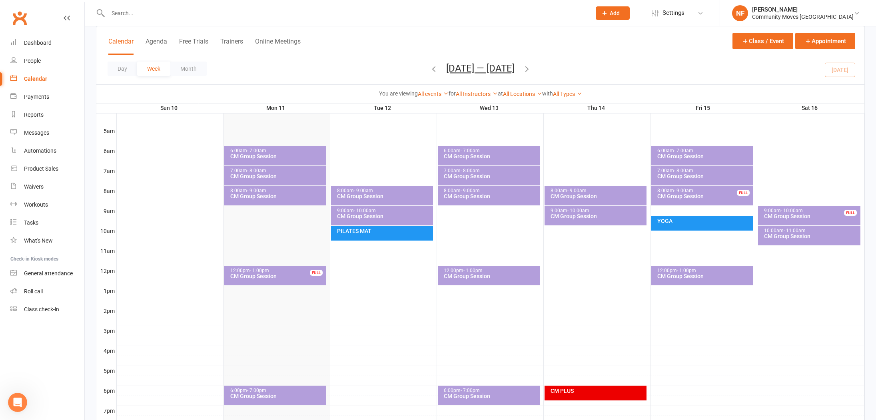
click at [146, 5] on div at bounding box center [341, 13] width 490 height 26
drag, startPoint x: 178, startPoint y: 9, endPoint x: 185, endPoint y: 8, distance: 7.2
click at [178, 9] on input "text" at bounding box center [346, 13] width 480 height 11
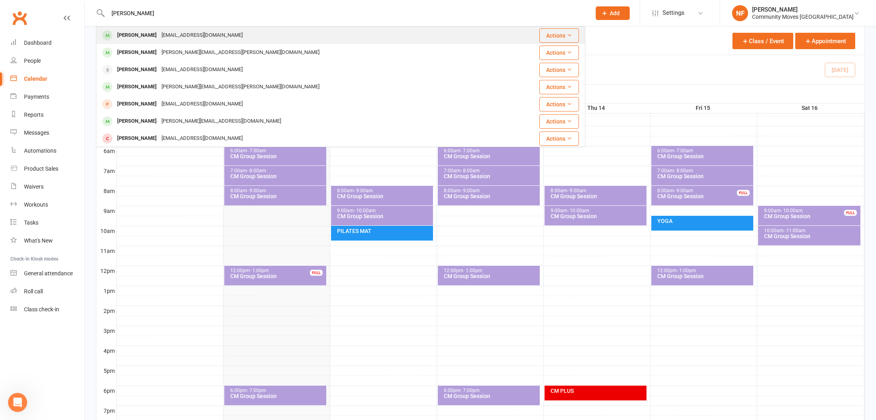
type input "[PERSON_NAME]"
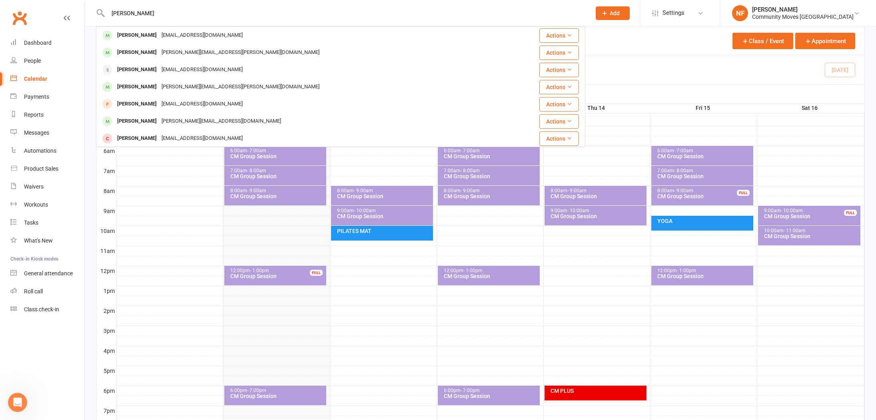
click at [144, 35] on div "[PERSON_NAME]" at bounding box center [137, 36] width 44 height 12
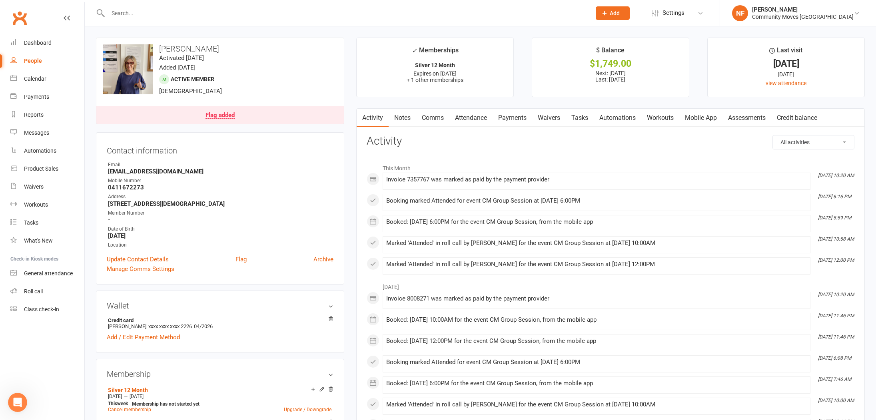
click at [439, 120] on link "Comms" at bounding box center [432, 118] width 33 height 18
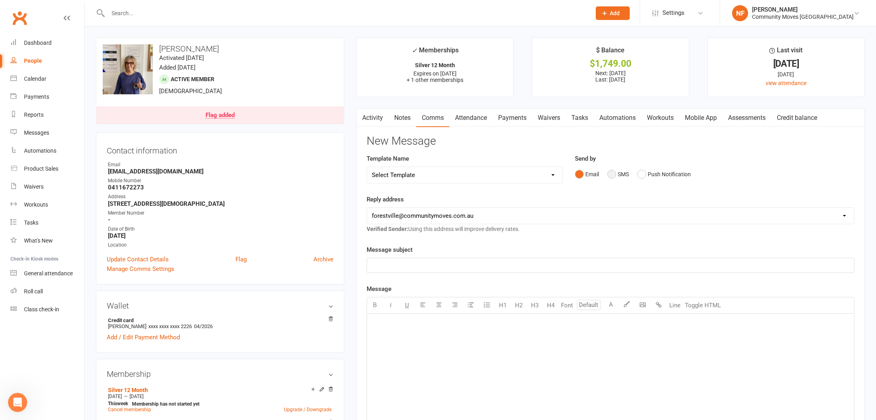
drag, startPoint x: 613, startPoint y: 175, endPoint x: 618, endPoint y: 196, distance: 21.4
click at [613, 175] on button "SMS" at bounding box center [618, 174] width 22 height 15
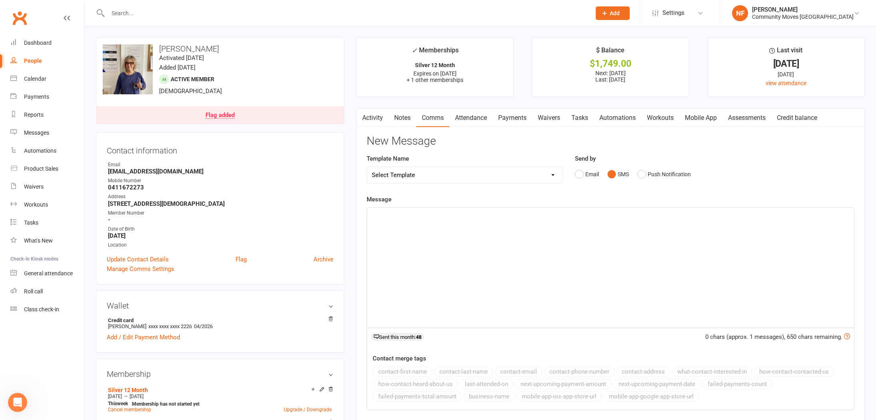
click at [627, 255] on div "﻿" at bounding box center [610, 268] width 487 height 120
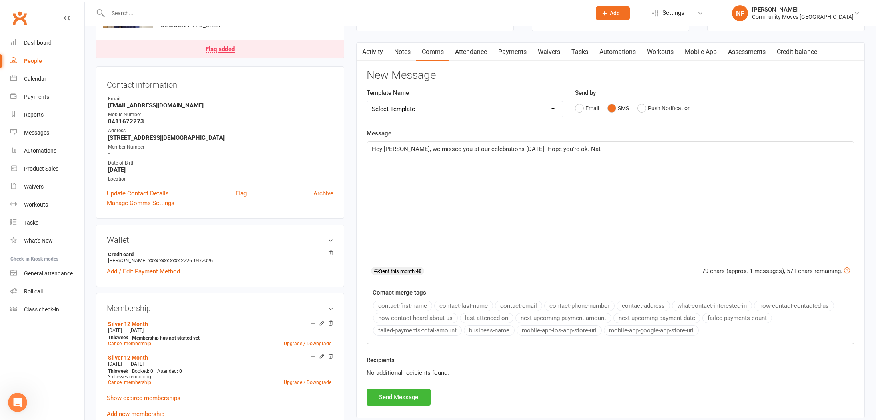
scroll to position [74, 0]
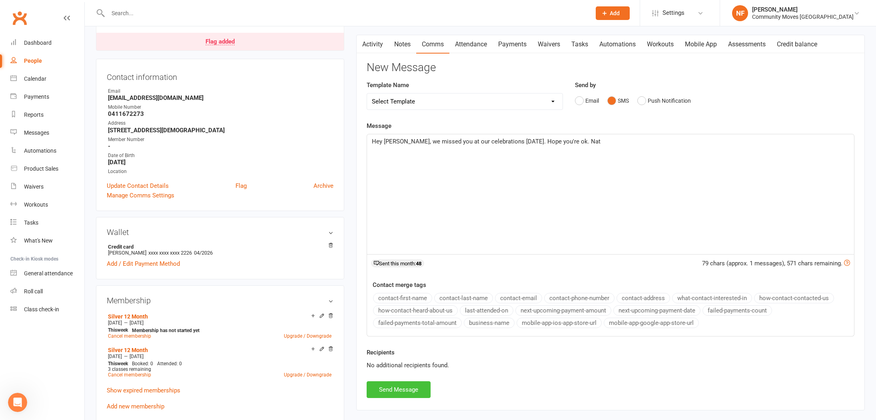
click at [422, 391] on button "Send Message" at bounding box center [399, 390] width 64 height 17
click at [31, 76] on div "Calendar" at bounding box center [35, 79] width 22 height 6
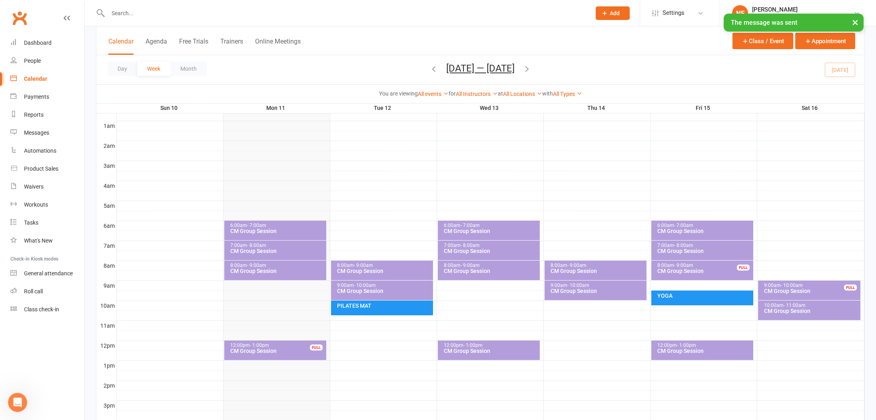
scroll to position [172, 0]
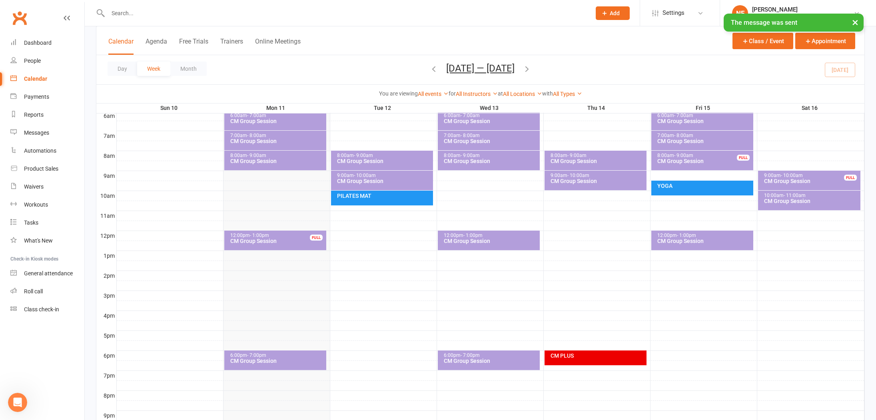
click at [281, 365] on div "6:00pm - 7:00pm CM Group Session" at bounding box center [275, 361] width 102 height 20
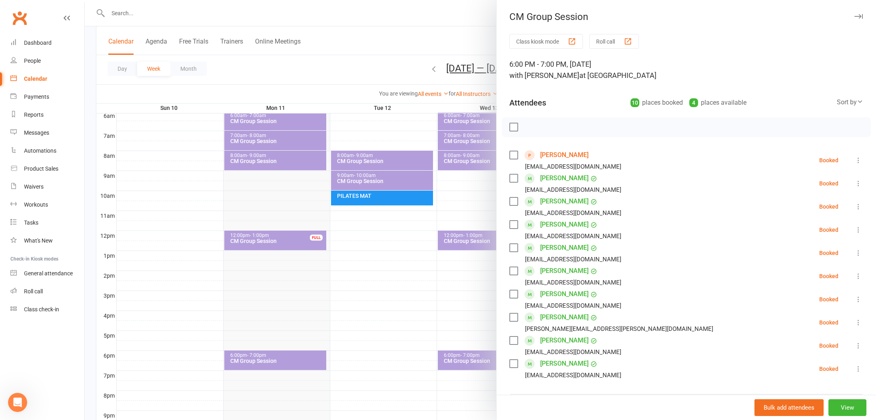
click at [406, 288] on div at bounding box center [480, 210] width 791 height 420
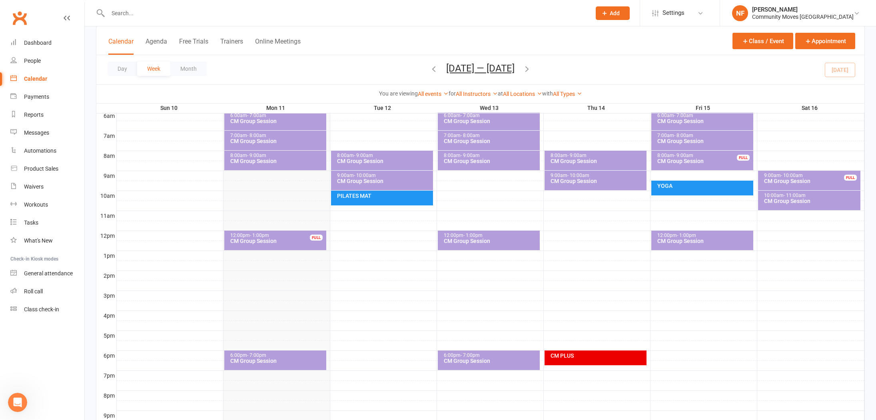
click at [807, 205] on div "10:00am - 11:00am CM Group Session" at bounding box center [809, 201] width 103 height 20
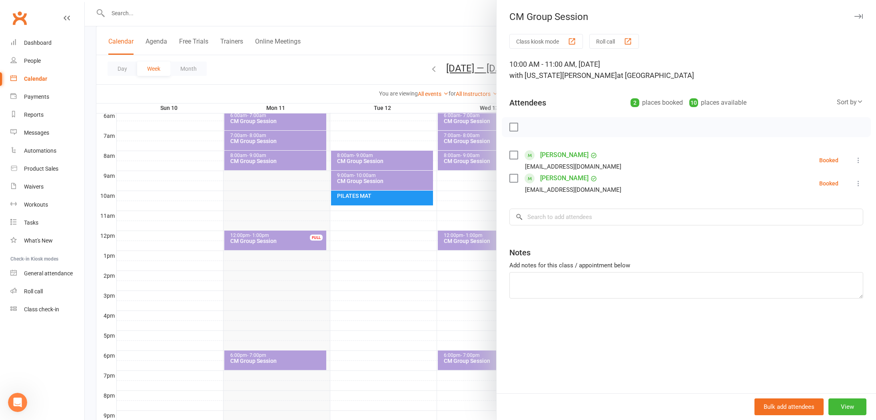
click at [182, 163] on div at bounding box center [480, 210] width 791 height 420
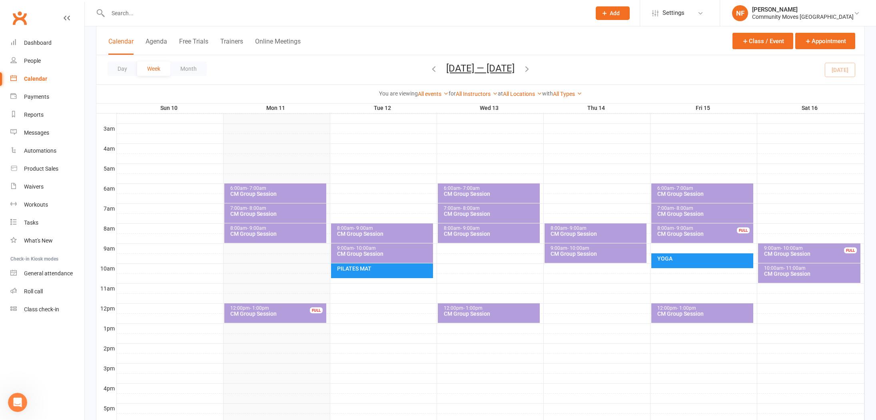
scroll to position [0, 0]
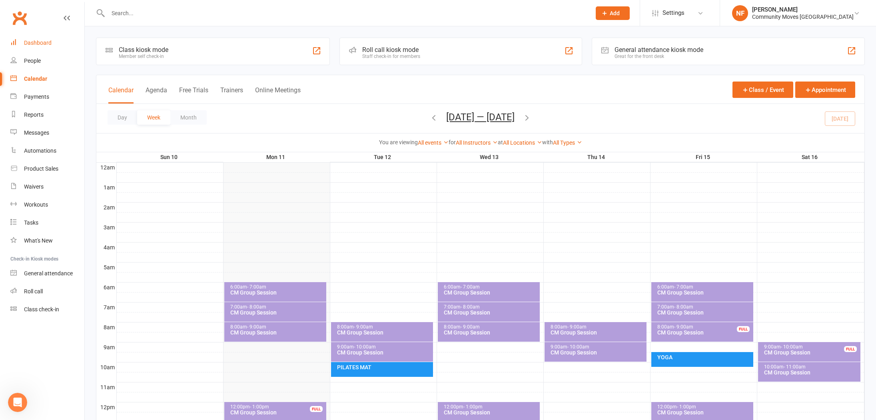
click at [41, 43] on div "Dashboard" at bounding box center [38, 43] width 28 height 6
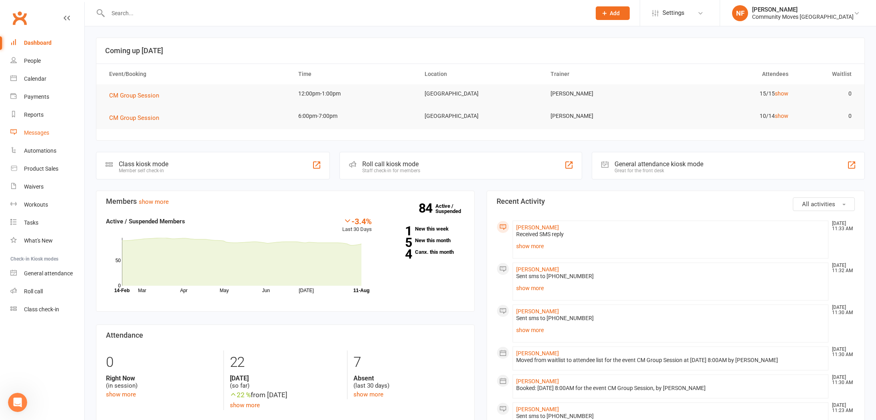
drag, startPoint x: 40, startPoint y: 133, endPoint x: 65, endPoint y: 128, distance: 26.0
click at [40, 133] on div "Messages" at bounding box center [36, 133] width 25 height 6
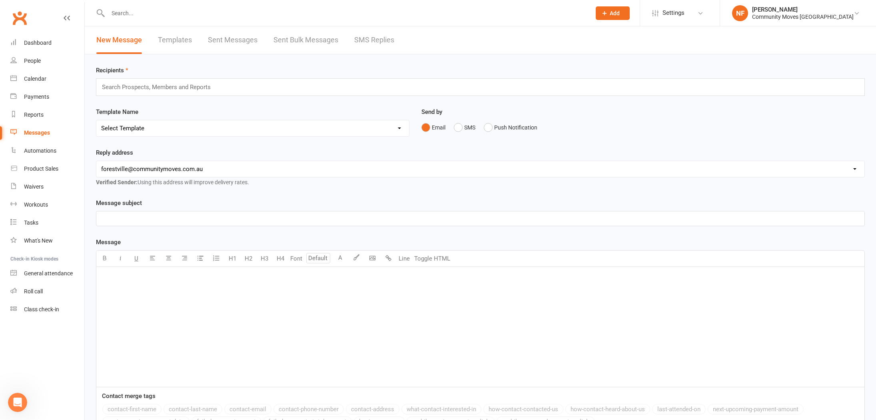
click at [378, 42] on link "SMS Replies" at bounding box center [374, 40] width 40 height 28
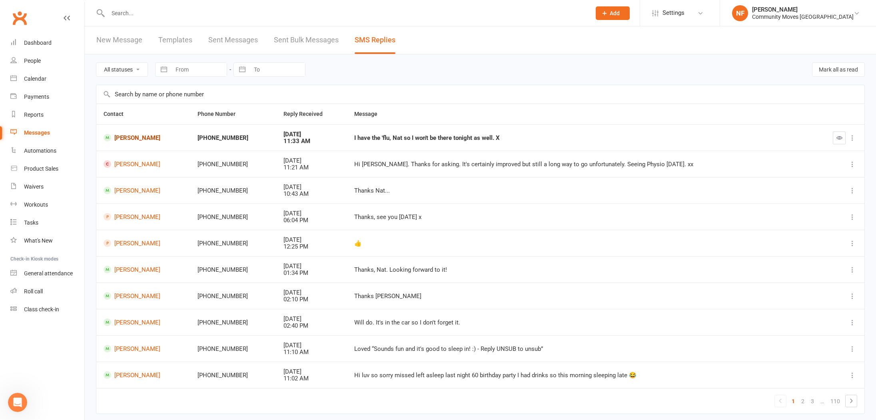
click at [149, 135] on link "[PERSON_NAME]" at bounding box center [144, 138] width 80 height 8
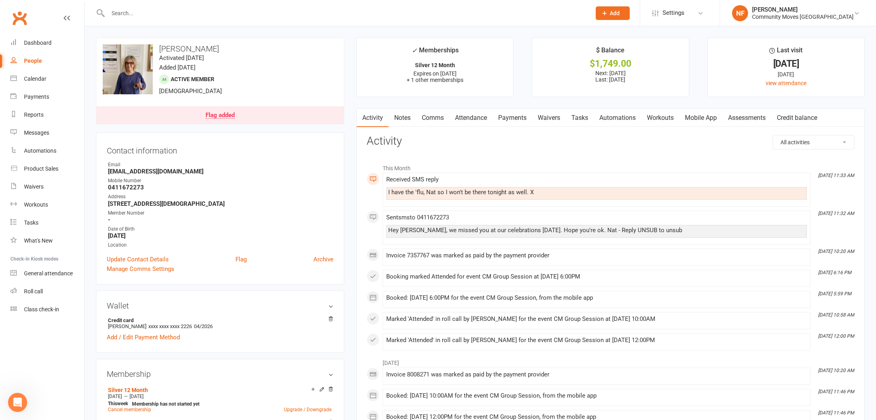
click at [438, 118] on link "Comms" at bounding box center [432, 118] width 33 height 18
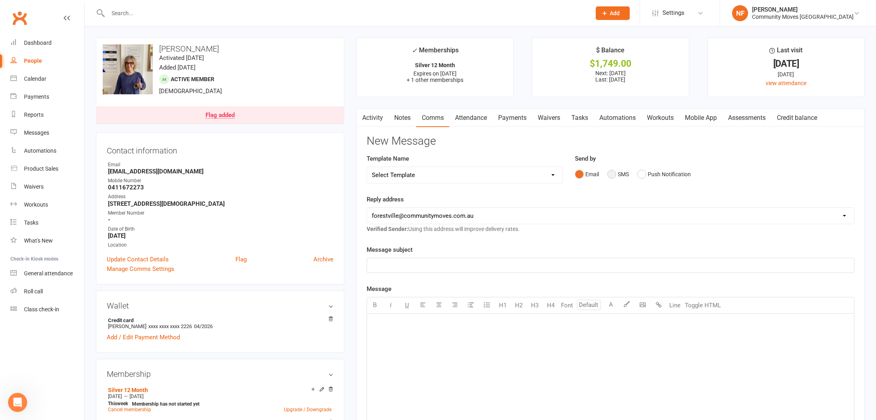
drag, startPoint x: 613, startPoint y: 174, endPoint x: 610, endPoint y: 206, distance: 32.5
click at [613, 174] on button "SMS" at bounding box center [618, 174] width 22 height 15
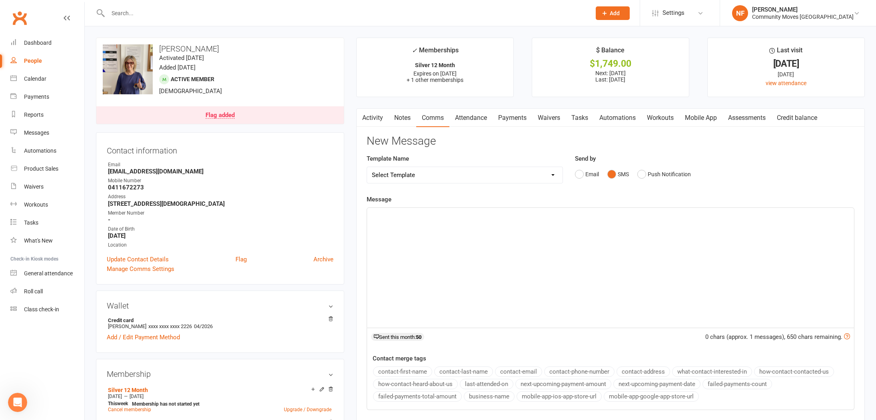
click at [615, 237] on div "﻿" at bounding box center [610, 268] width 487 height 120
click at [390, 213] on span "oh thats a shame. See you soon." at bounding box center [416, 215] width 88 height 7
click at [477, 220] on div "oh that's a shame. See you soon." at bounding box center [610, 268] width 487 height 120
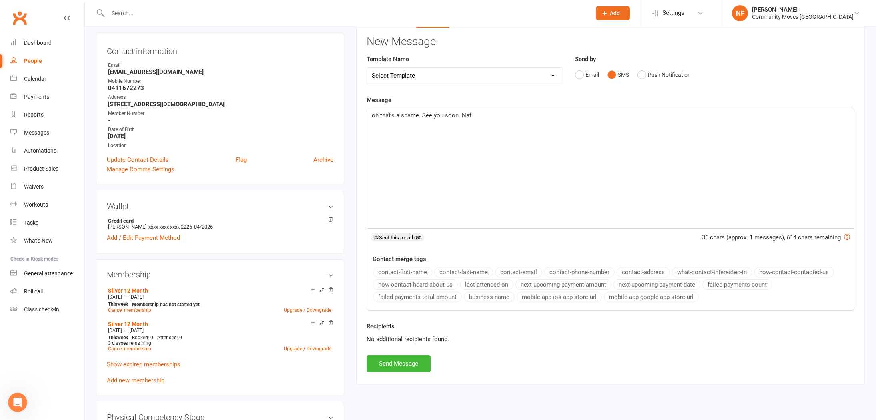
scroll to position [102, 0]
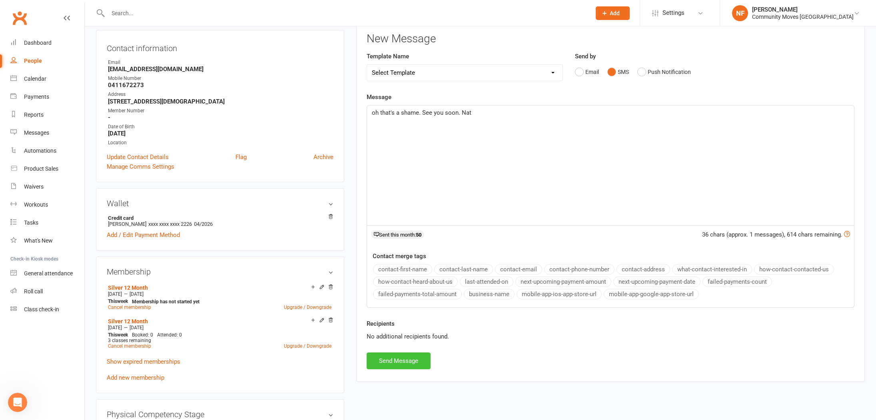
click at [416, 356] on button "Send Message" at bounding box center [399, 361] width 64 height 17
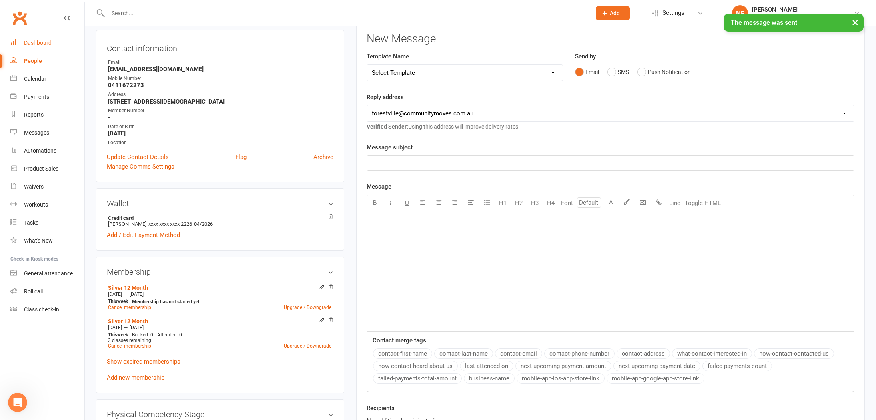
click at [50, 42] on div "Dashboard" at bounding box center [38, 43] width 28 height 6
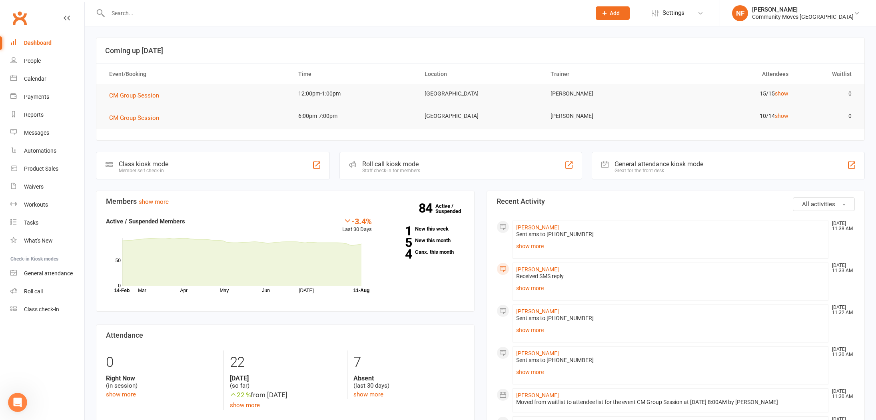
click at [405, 138] on section "Coming up [DATE] Event/Booking Time Location Trainer Attendees Waitlist CM Grou…" at bounding box center [480, 89] width 769 height 103
click at [36, 132] on div "Messages" at bounding box center [36, 133] width 25 height 6
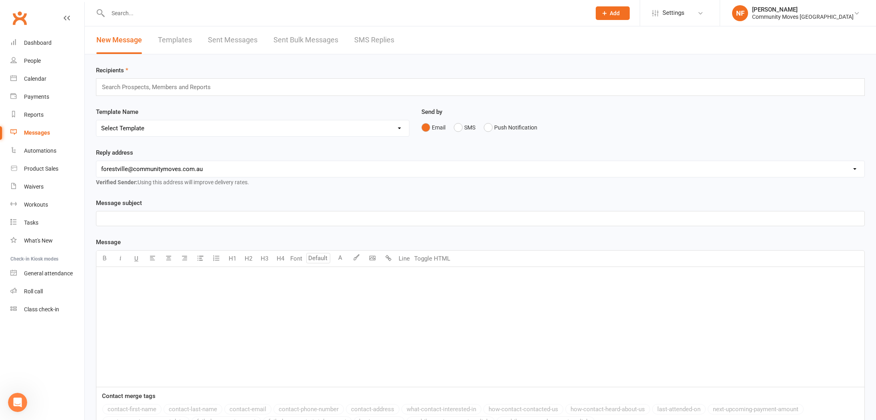
click at [384, 40] on link "SMS Replies" at bounding box center [374, 40] width 40 height 28
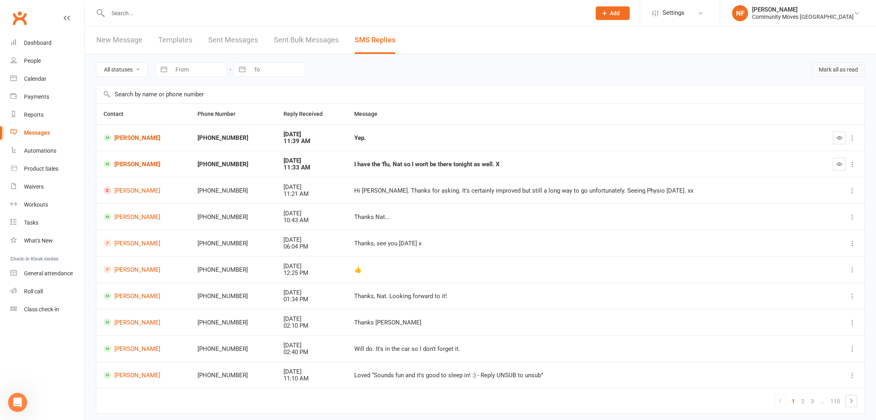
click at [840, 69] on button "Mark all as read" at bounding box center [838, 69] width 53 height 14
click at [42, 43] on div "Dashboard" at bounding box center [38, 43] width 28 height 6
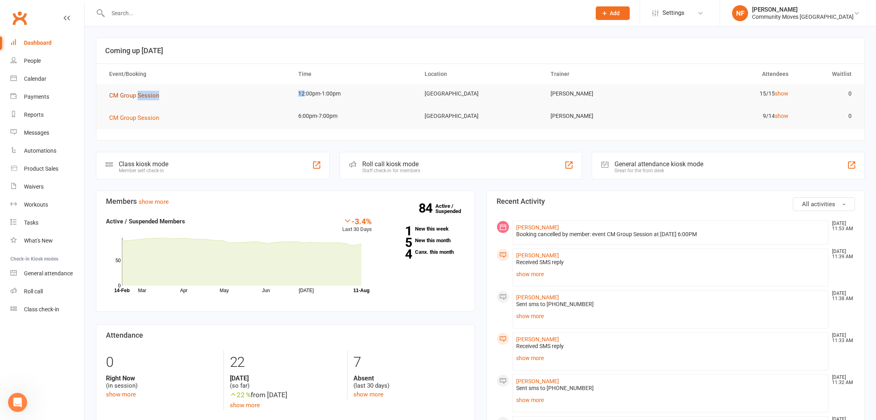
click at [135, 94] on span "CM Group Session" at bounding box center [134, 95] width 50 height 7
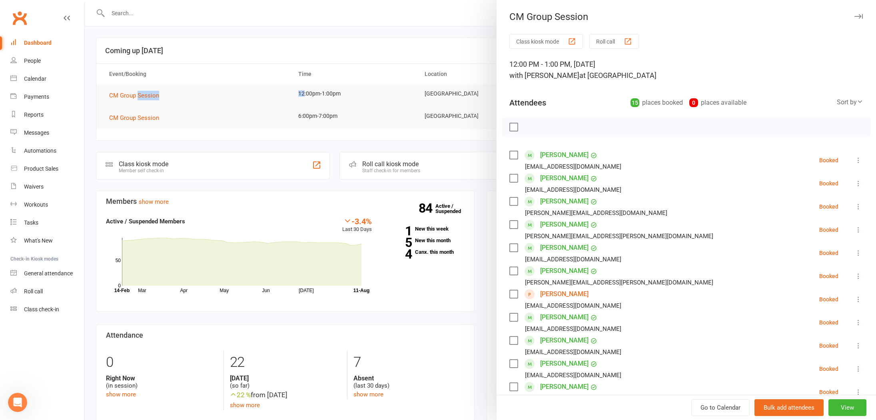
click at [627, 41] on div "button" at bounding box center [628, 41] width 8 height 8
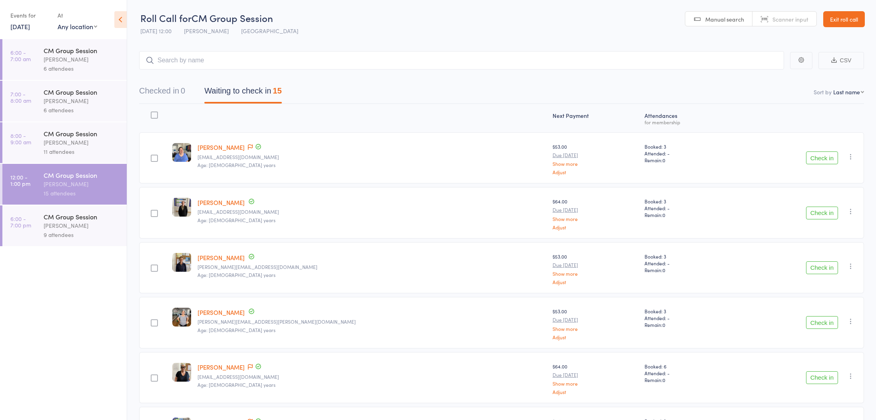
click at [814, 158] on button "Check in" at bounding box center [822, 158] width 32 height 13
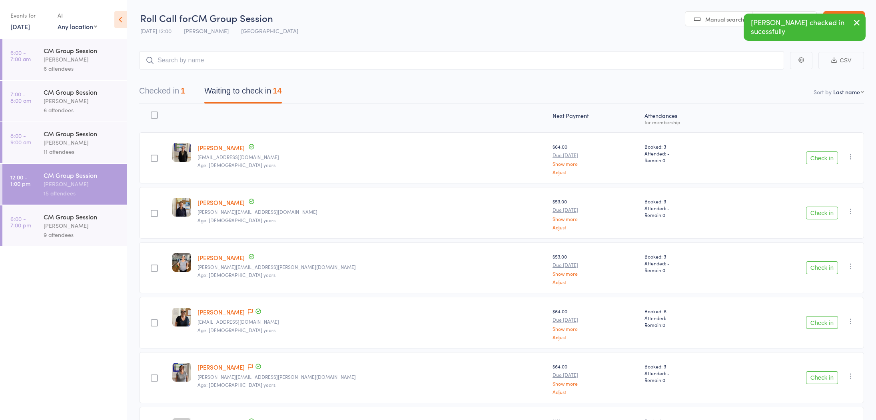
click at [824, 214] on button "Check in" at bounding box center [822, 213] width 32 height 13
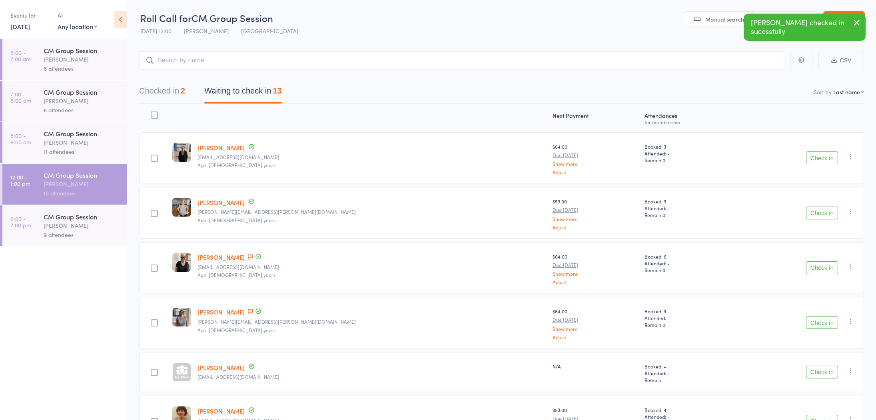
click at [820, 214] on button "Check in" at bounding box center [822, 213] width 32 height 13
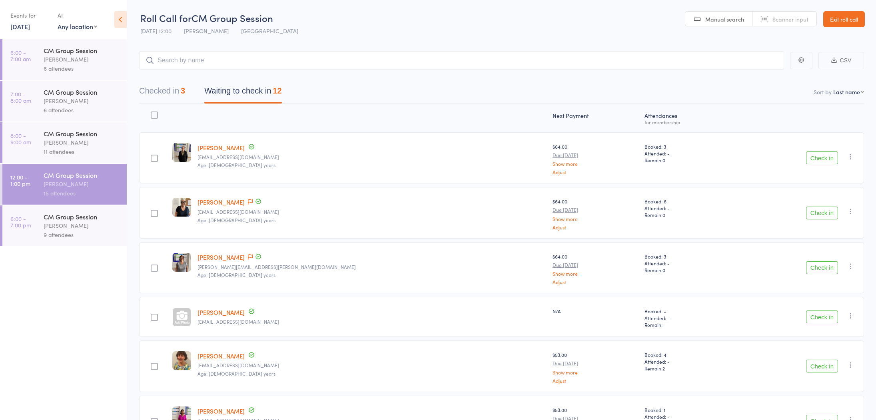
click at [823, 267] on button "Check in" at bounding box center [822, 268] width 32 height 13
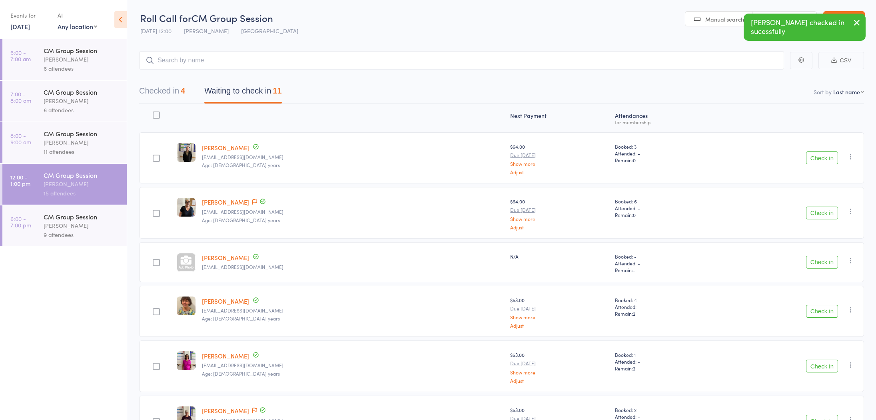
click at [823, 364] on button "Check in" at bounding box center [822, 366] width 32 height 13
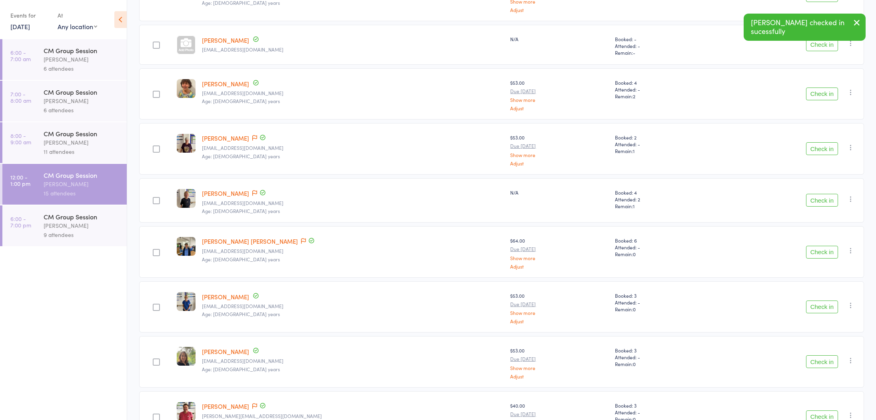
scroll to position [224, 0]
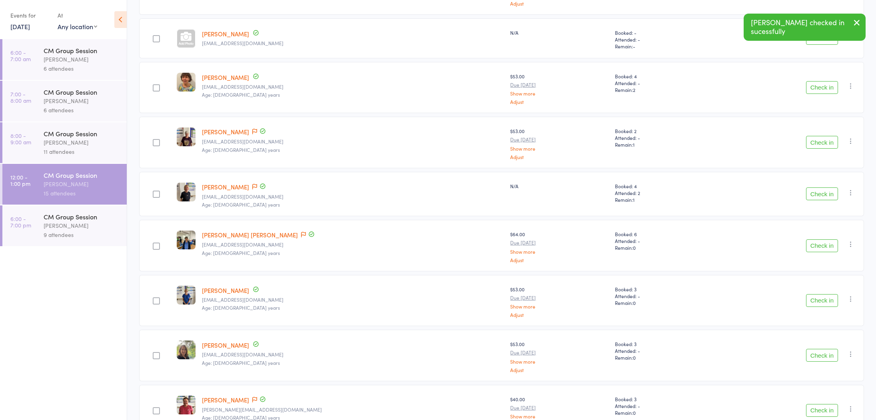
click at [822, 193] on button "Check in" at bounding box center [822, 194] width 32 height 13
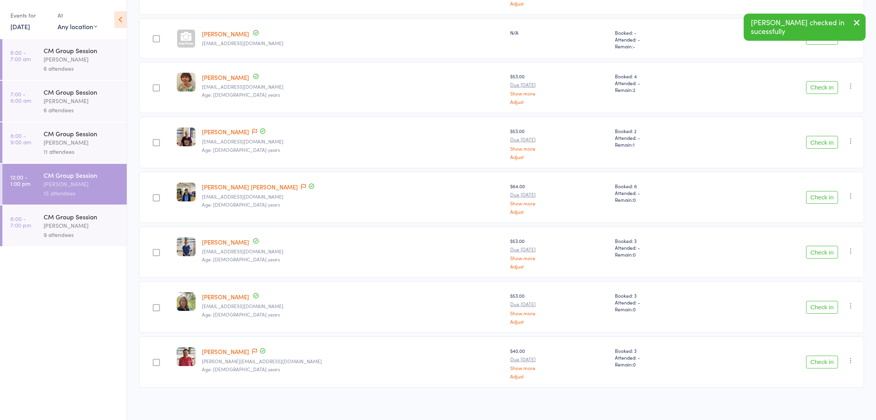
click at [823, 194] on button "Check in" at bounding box center [822, 197] width 32 height 13
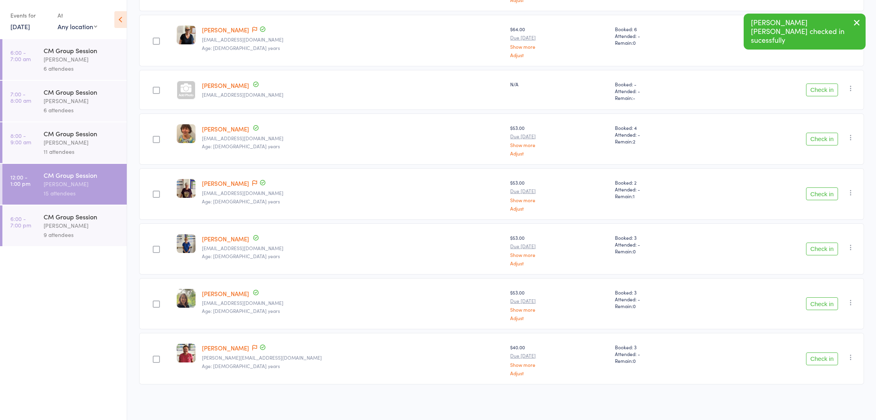
scroll to position [170, 0]
click at [818, 251] on button "Check in" at bounding box center [822, 251] width 32 height 13
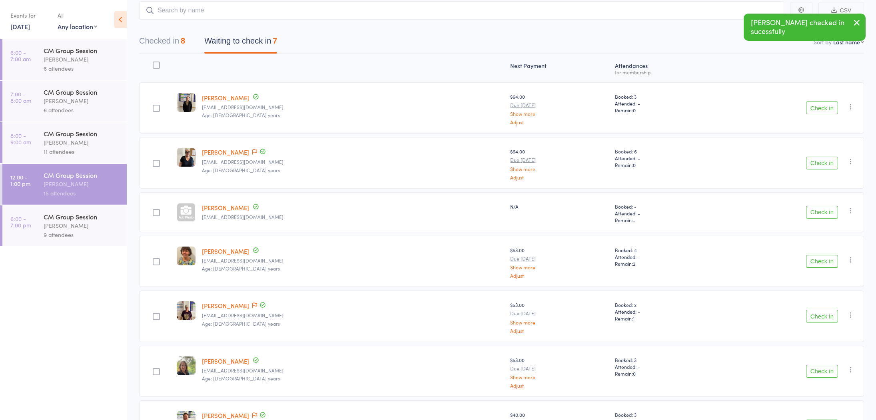
scroll to position [49, 0]
click at [835, 112] on button "Check in" at bounding box center [822, 108] width 32 height 13
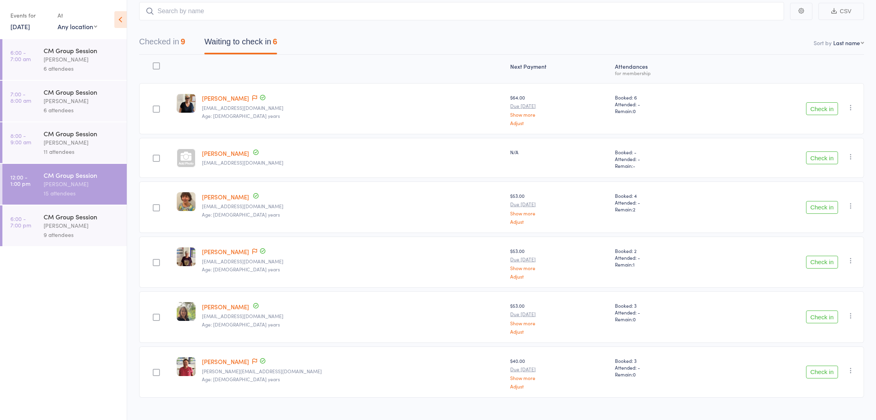
scroll to position [61, 0]
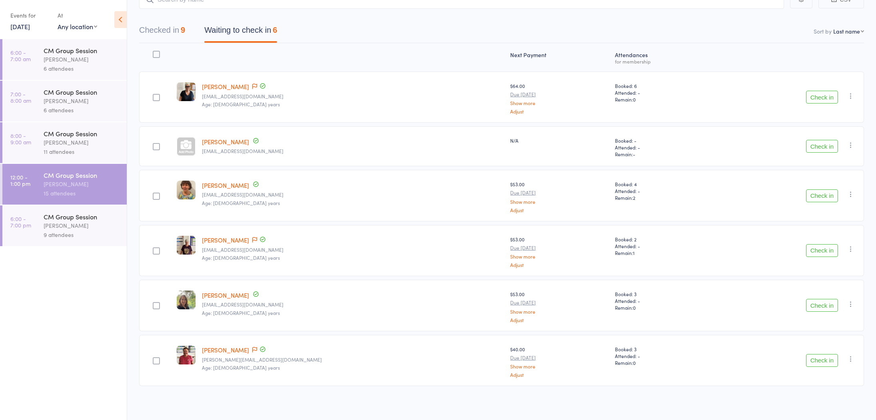
click at [827, 194] on button "Check in" at bounding box center [822, 196] width 32 height 13
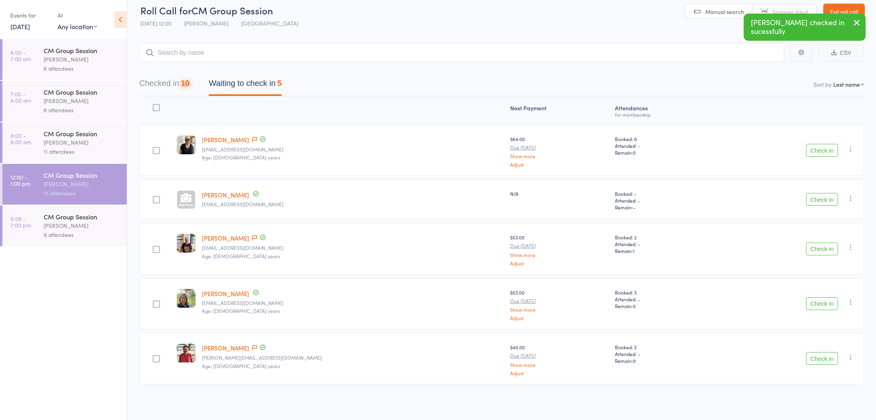
scroll to position [6, 0]
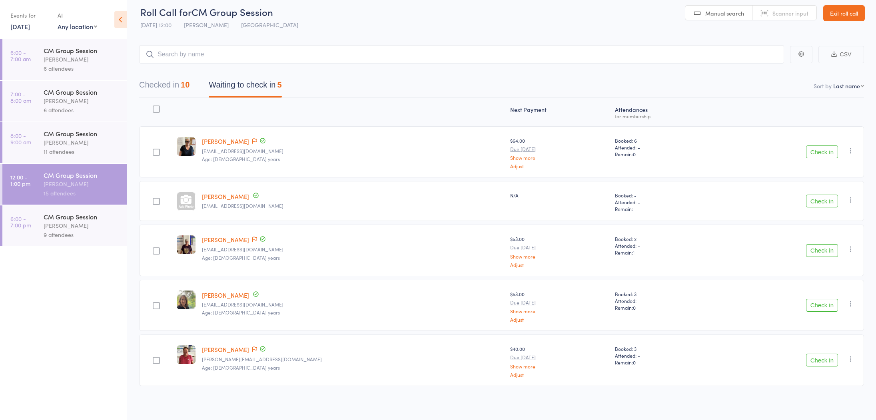
click at [822, 203] on button "Check in" at bounding box center [822, 201] width 32 height 13
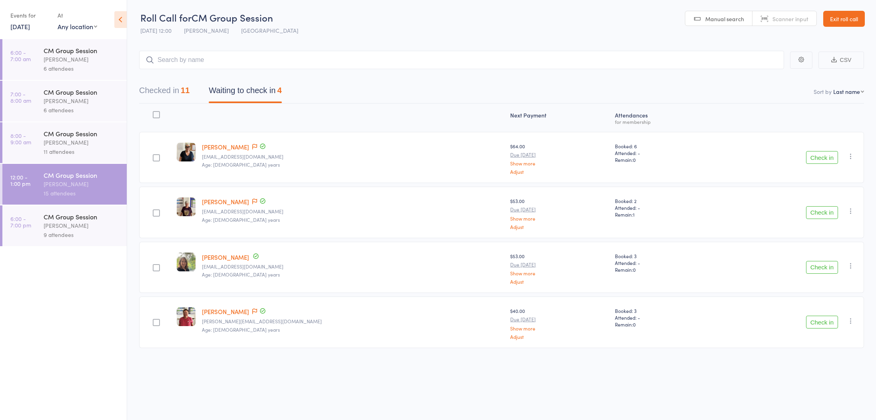
drag, startPoint x: 823, startPoint y: 201, endPoint x: 807, endPoint y: 229, distance: 32.1
click at [817, 216] on div "Check in Check in Send message Add Note Add Task Add Flag Remove Mark absent" at bounding box center [789, 212] width 150 height 51
click at [819, 152] on button "Check in" at bounding box center [822, 157] width 32 height 13
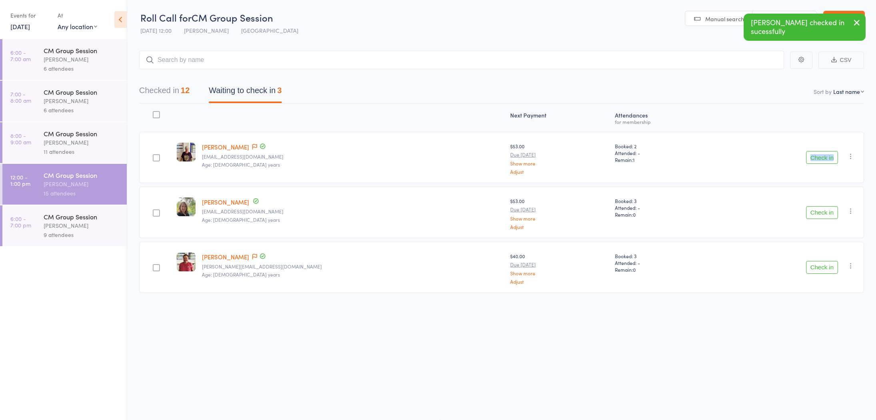
click at [825, 156] on button "Check in" at bounding box center [822, 157] width 32 height 13
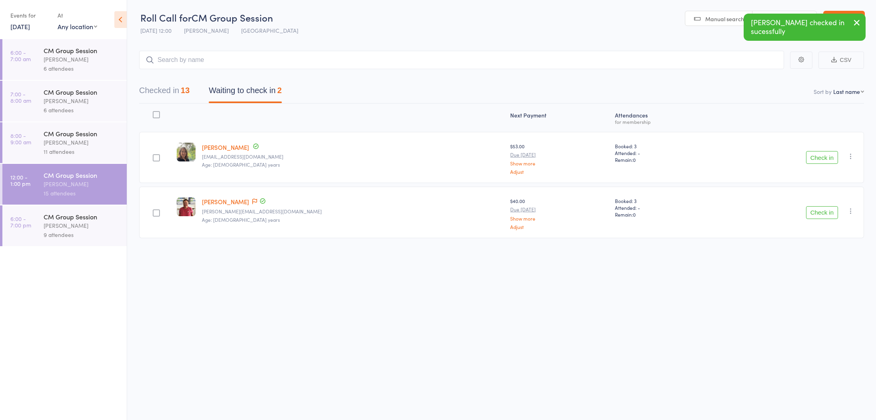
click at [827, 156] on button "Check in" at bounding box center [822, 157] width 32 height 13
click at [821, 161] on button "Check in" at bounding box center [822, 157] width 32 height 13
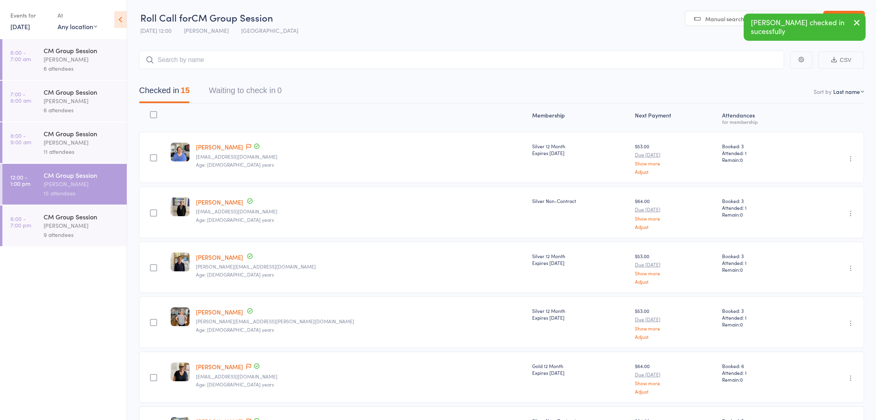
click at [858, 23] on icon "button" at bounding box center [857, 23] width 10 height 10
click at [856, 17] on link "Exit roll call" at bounding box center [844, 19] width 42 height 16
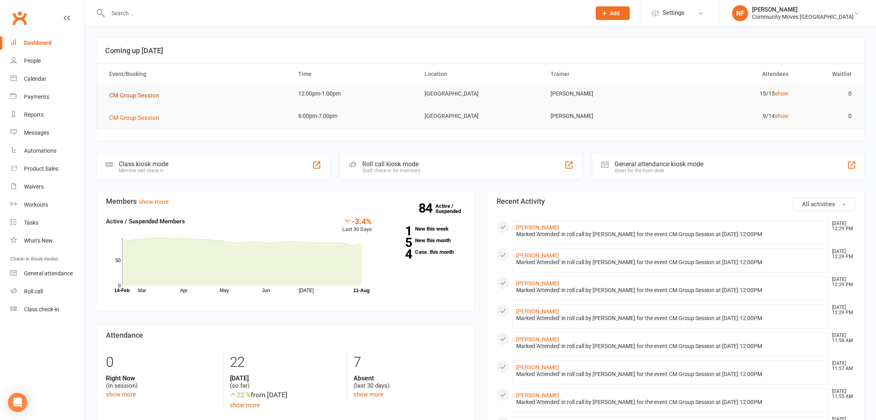
click at [148, 94] on span "CM Group Session" at bounding box center [134, 95] width 50 height 7
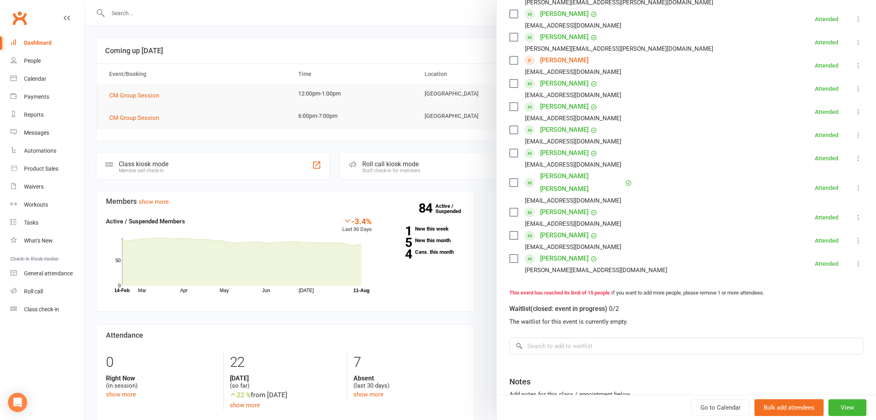
scroll to position [232, 0]
